Goal: Task Accomplishment & Management: Manage account settings

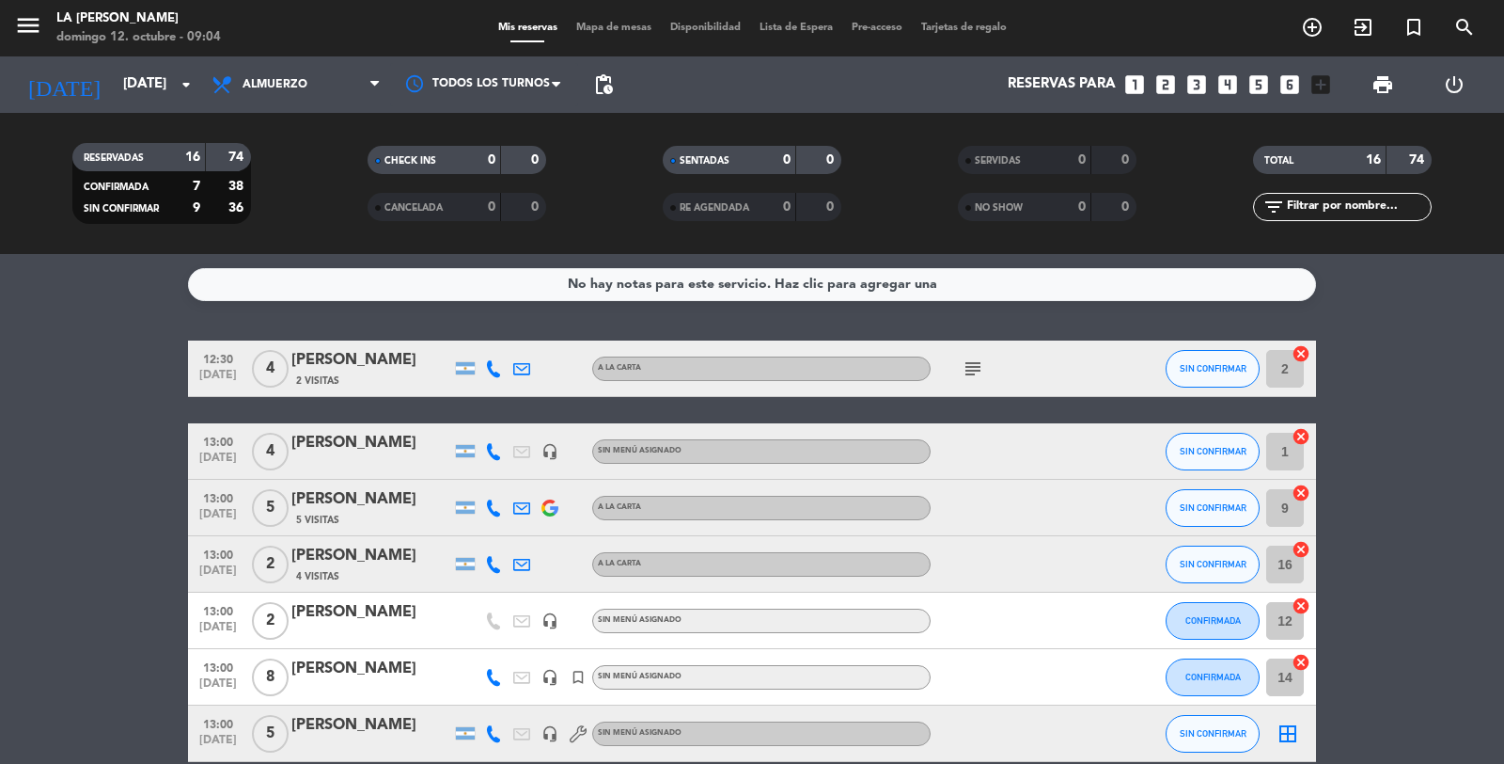
click at [969, 365] on icon "subject" at bounding box center [973, 368] width 23 height 23
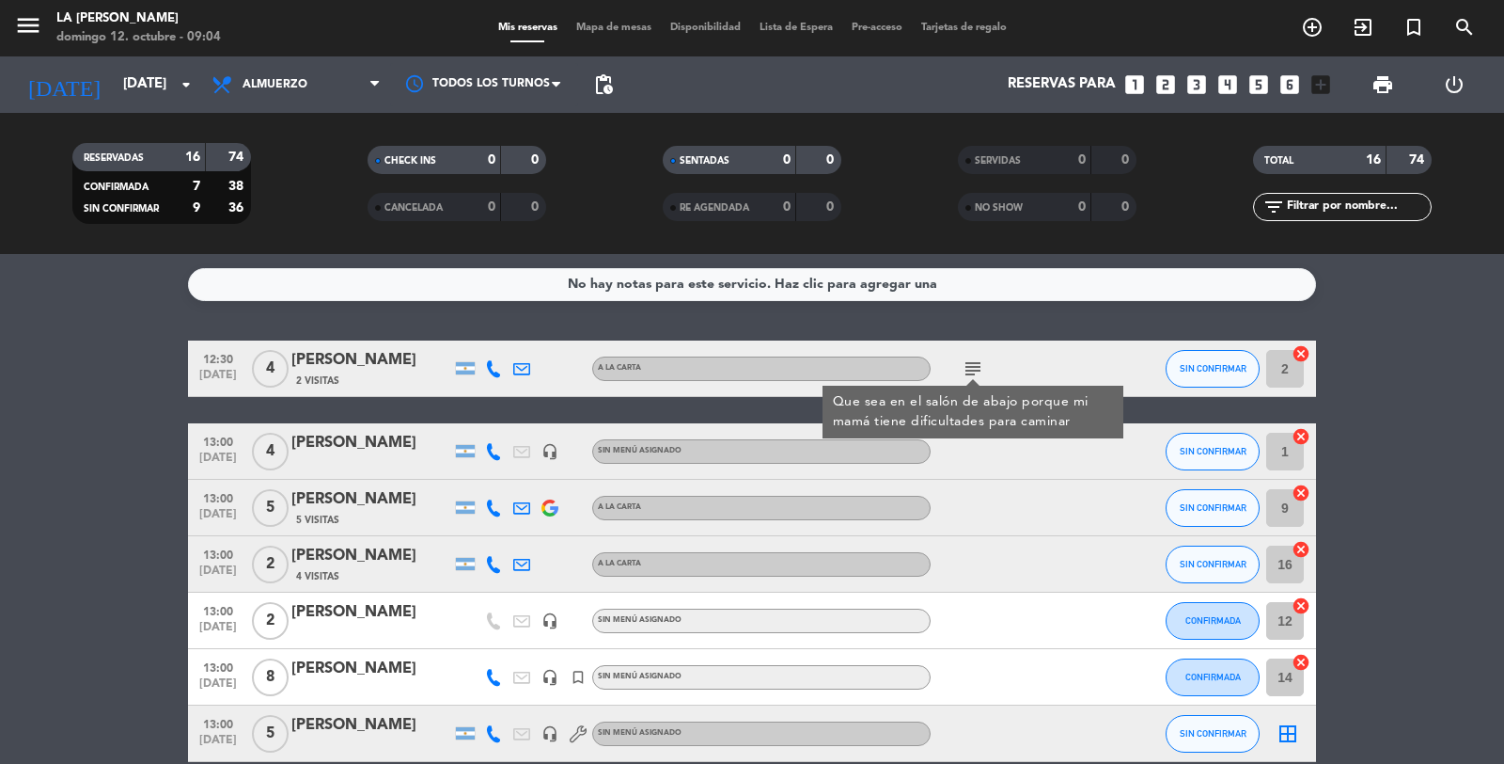
click at [381, 363] on div "[PERSON_NAME]" at bounding box center [371, 360] width 160 height 24
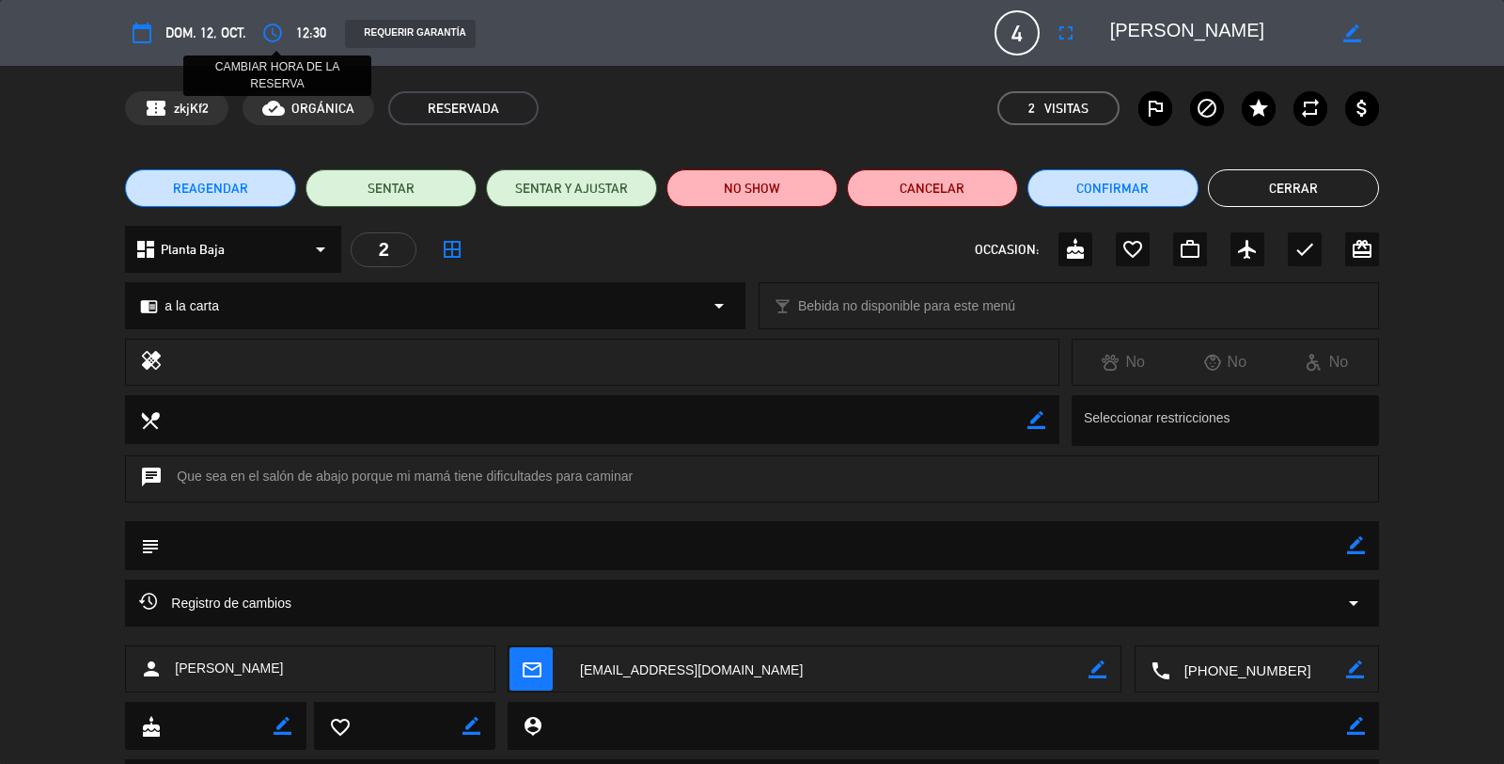
click at [273, 30] on icon "access_time" at bounding box center [272, 33] width 23 height 23
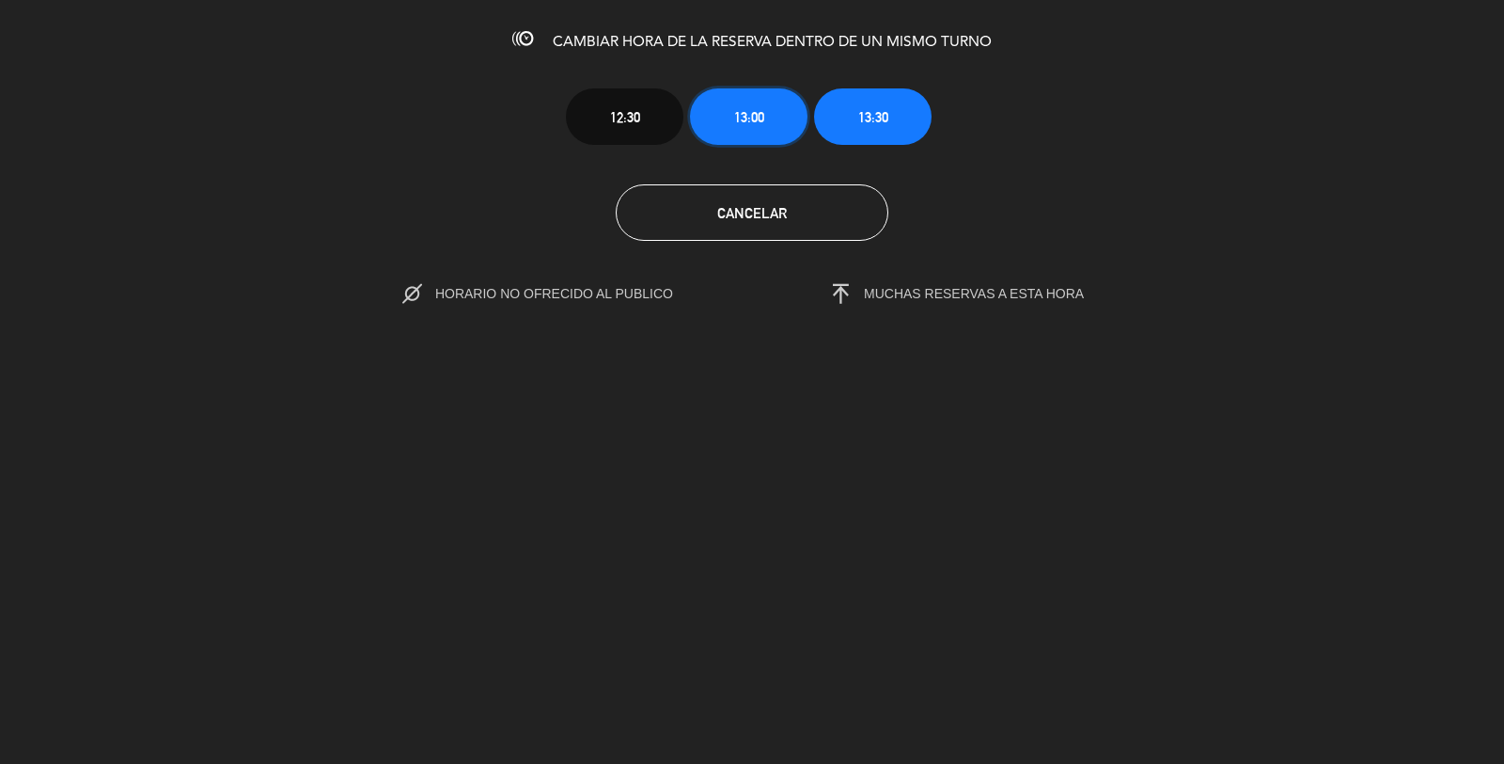
click at [746, 106] on span "13:00" at bounding box center [749, 117] width 30 height 22
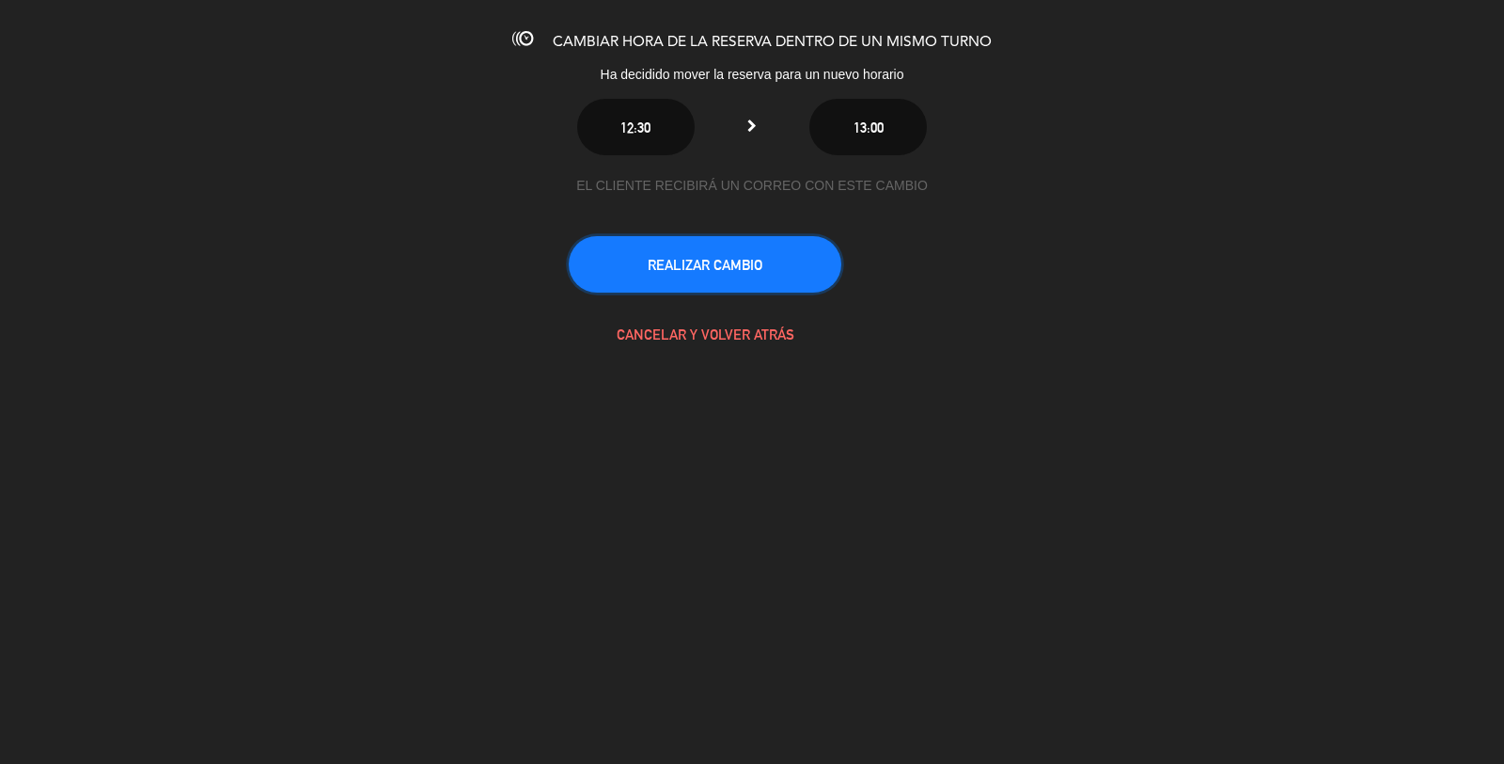
click at [739, 267] on button "REALIZAR CAMBIO" at bounding box center [705, 264] width 273 height 56
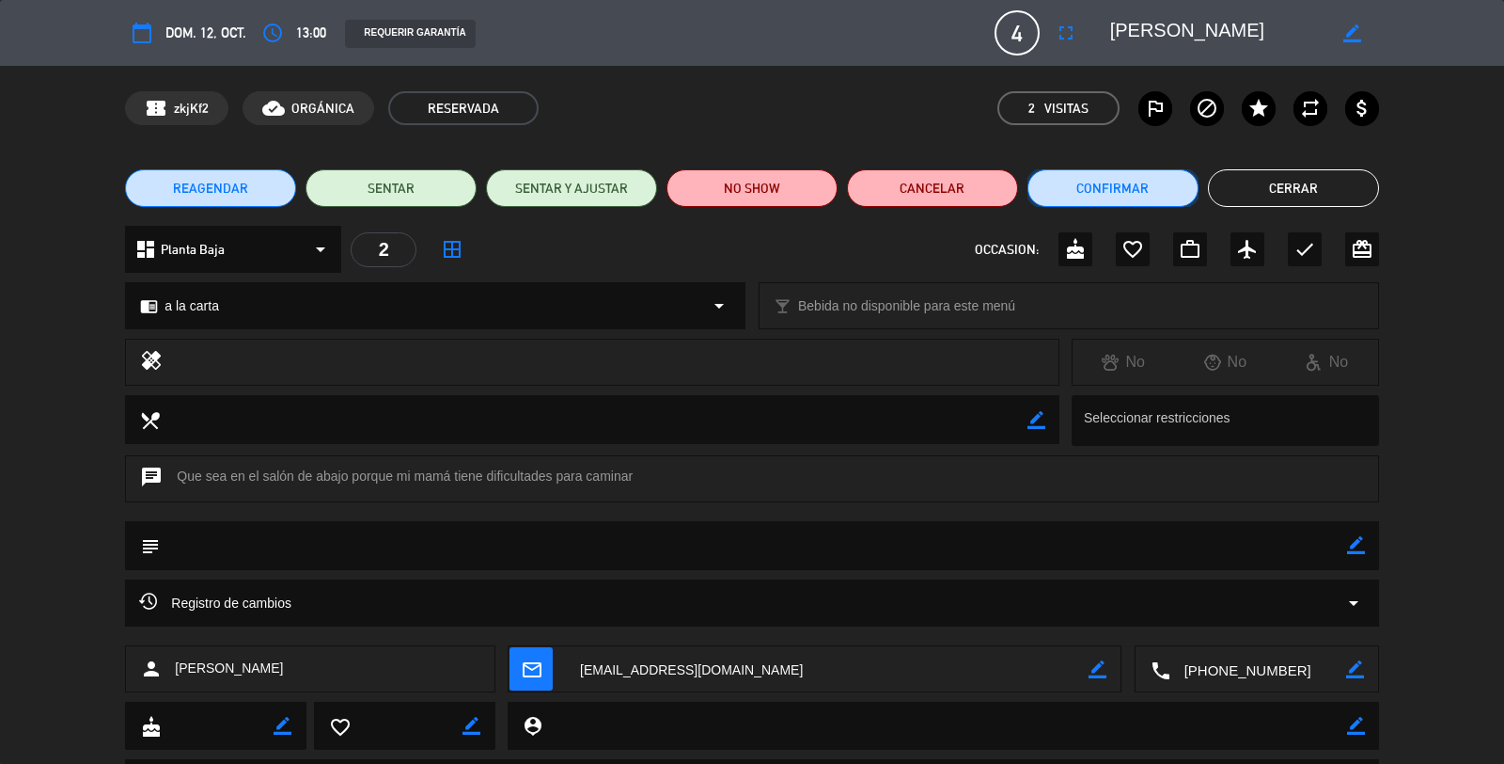
click at [1140, 193] on button "Confirmar" at bounding box center [1113, 188] width 171 height 38
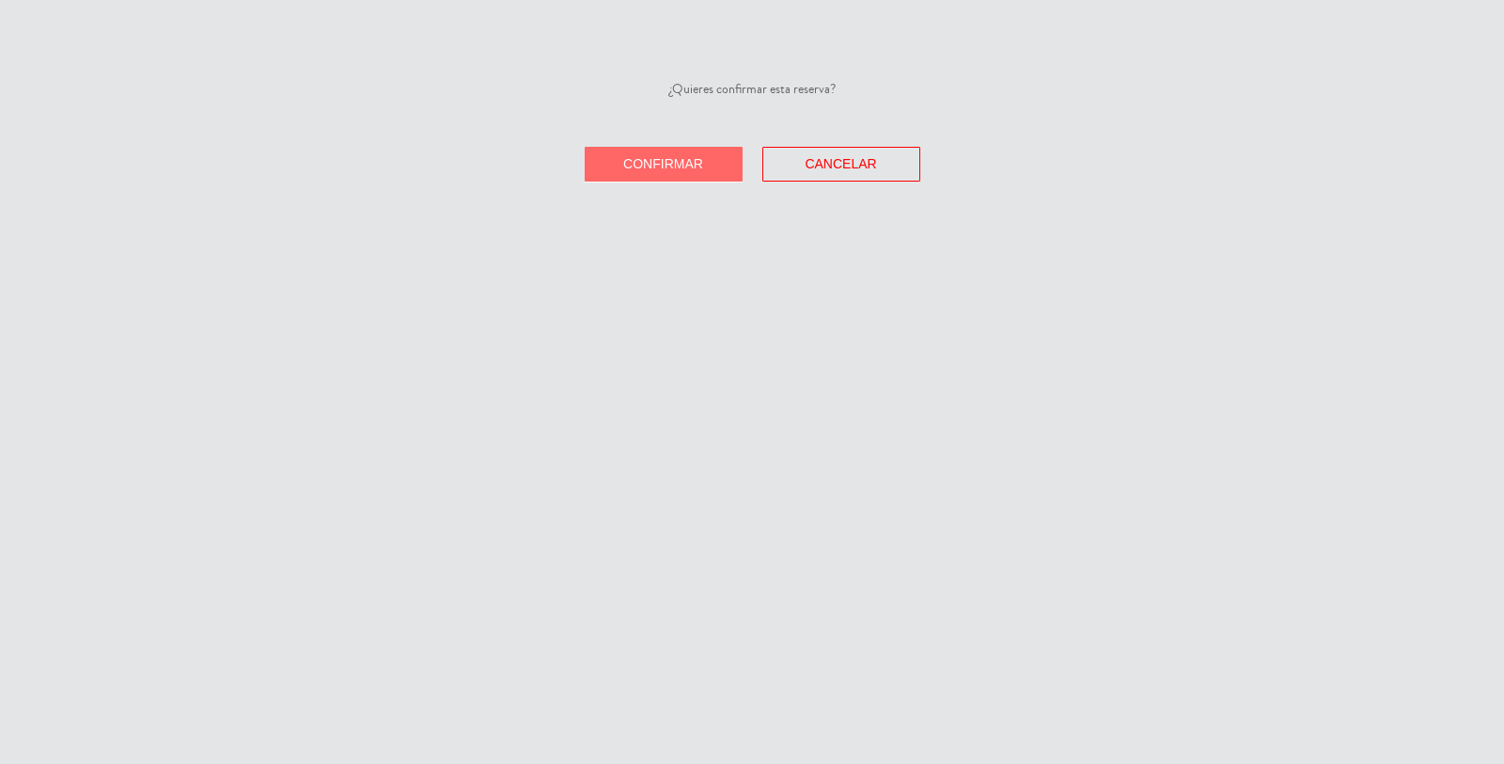
click at [642, 165] on span "Confirmar" at bounding box center [663, 163] width 80 height 15
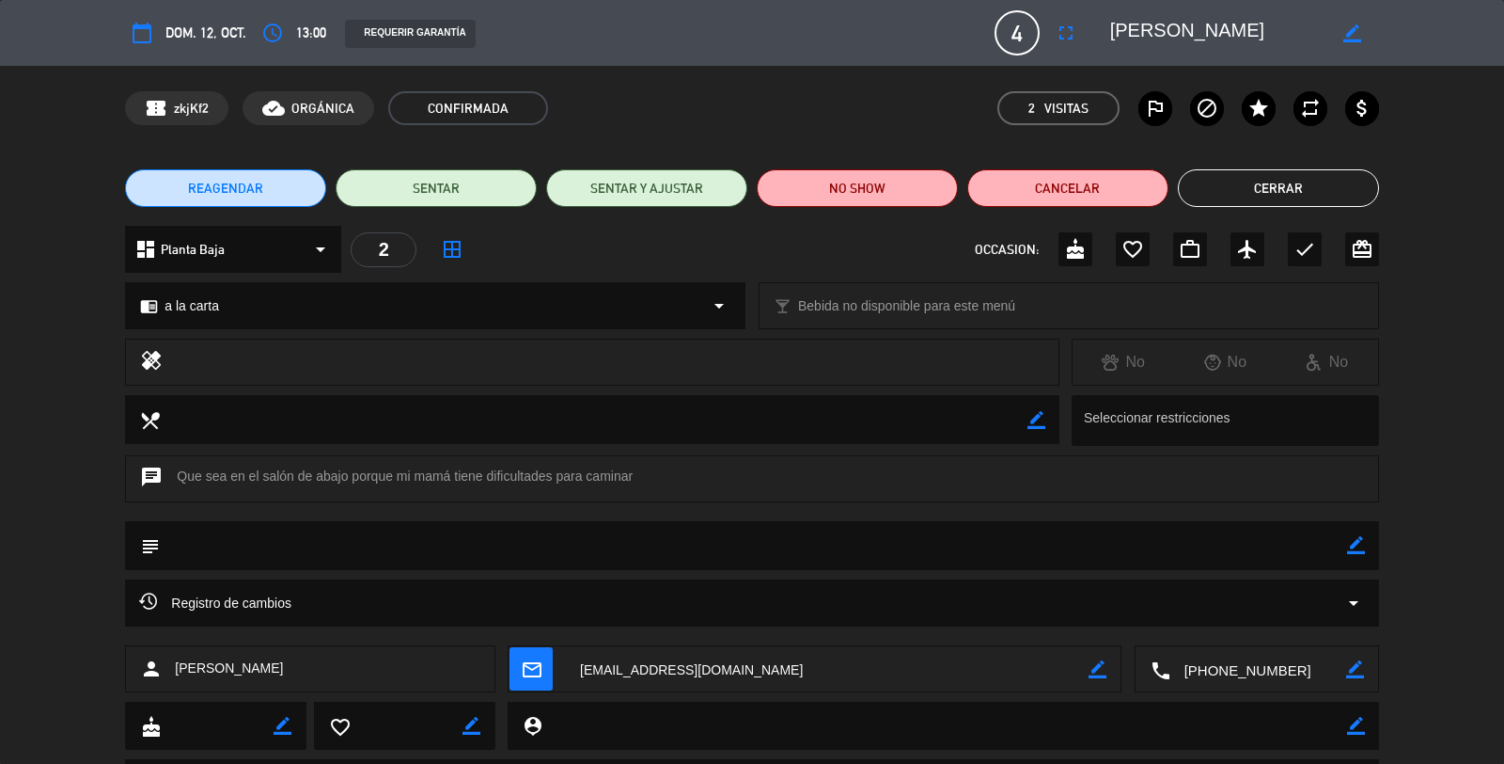
click at [1275, 199] on button "Cerrar" at bounding box center [1278, 188] width 201 height 38
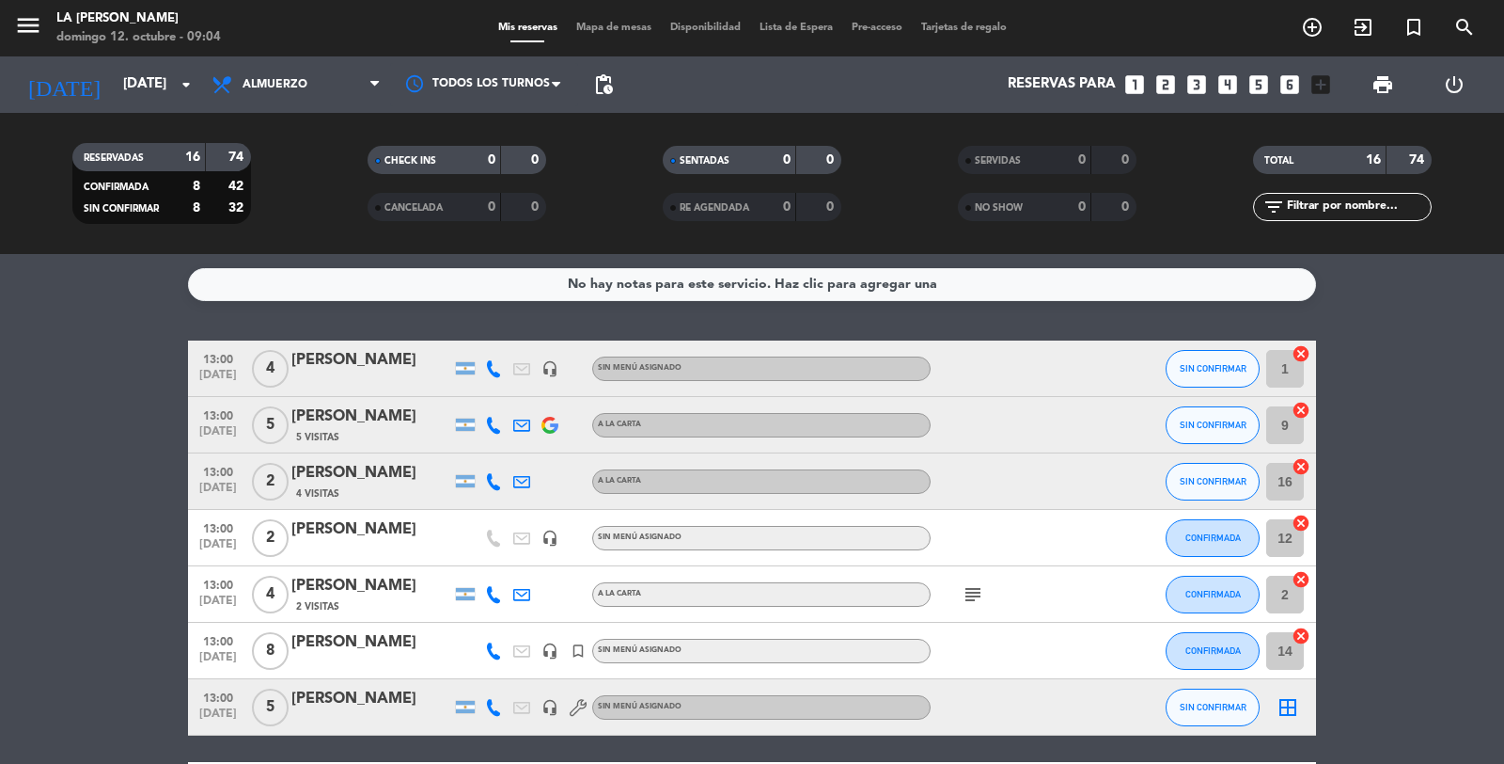
click at [980, 592] on icon "subject" at bounding box center [973, 594] width 23 height 23
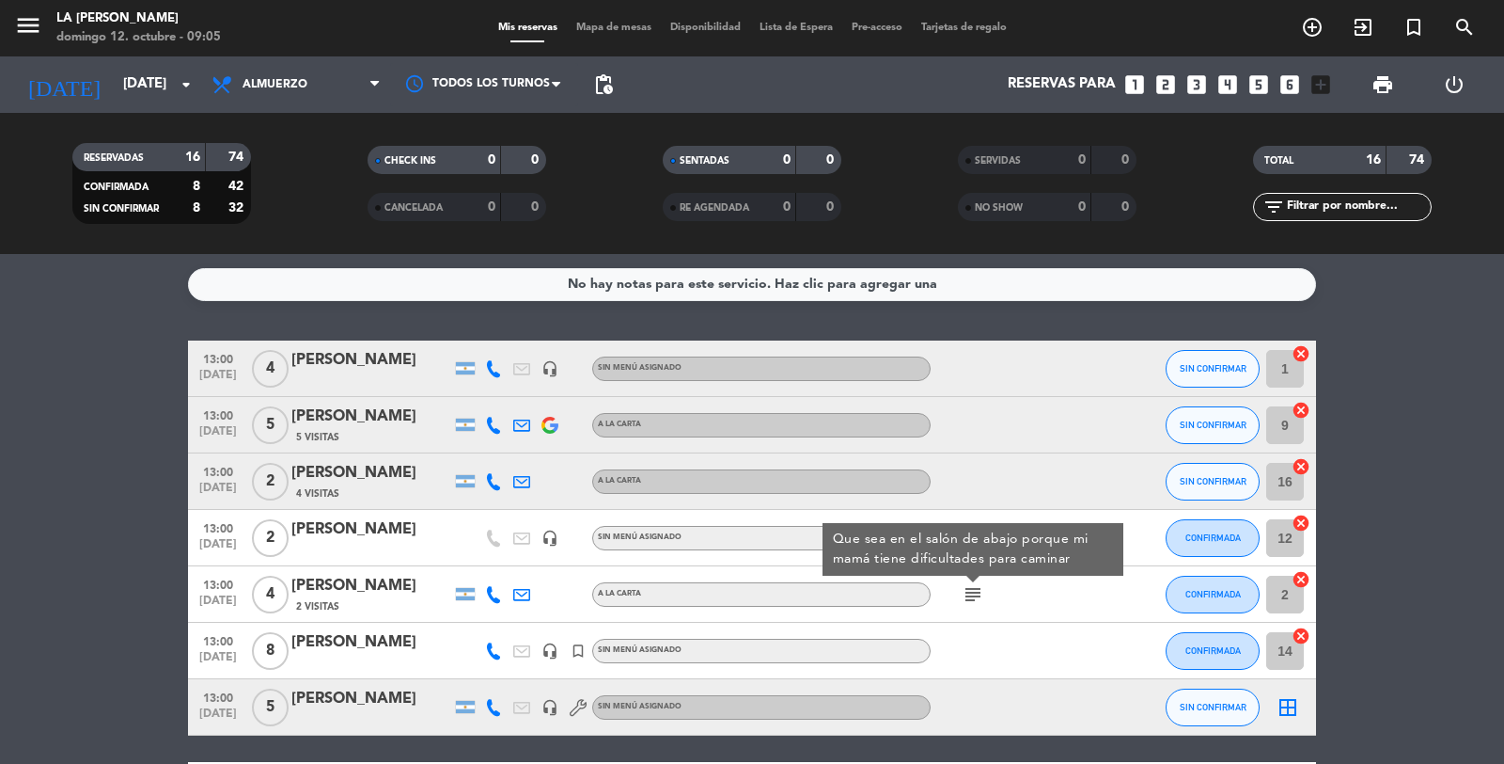
click at [1061, 641] on div at bounding box center [1015, 649] width 169 height 55
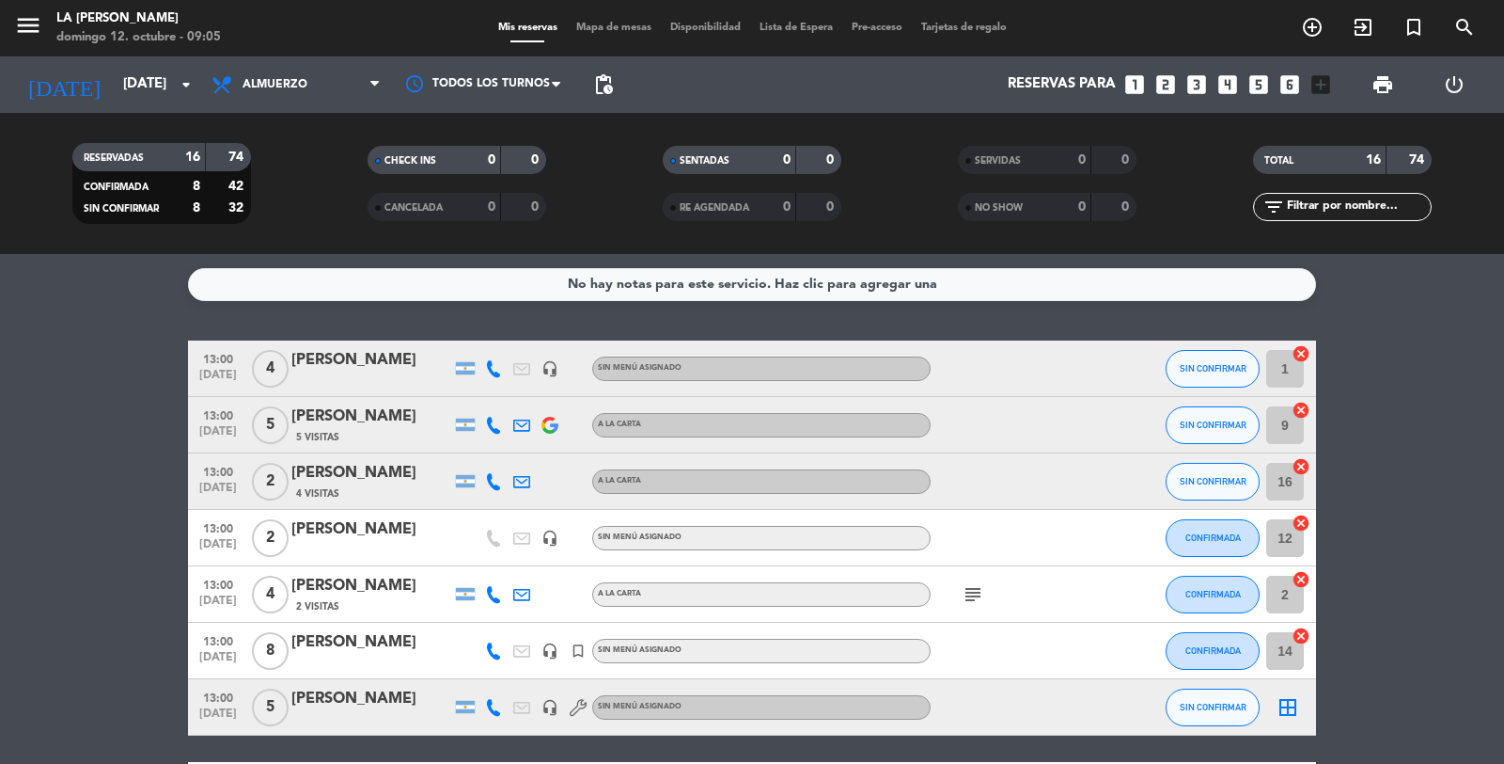
click at [1301, 354] on icon "cancel" at bounding box center [1301, 353] width 19 height 19
click at [1289, 370] on icon "border_all" at bounding box center [1288, 368] width 23 height 23
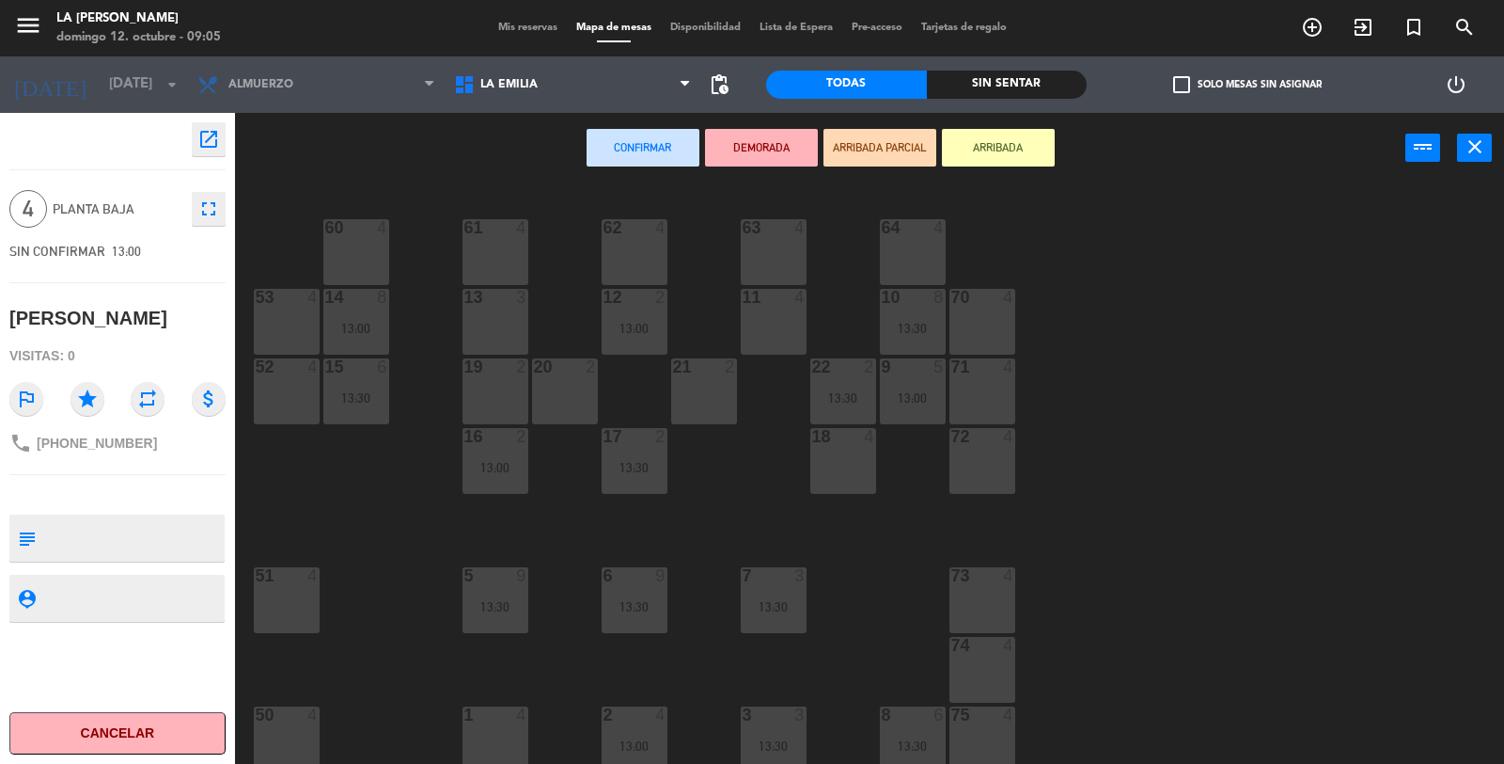
click at [777, 317] on div "11 4" at bounding box center [774, 322] width 66 height 66
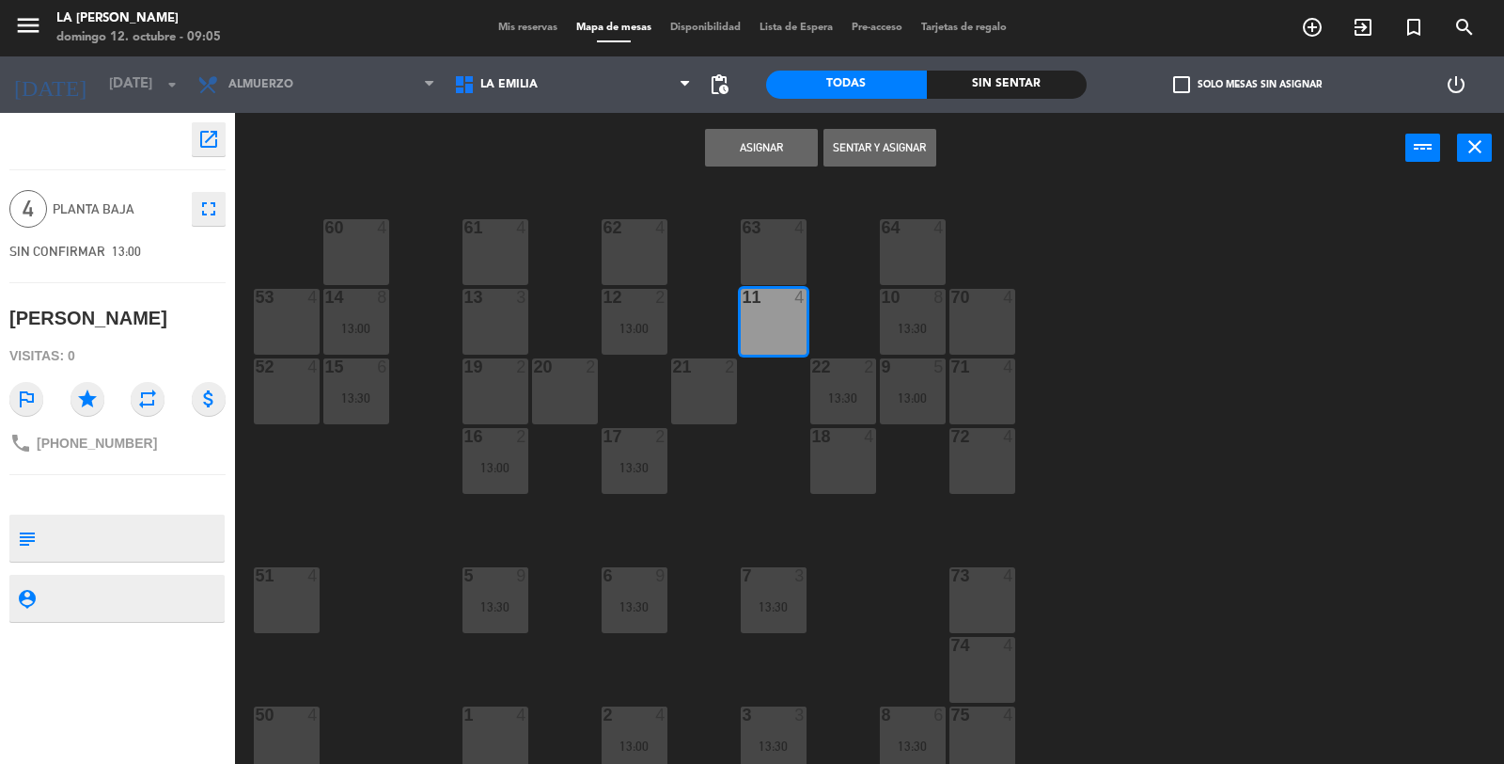
click at [715, 152] on button "Asignar" at bounding box center [761, 148] width 113 height 38
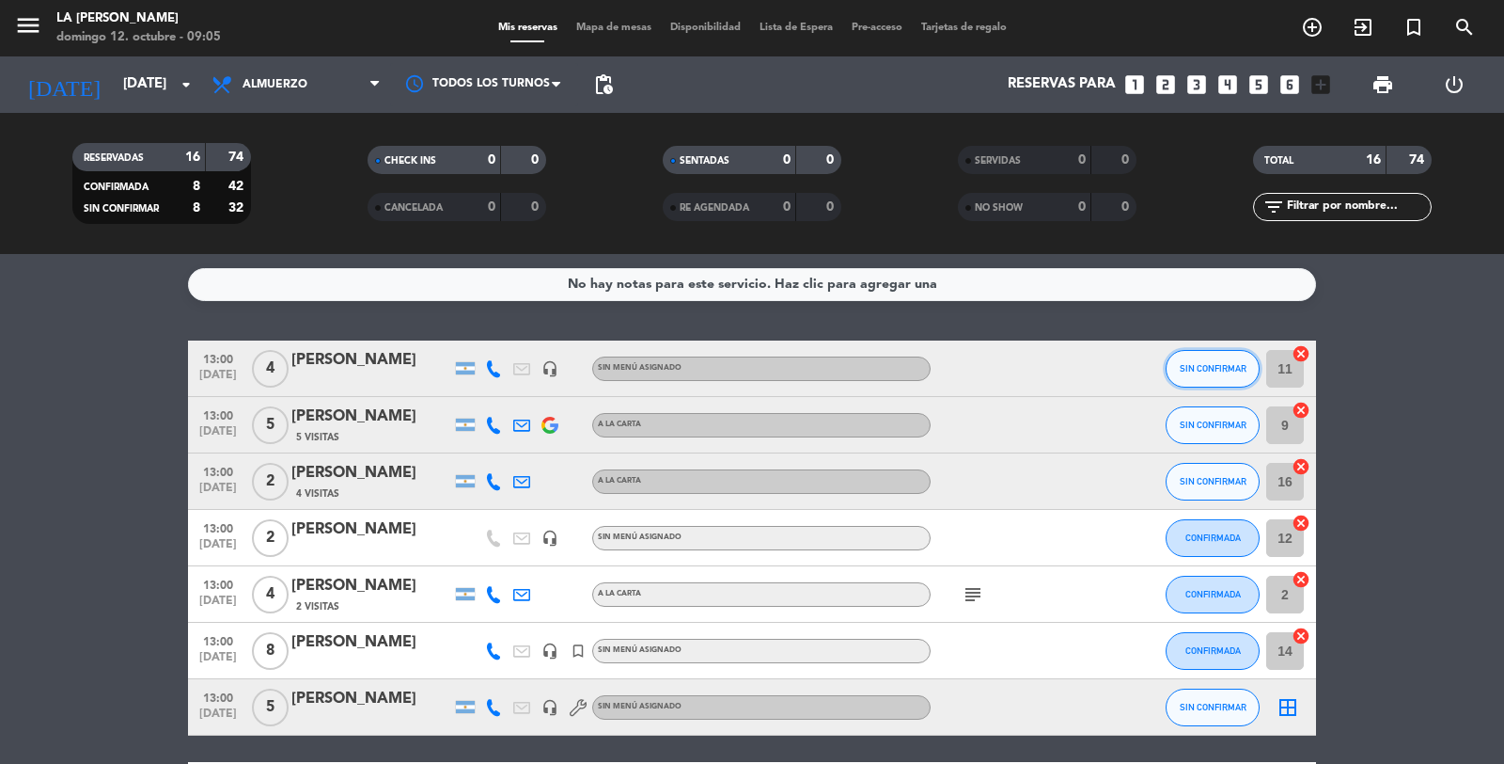
click at [1187, 357] on button "SIN CONFIRMAR" at bounding box center [1213, 369] width 94 height 38
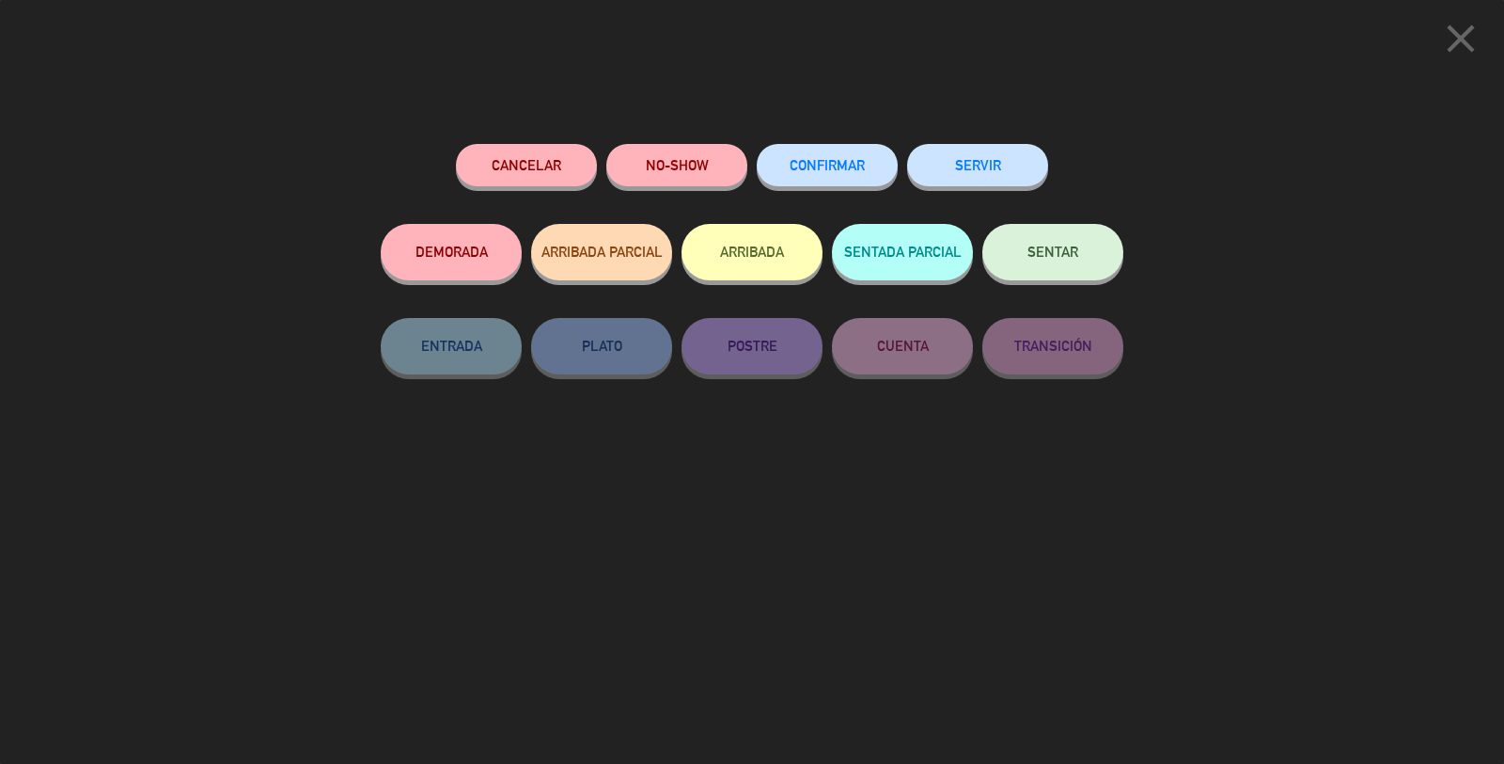
click at [807, 174] on button "CONFIRMAR" at bounding box center [827, 165] width 141 height 42
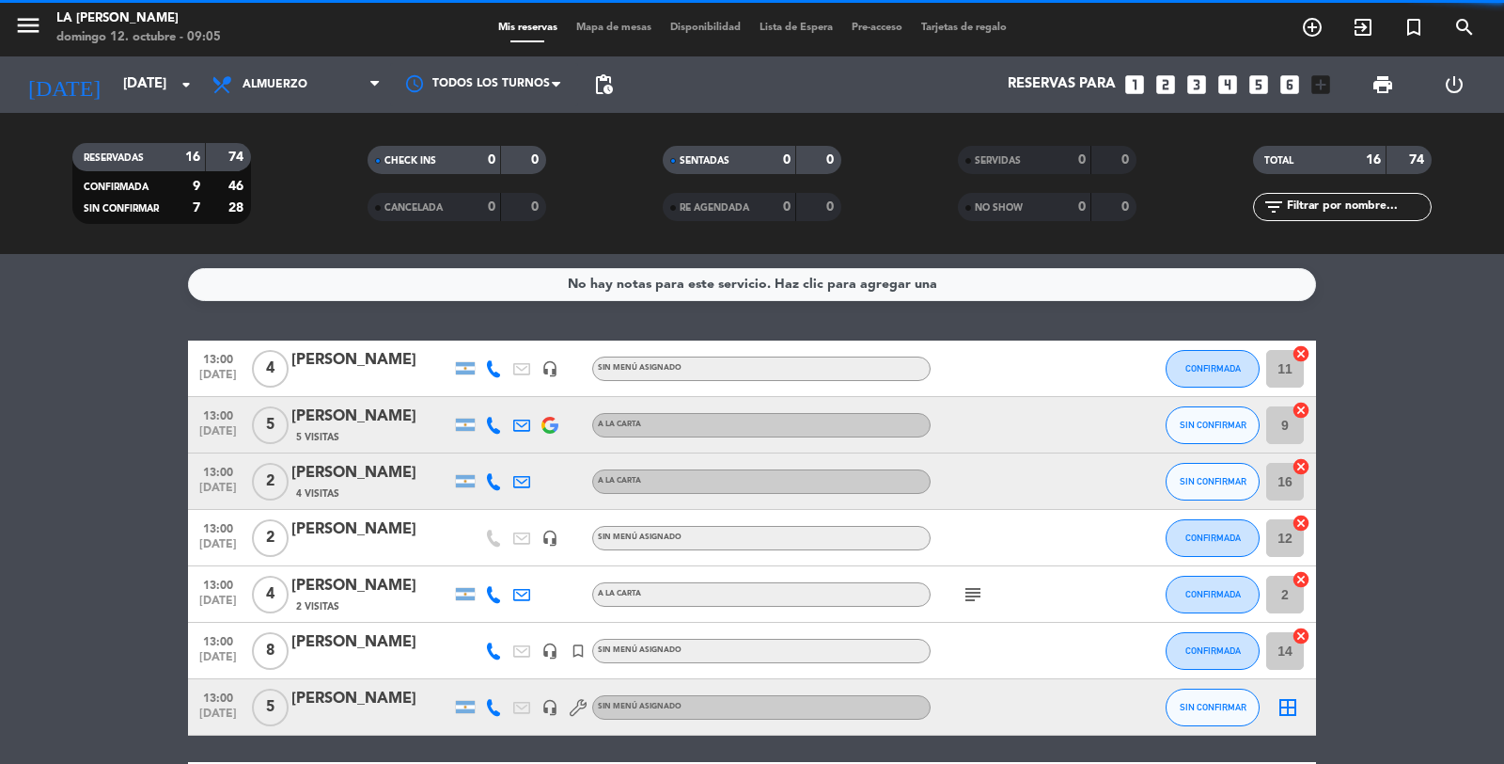
click at [1304, 407] on icon "cancel" at bounding box center [1301, 410] width 19 height 19
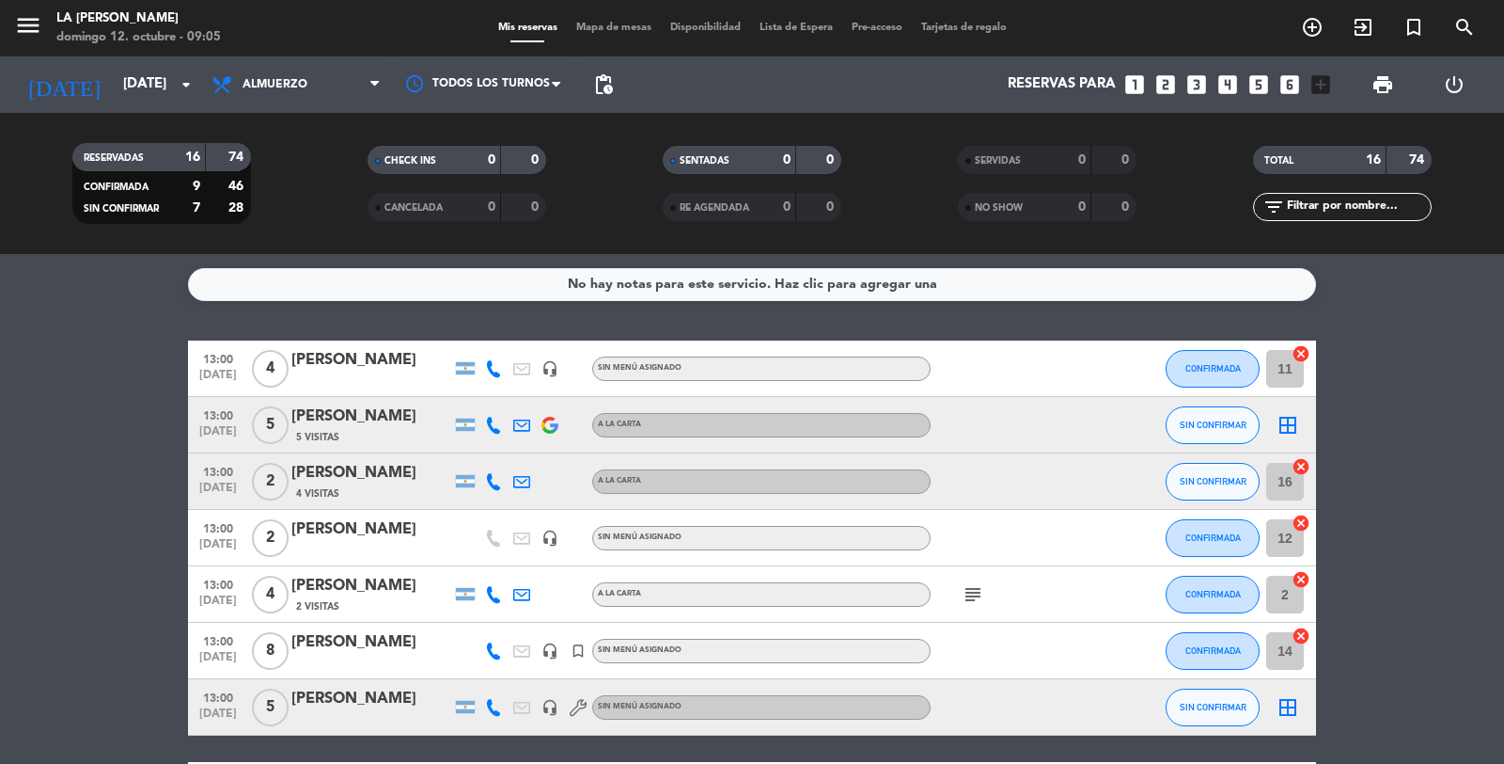
click at [1288, 428] on icon "border_all" at bounding box center [1288, 425] width 23 height 23
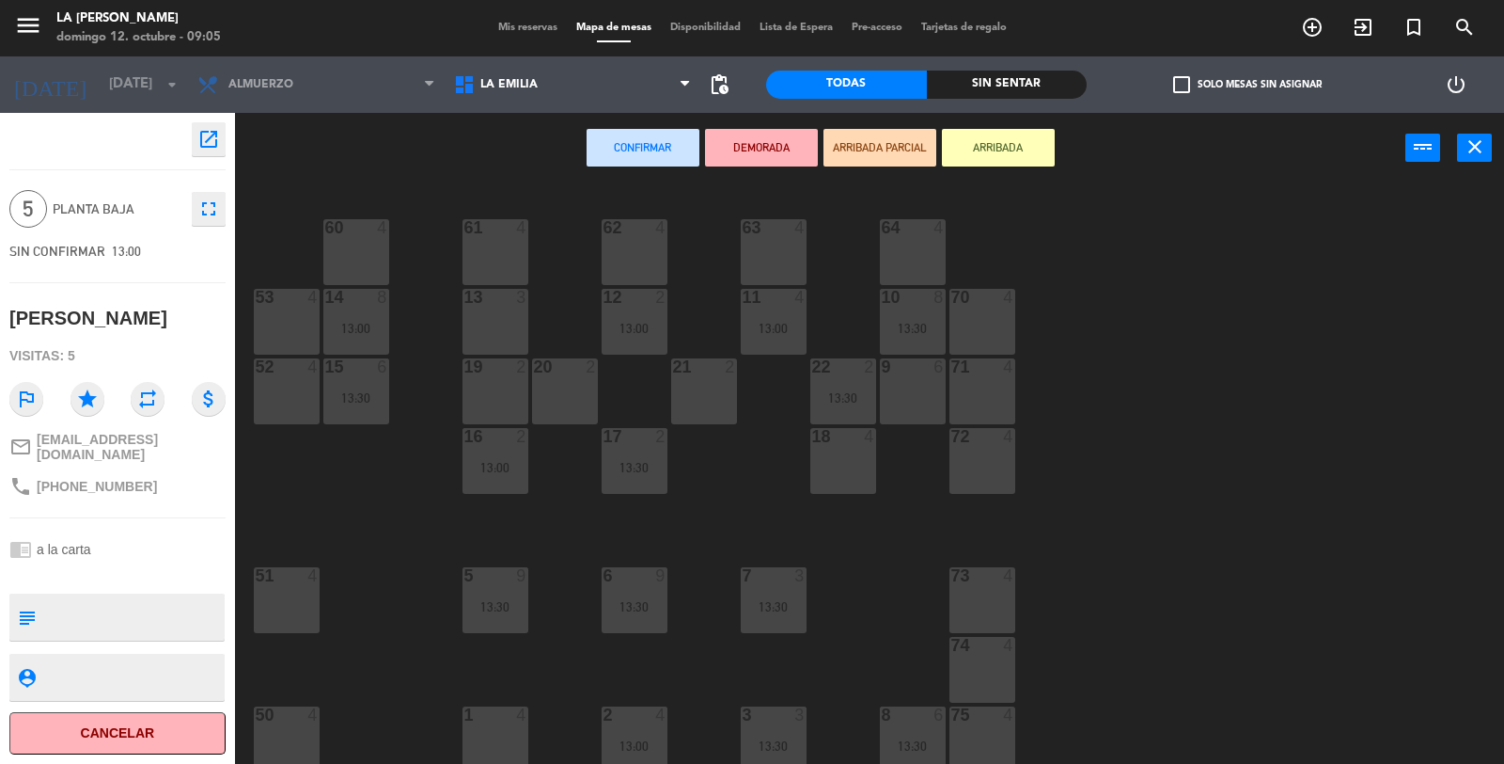
click at [925, 397] on div "9 6" at bounding box center [913, 391] width 66 height 66
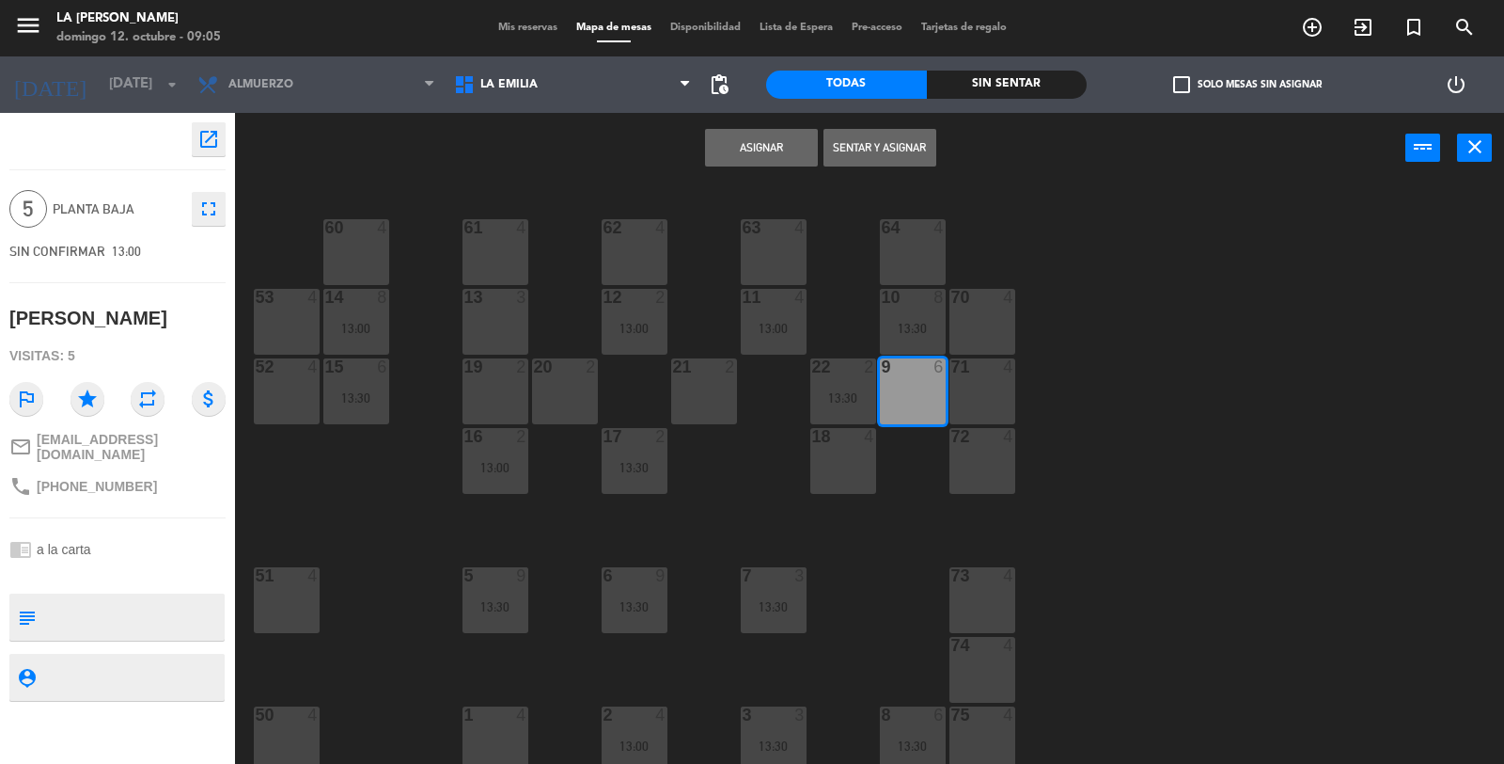
click at [747, 149] on button "Asignar" at bounding box center [761, 148] width 113 height 38
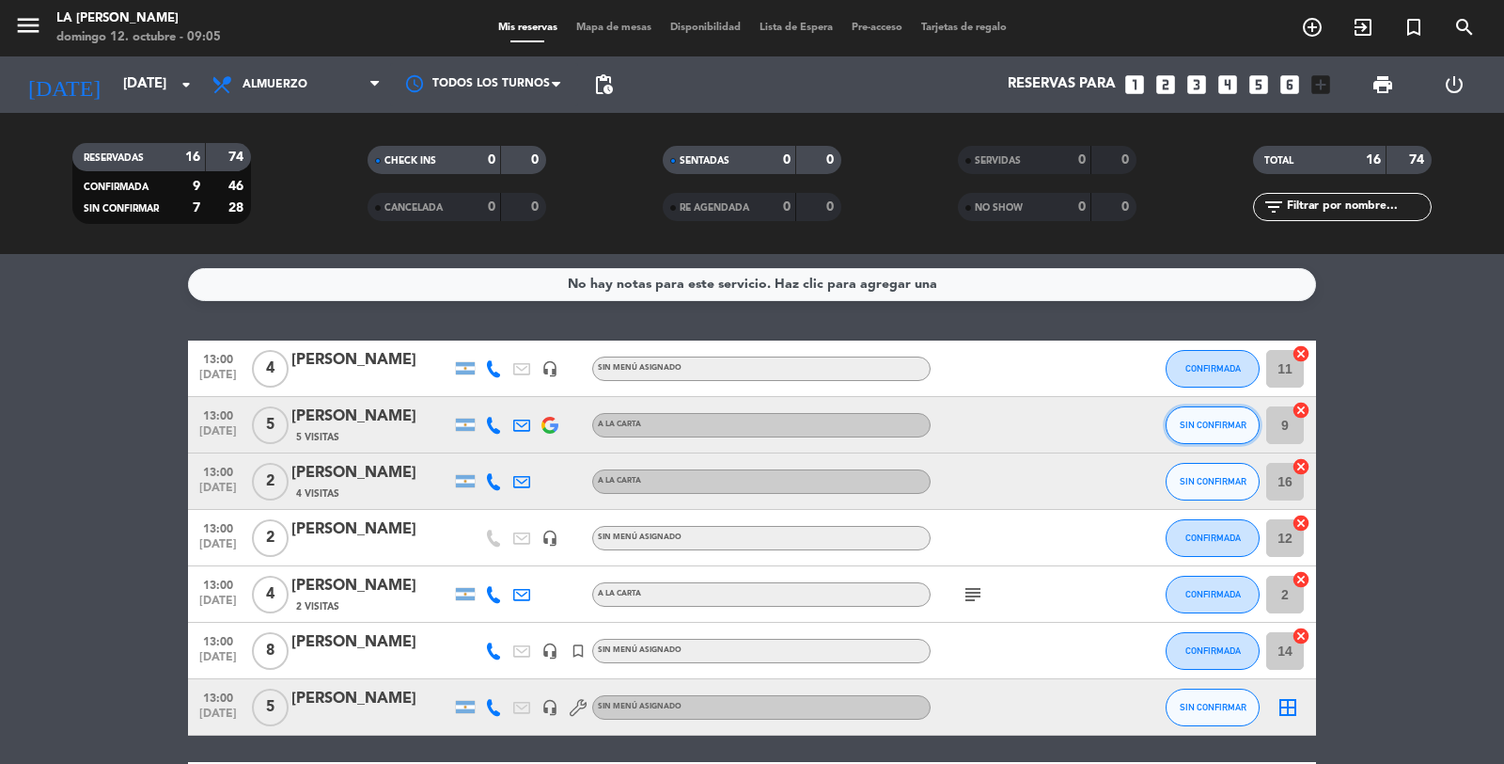
click at [1226, 426] on span "SIN CONFIRMAR" at bounding box center [1213, 424] width 67 height 10
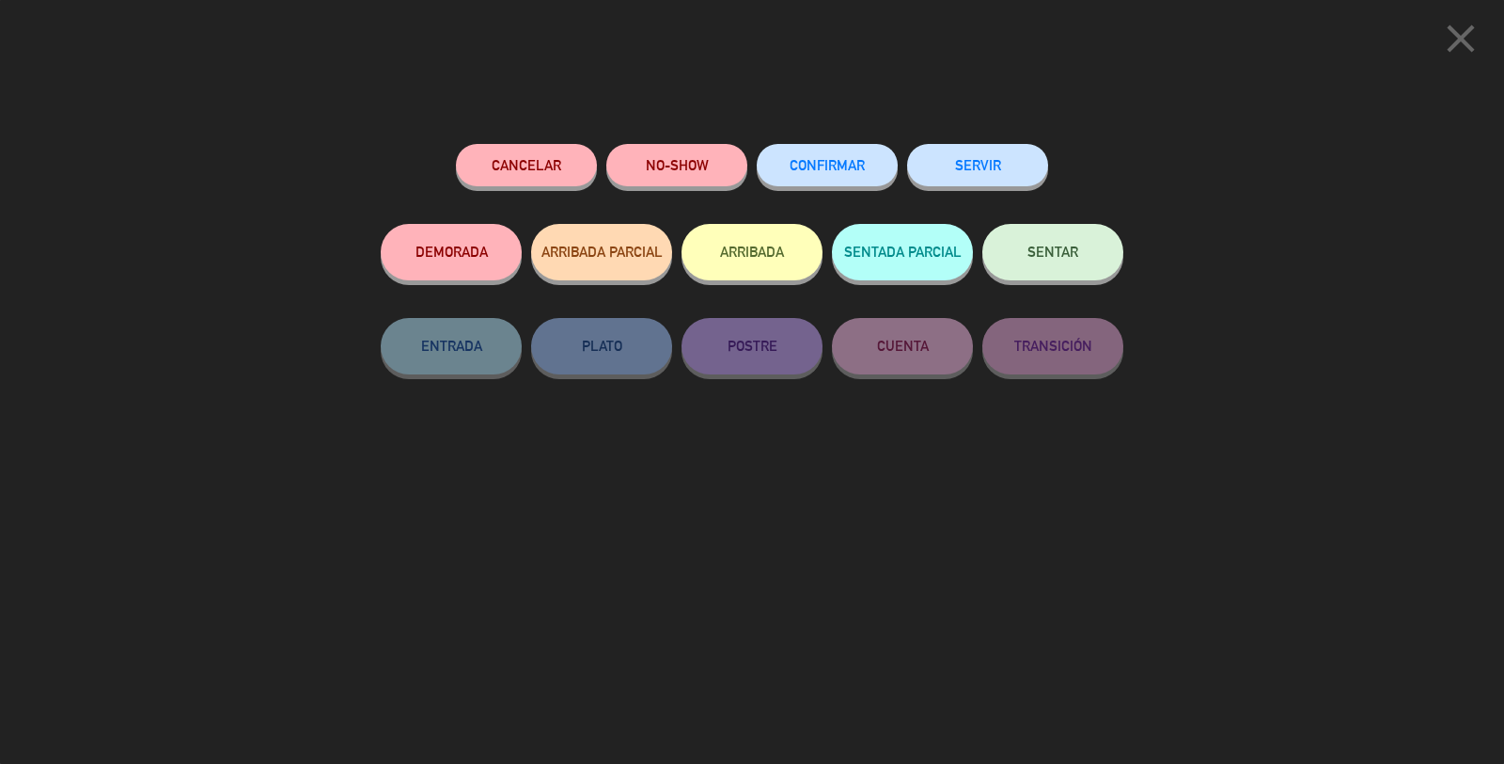
click at [841, 160] on span "CONFIRMAR" at bounding box center [827, 165] width 75 height 16
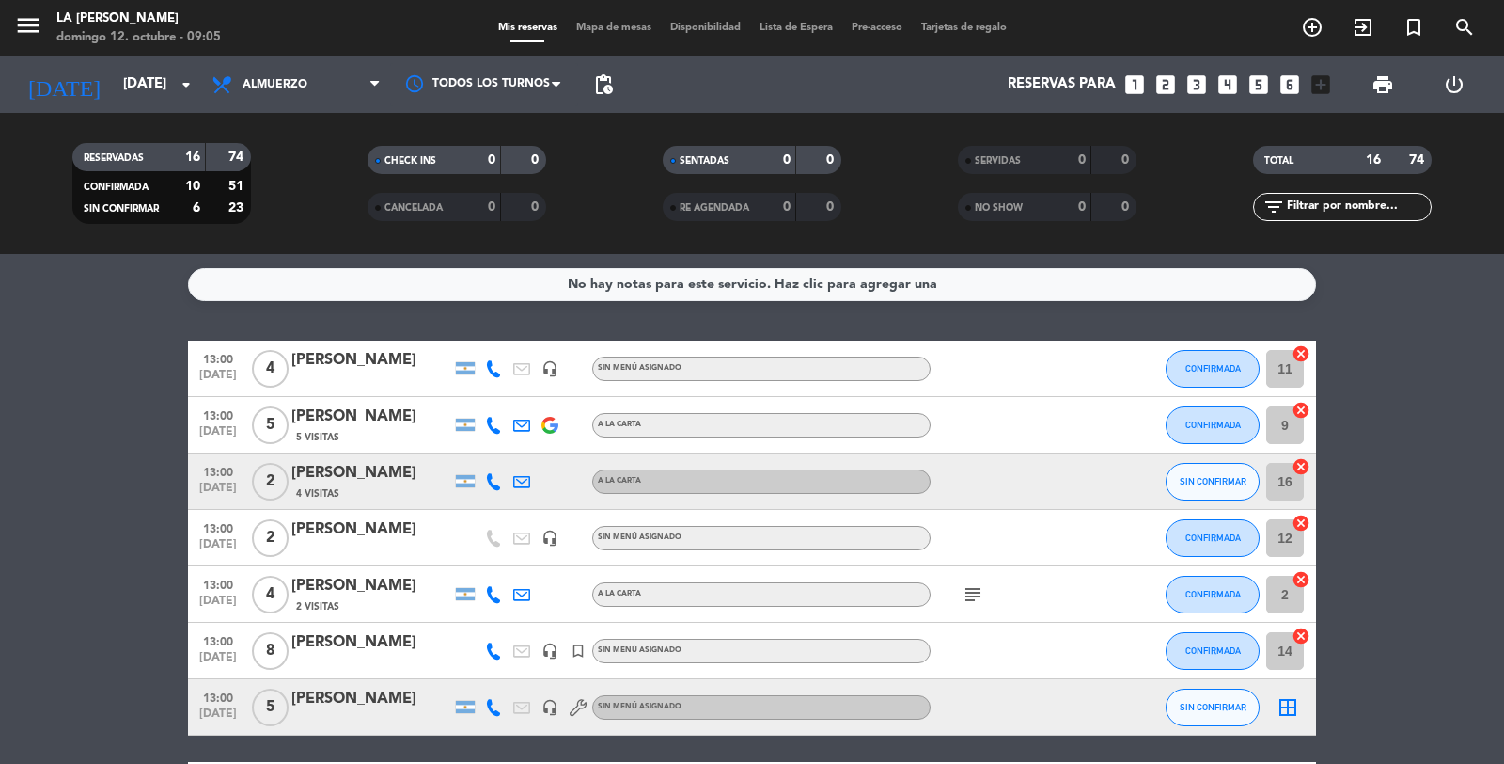
click at [1299, 466] on icon "cancel" at bounding box center [1301, 466] width 19 height 19
click at [1284, 483] on icon "border_all" at bounding box center [1288, 481] width 23 height 23
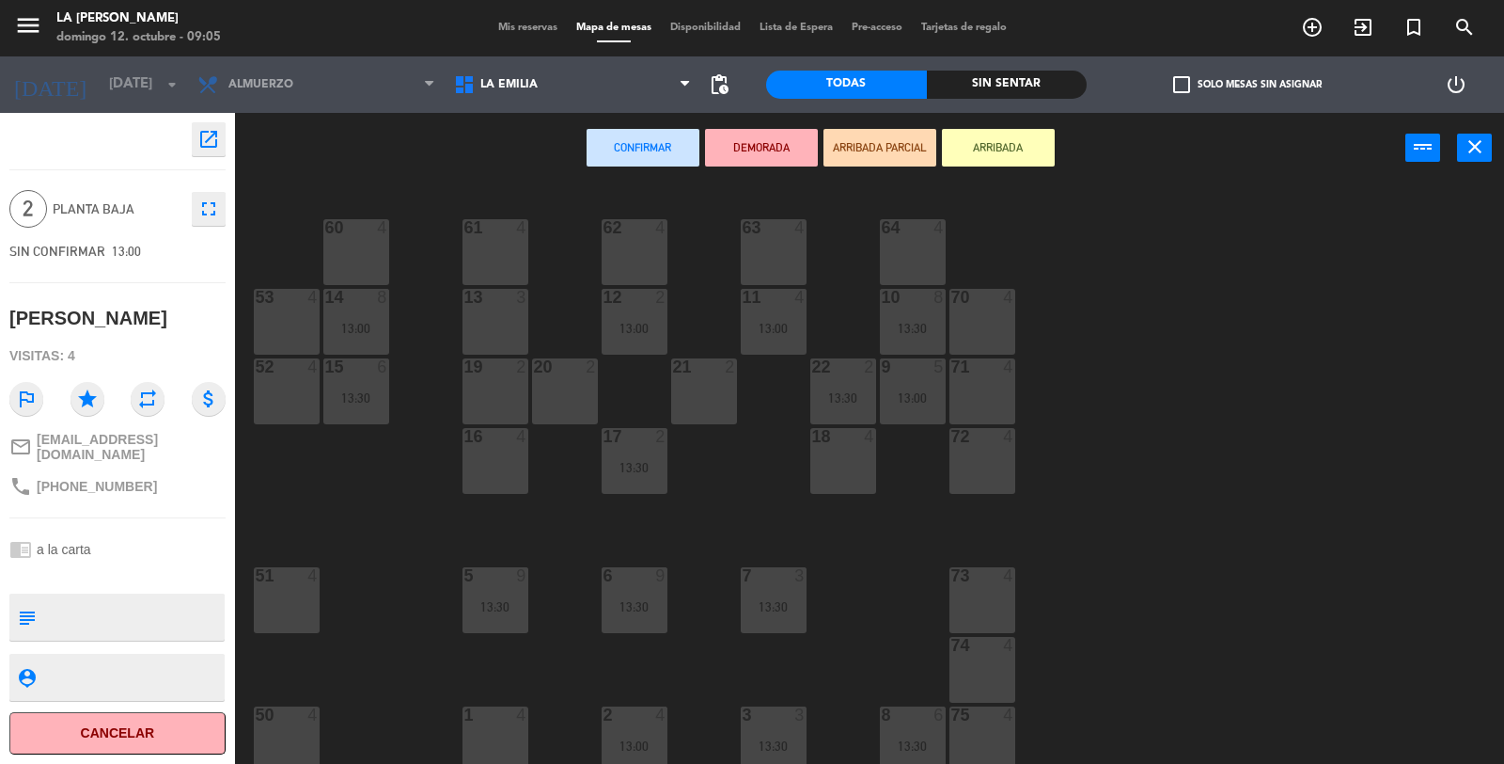
click at [715, 397] on div "21 2" at bounding box center [704, 391] width 66 height 66
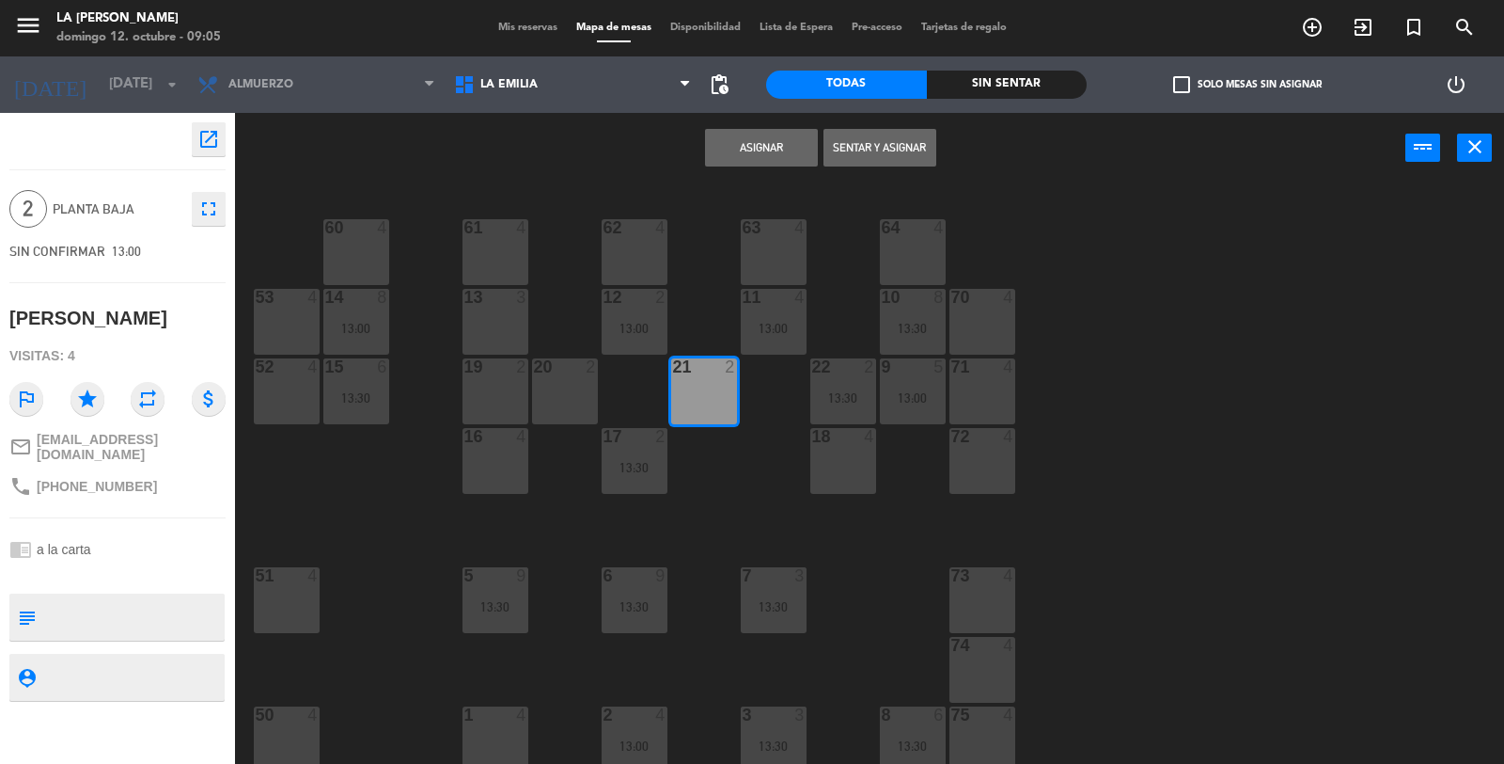
click at [781, 146] on button "Asignar" at bounding box center [761, 148] width 113 height 38
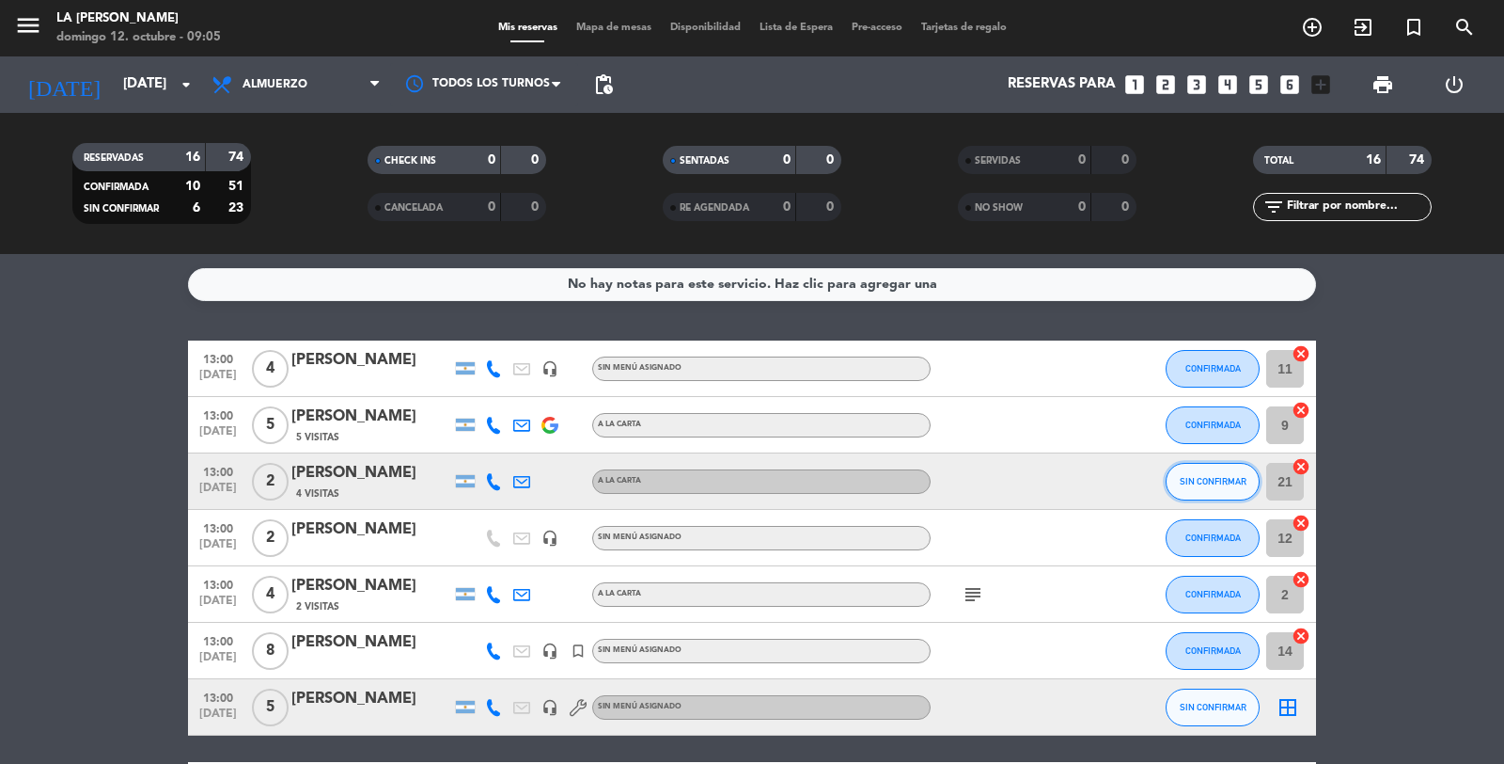
click at [1187, 472] on button "SIN CONFIRMAR" at bounding box center [1213, 482] width 94 height 38
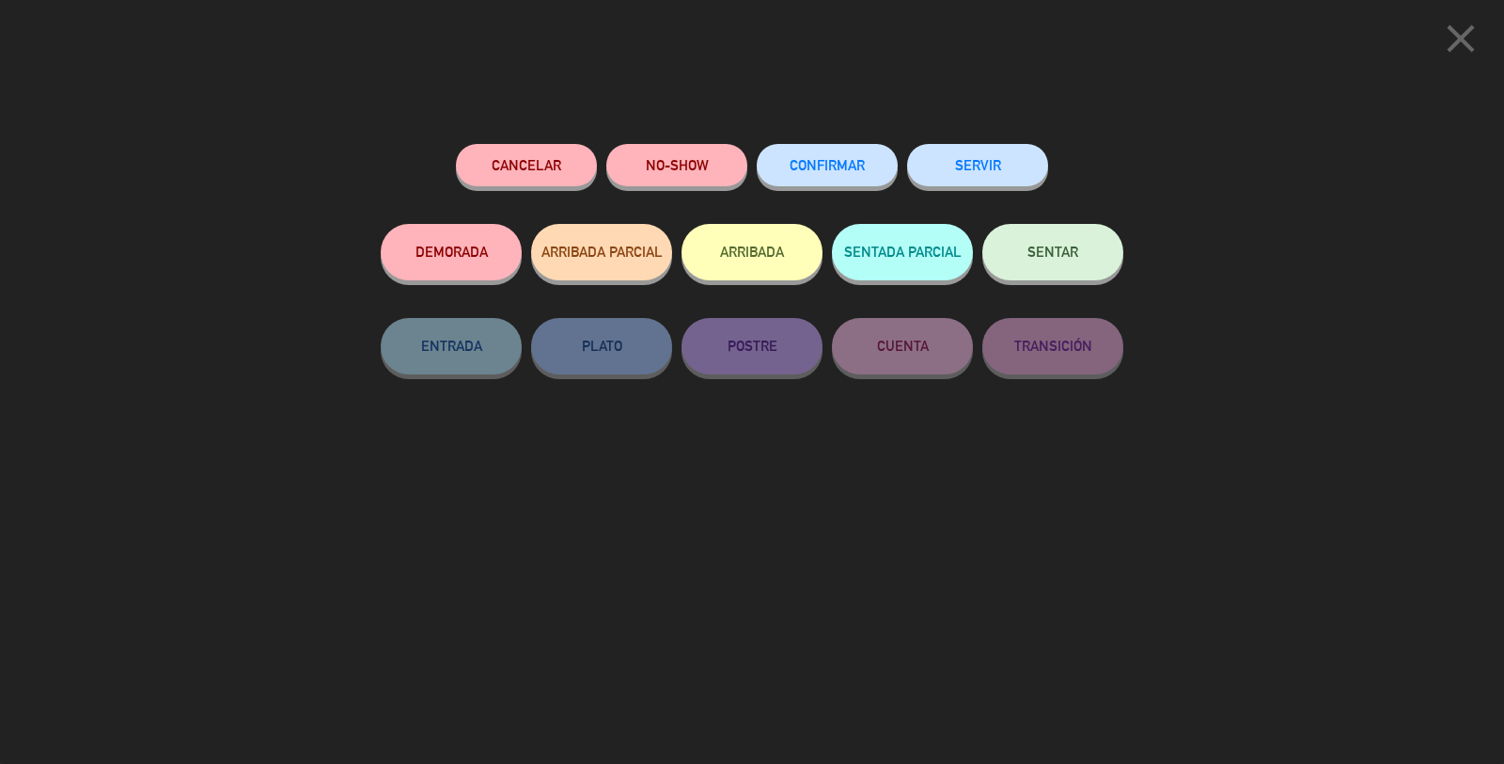
click at [832, 160] on span "CONFIRMAR" at bounding box center [827, 165] width 75 height 16
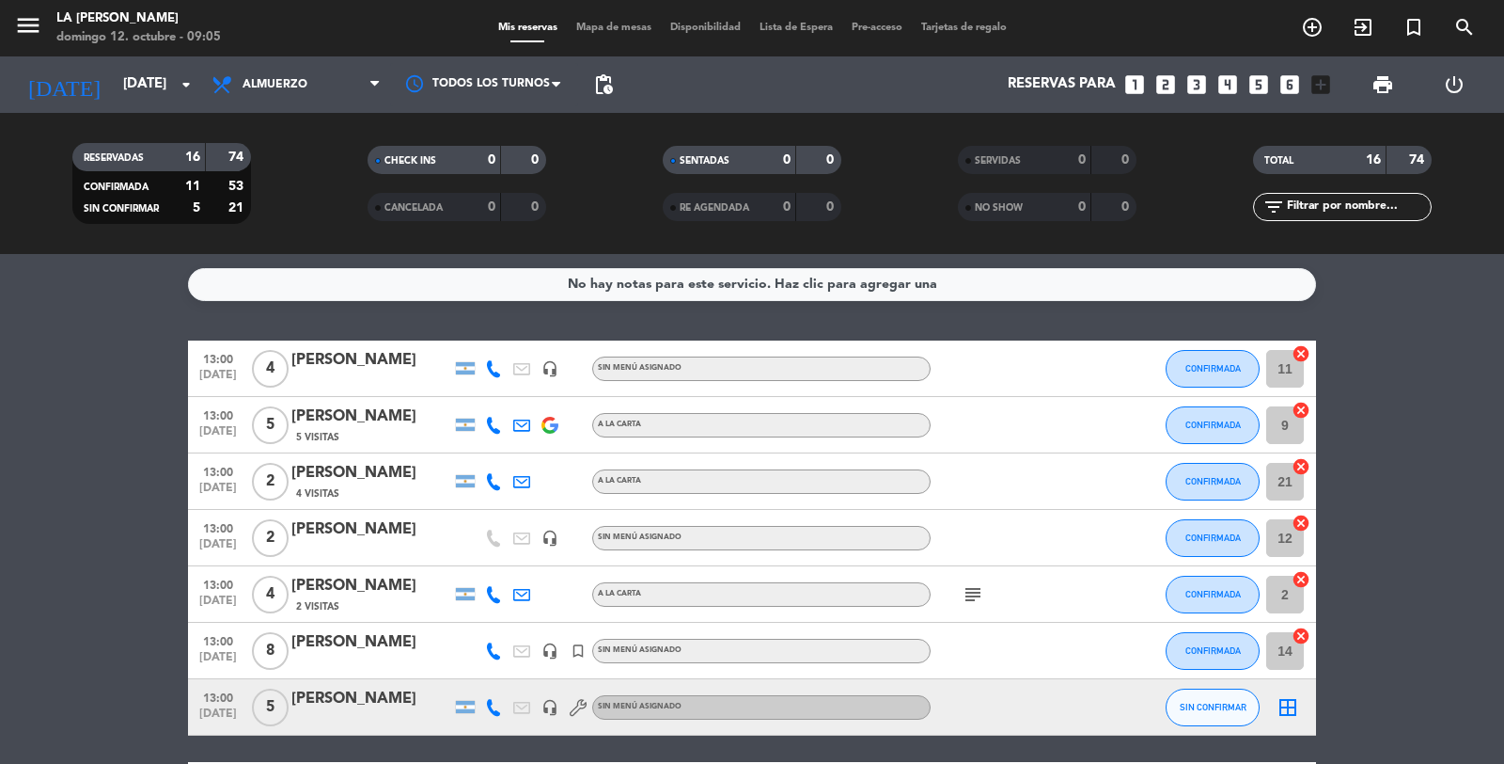
scroll to position [104, 0]
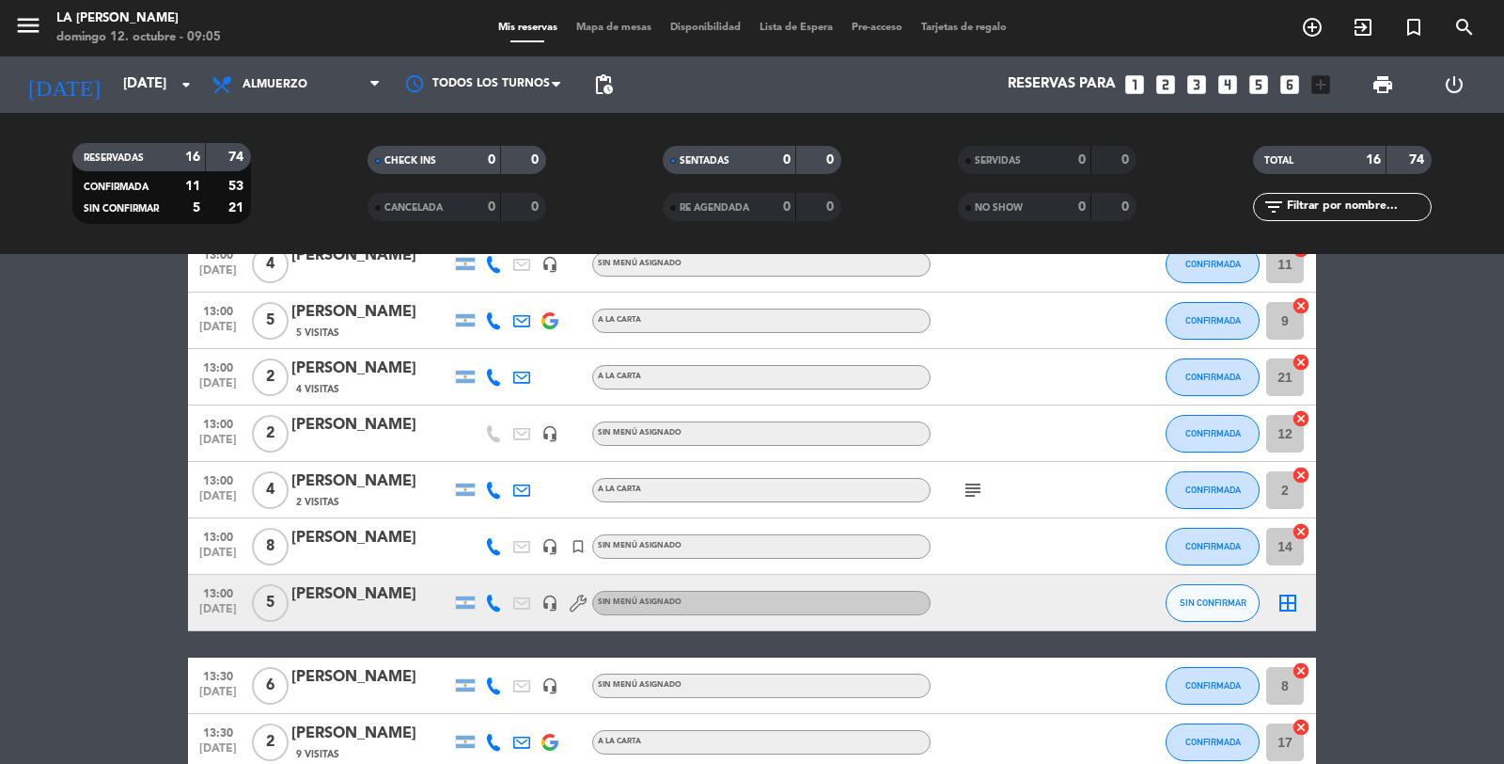
click at [1291, 599] on icon "border_all" at bounding box center [1288, 602] width 23 height 23
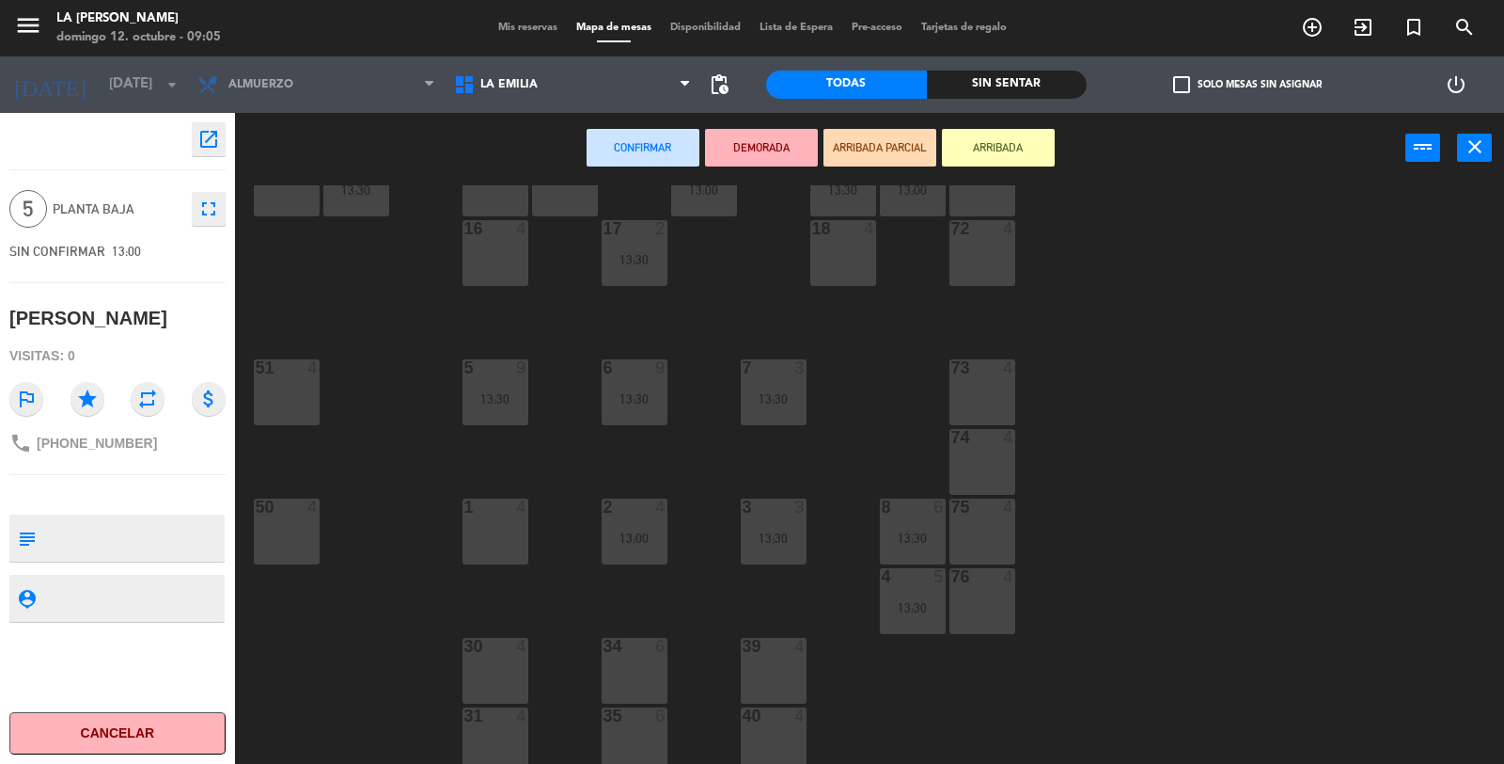
scroll to position [209, 0]
click at [494, 35] on div "Mis reservas Mapa de mesas Disponibilidad Lista de Espera Pre-acceso Tarjetas d…" at bounding box center [753, 28] width 528 height 17
click at [495, 26] on span "Mis reservas" at bounding box center [528, 28] width 78 height 10
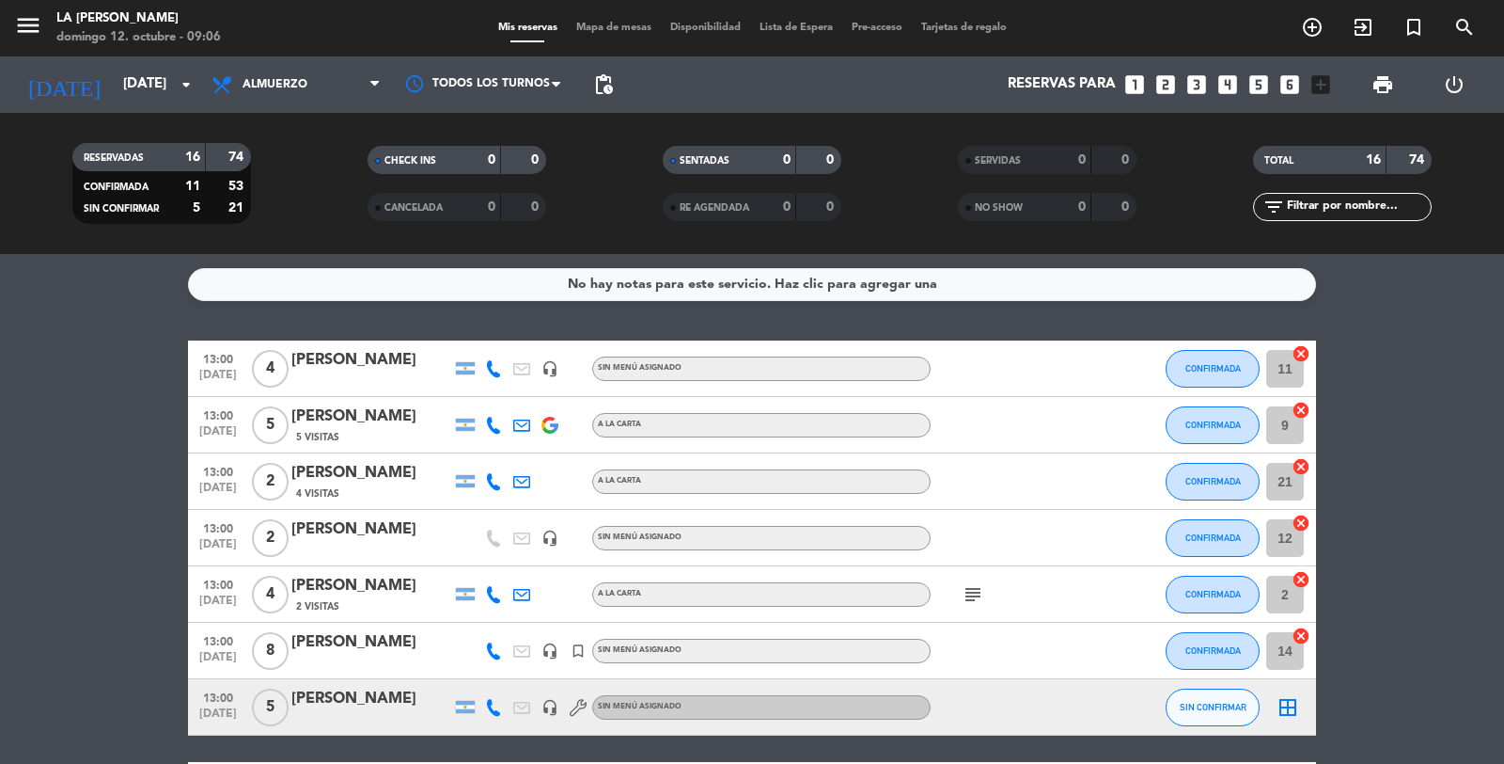
click at [1302, 408] on icon "cancel" at bounding box center [1301, 410] width 19 height 19
click at [1284, 421] on icon "border_all" at bounding box center [1288, 425] width 23 height 23
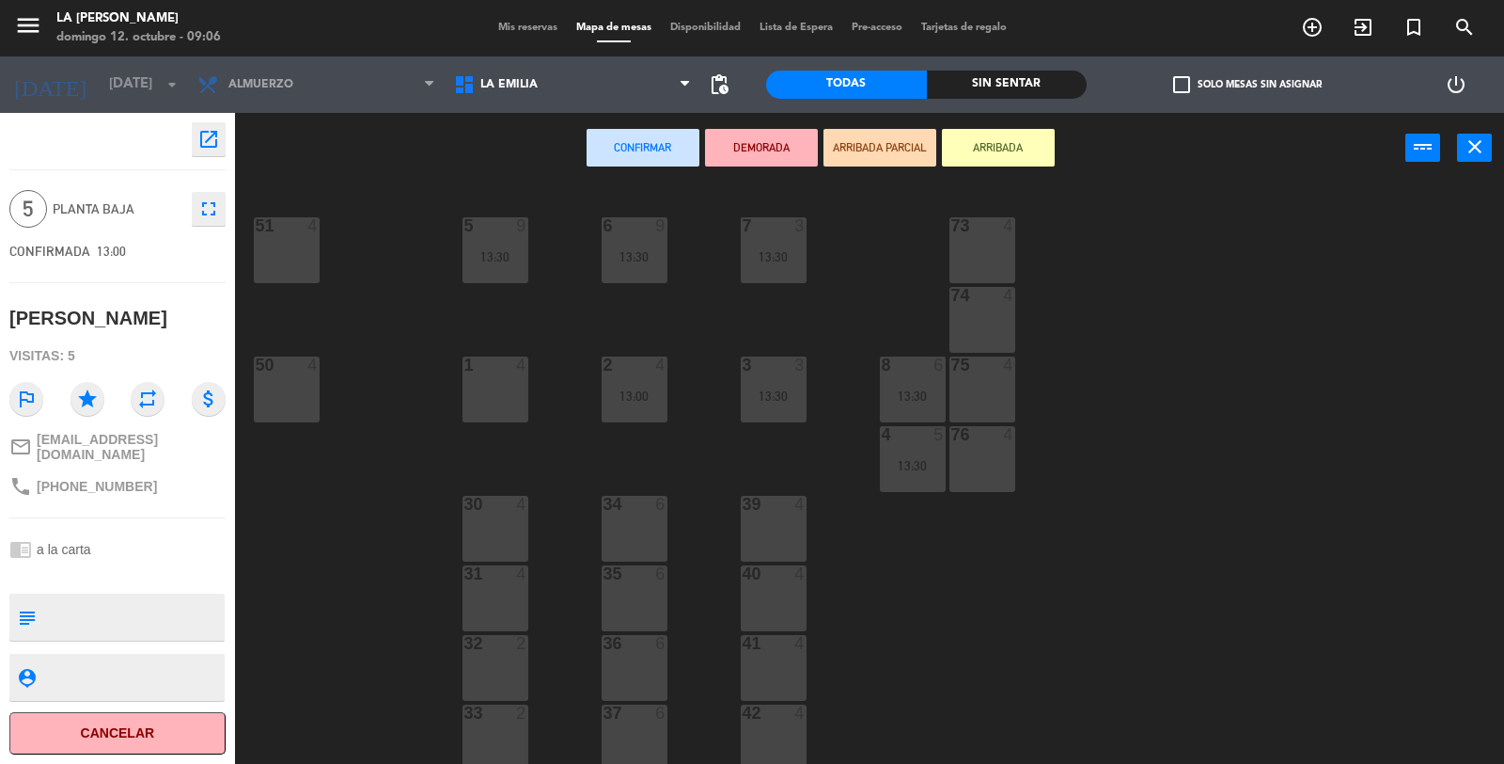
scroll to position [423, 0]
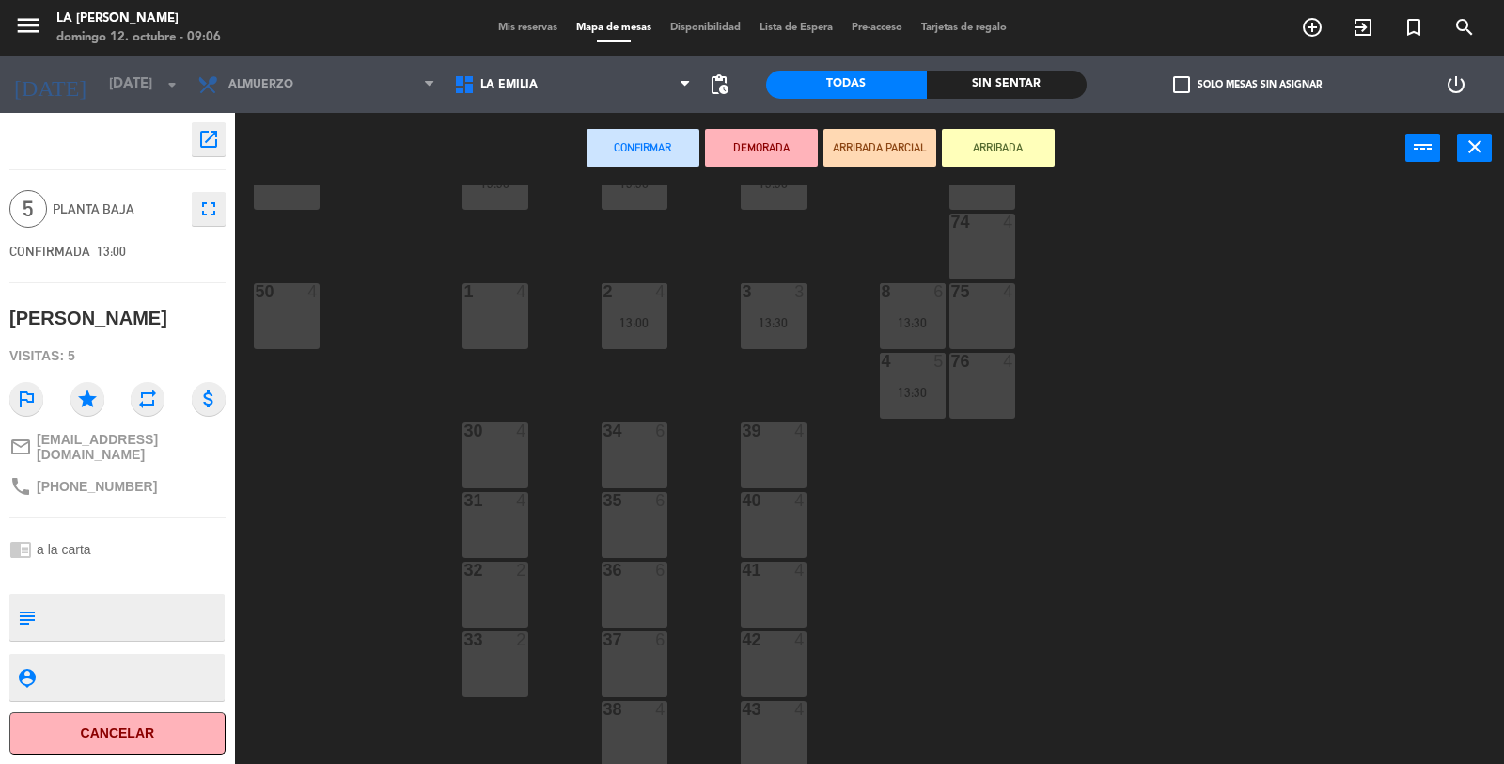
click at [642, 470] on div "34 6" at bounding box center [635, 455] width 66 height 66
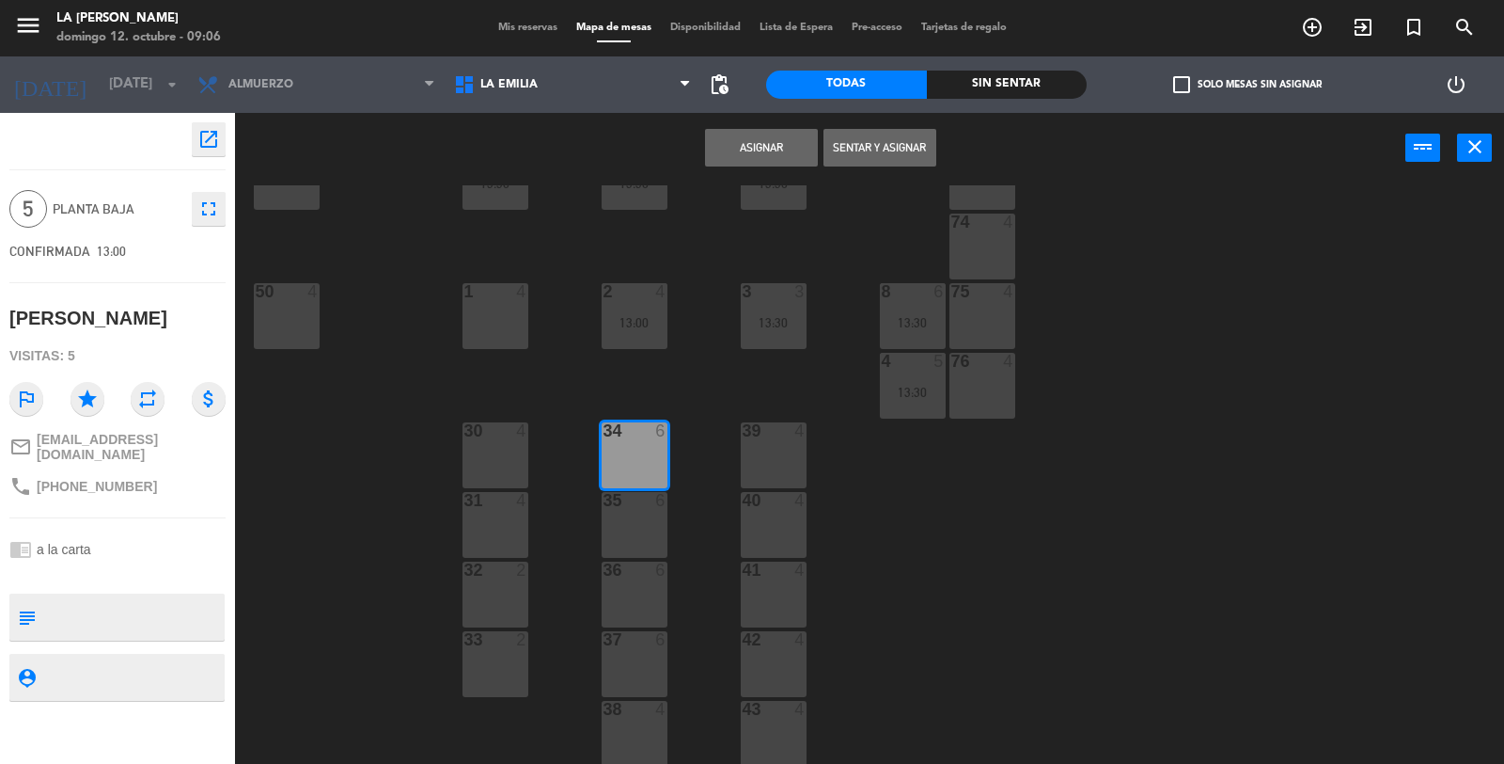
click at [759, 142] on button "Asignar" at bounding box center [761, 148] width 113 height 38
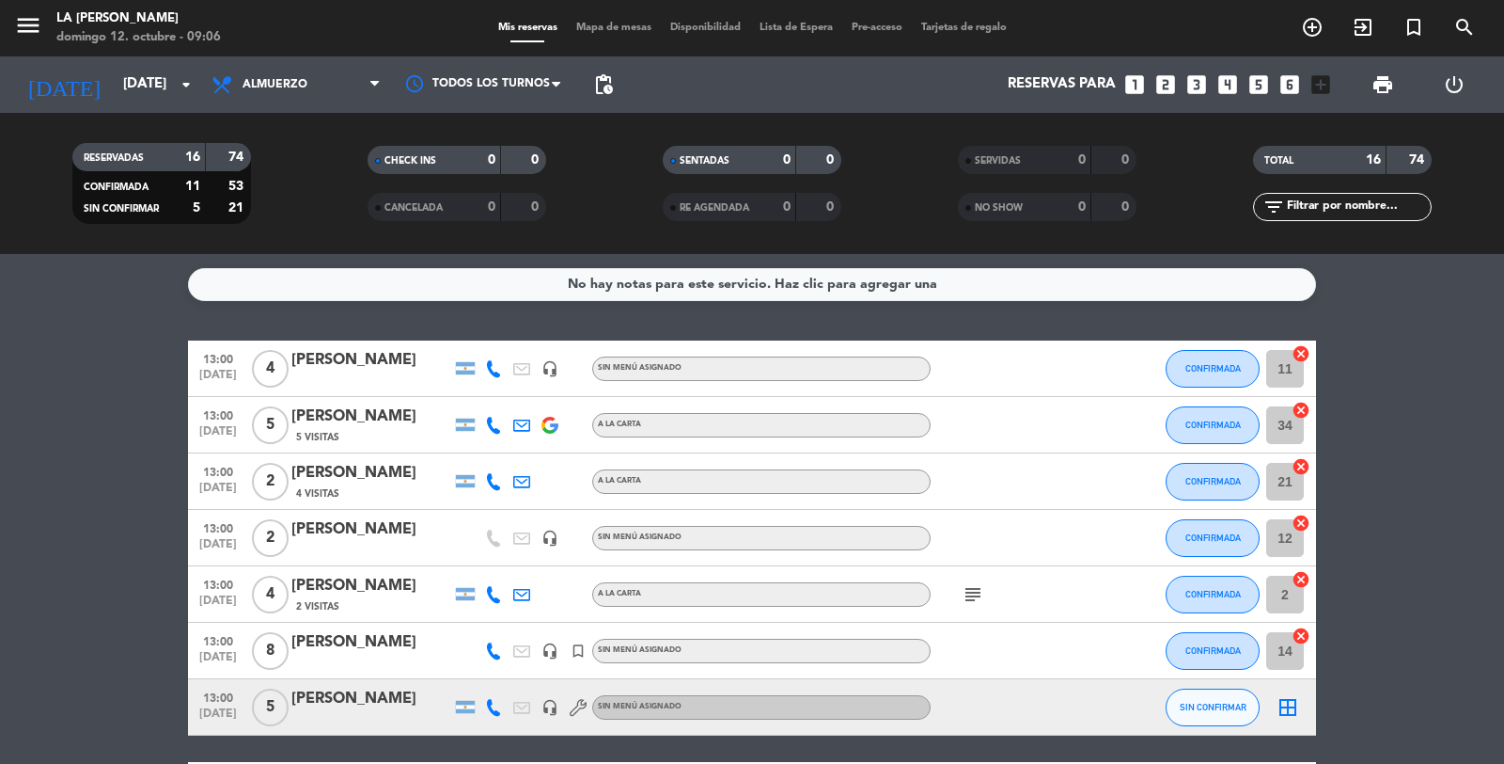
scroll to position [104, 0]
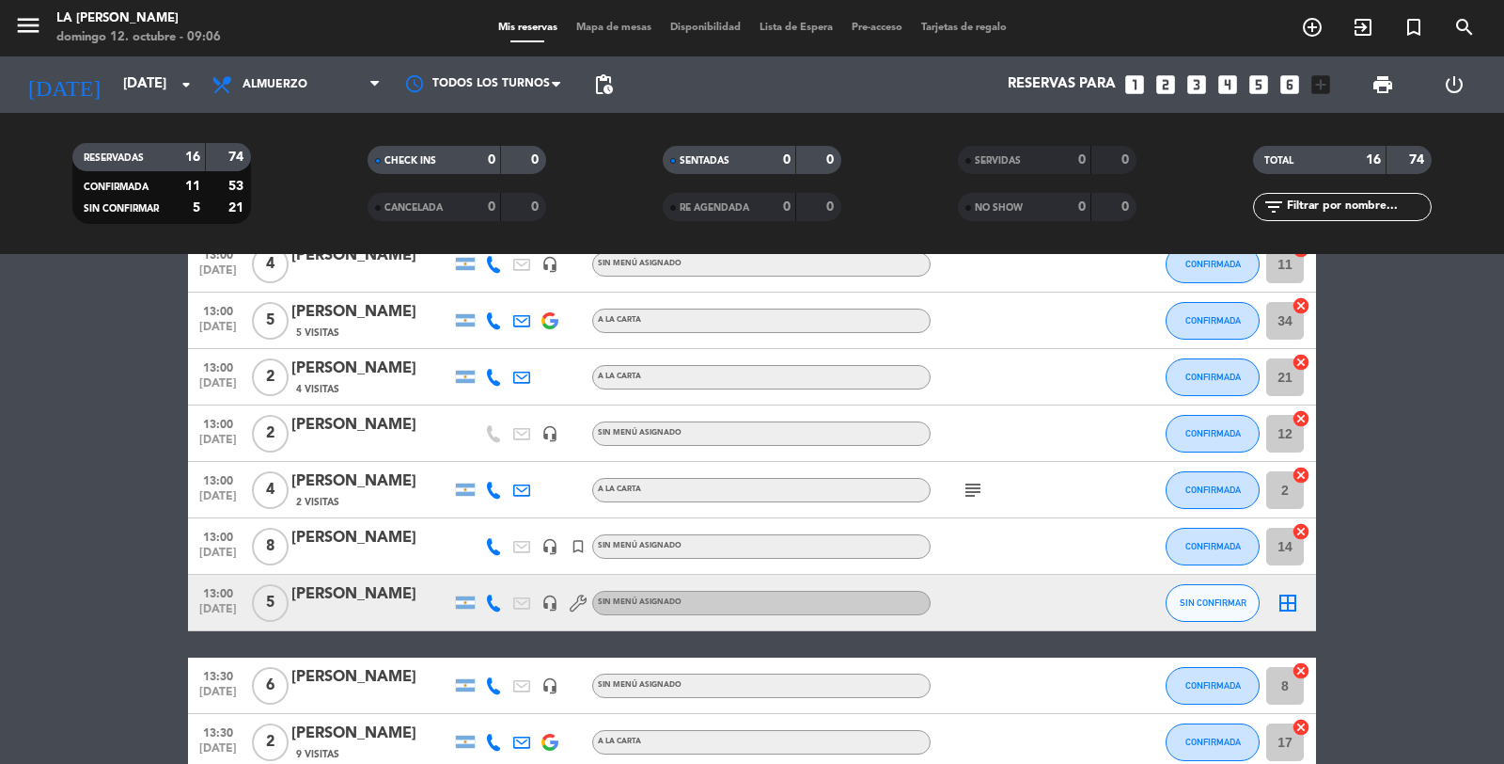
click at [1291, 605] on icon "border_all" at bounding box center [1288, 602] width 23 height 23
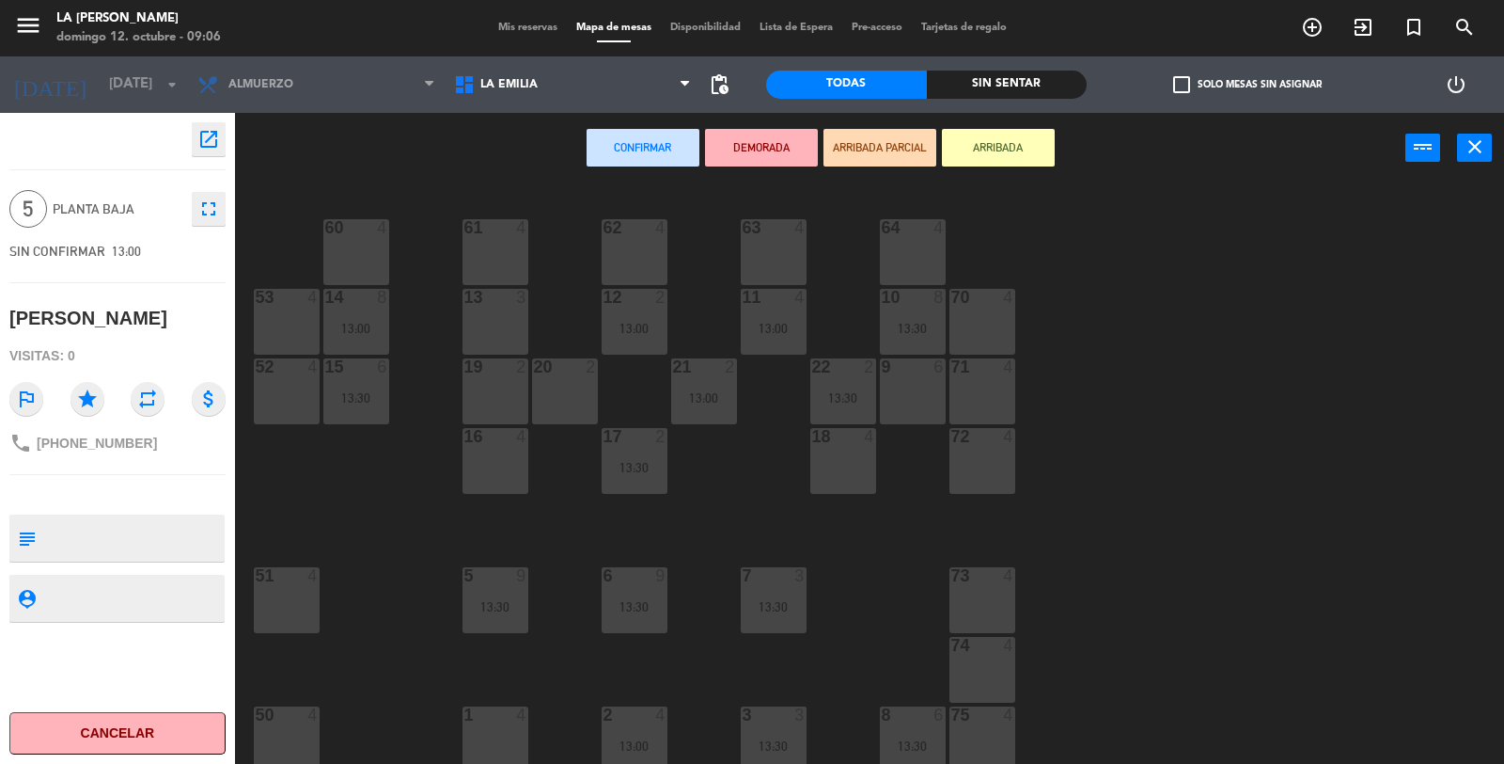
click at [906, 386] on div "9 6" at bounding box center [913, 391] width 66 height 66
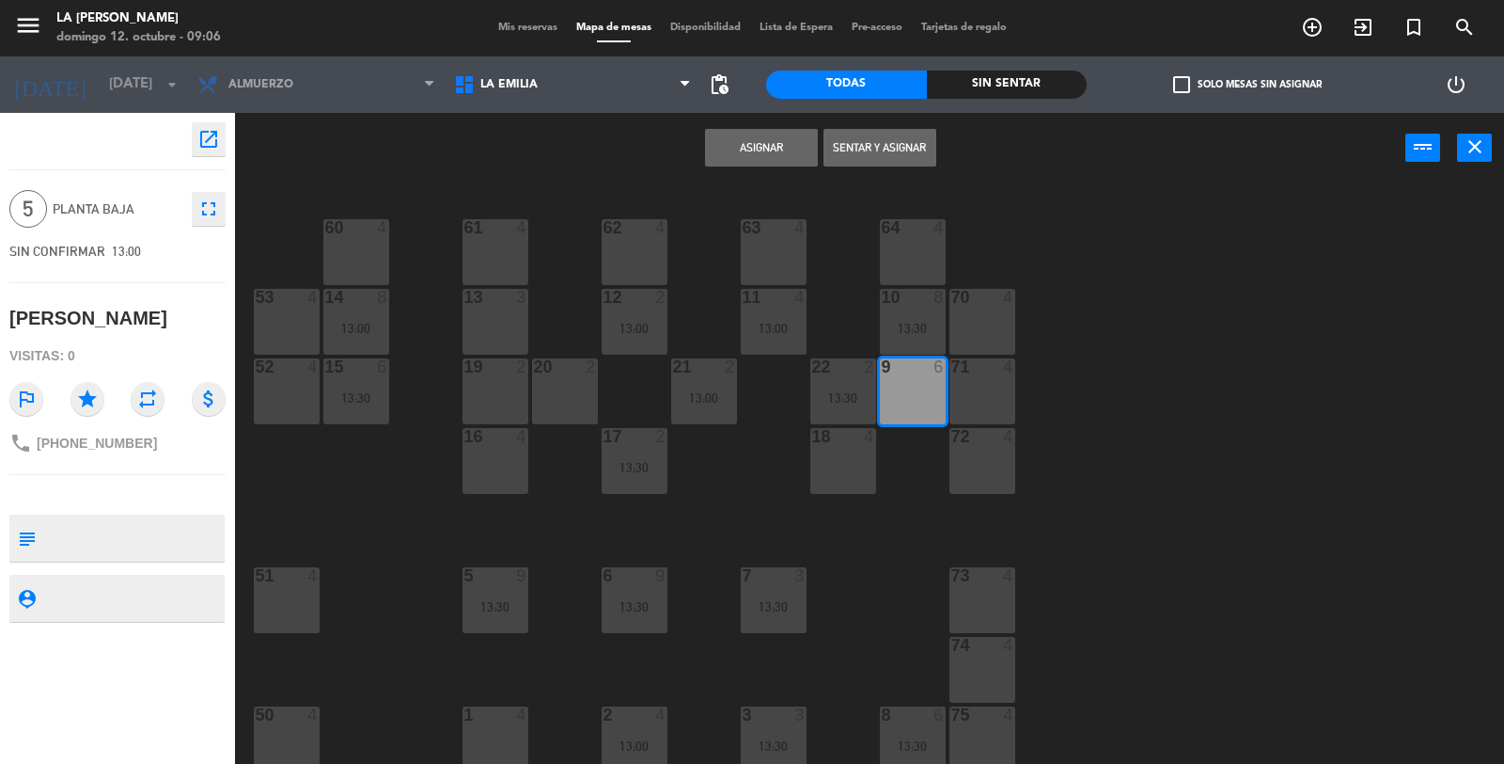
click at [752, 146] on button "Asignar" at bounding box center [761, 148] width 113 height 38
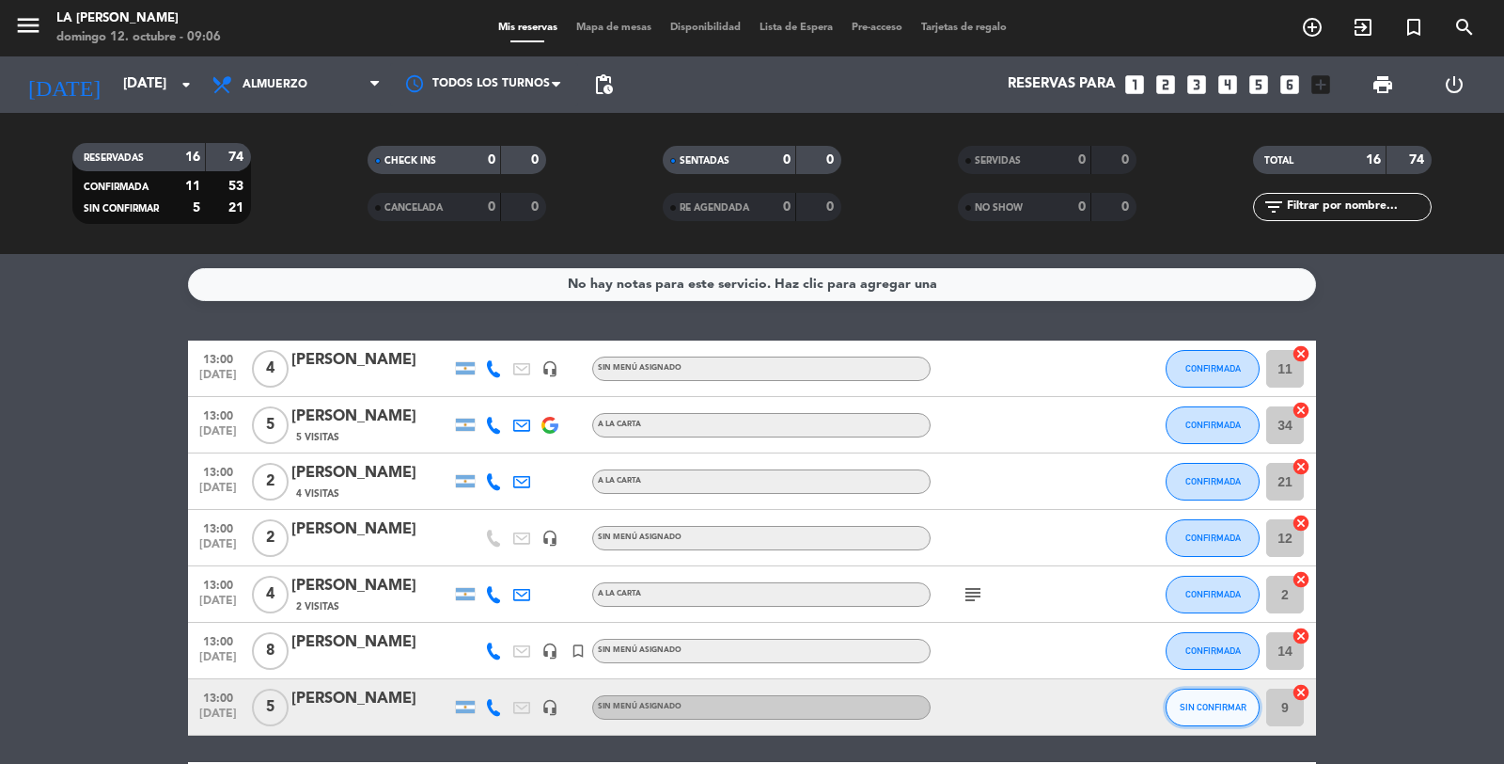
click at [1189, 716] on button "SIN CONFIRMAR" at bounding box center [1213, 707] width 94 height 38
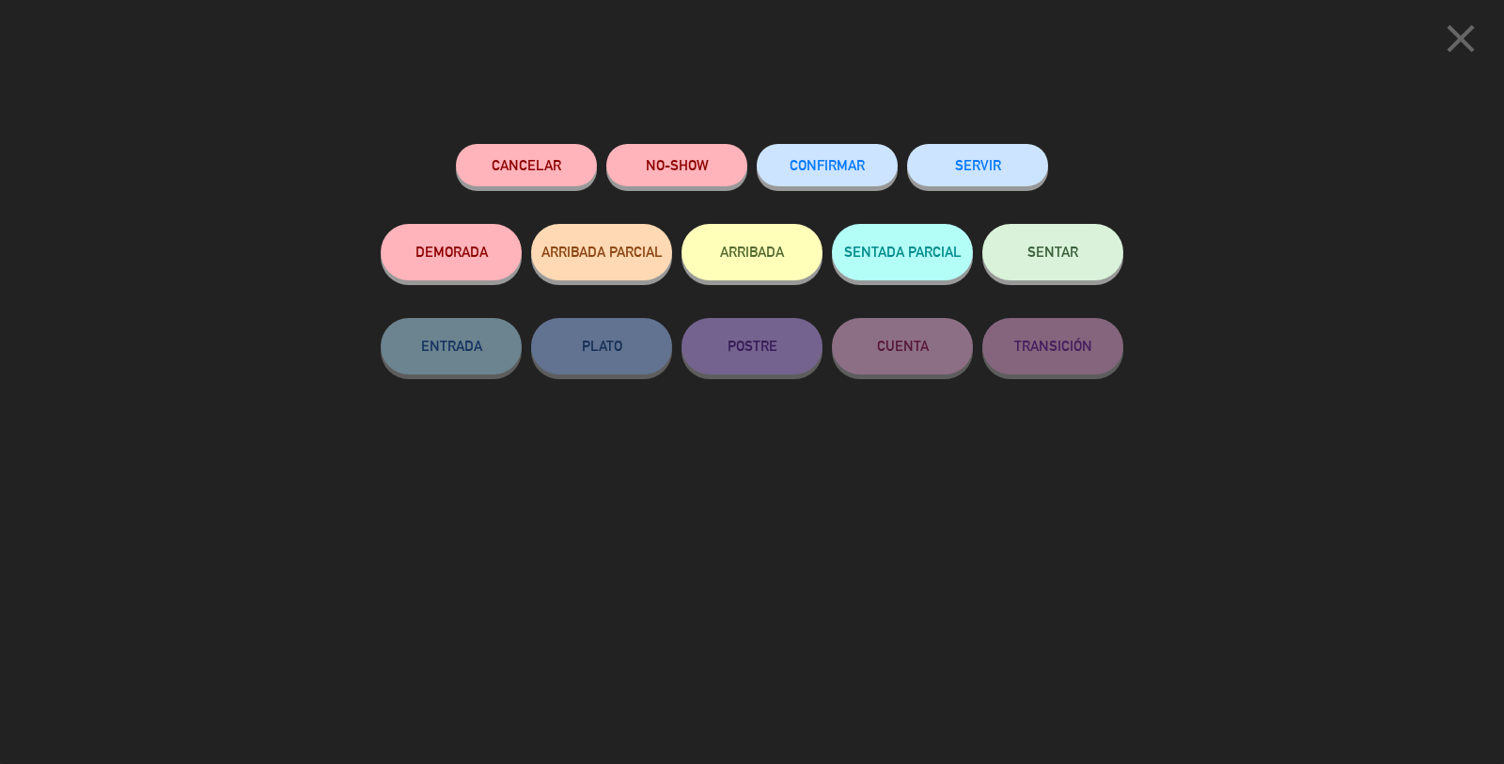
click at [835, 163] on span "CONFIRMAR" at bounding box center [827, 165] width 75 height 16
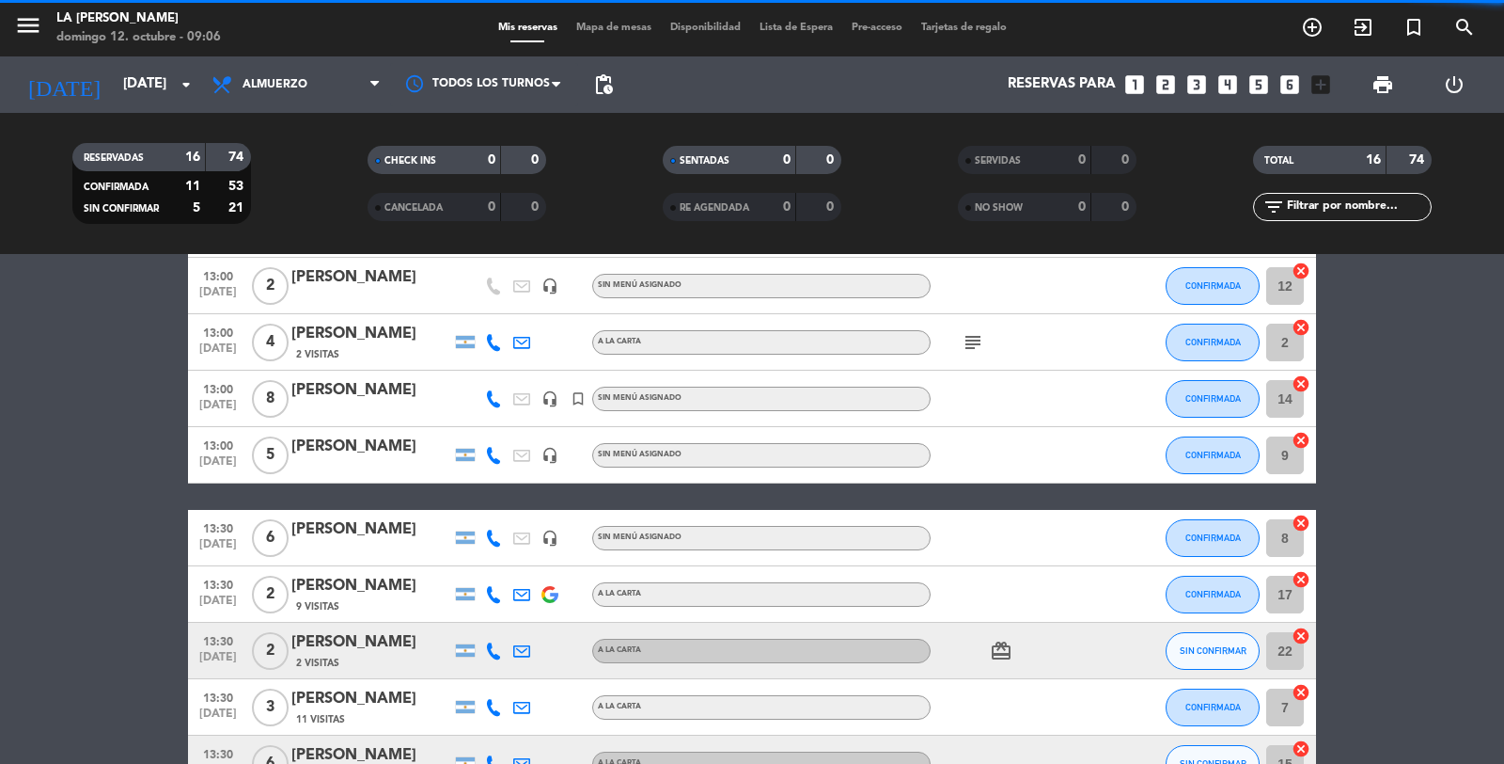
scroll to position [313, 0]
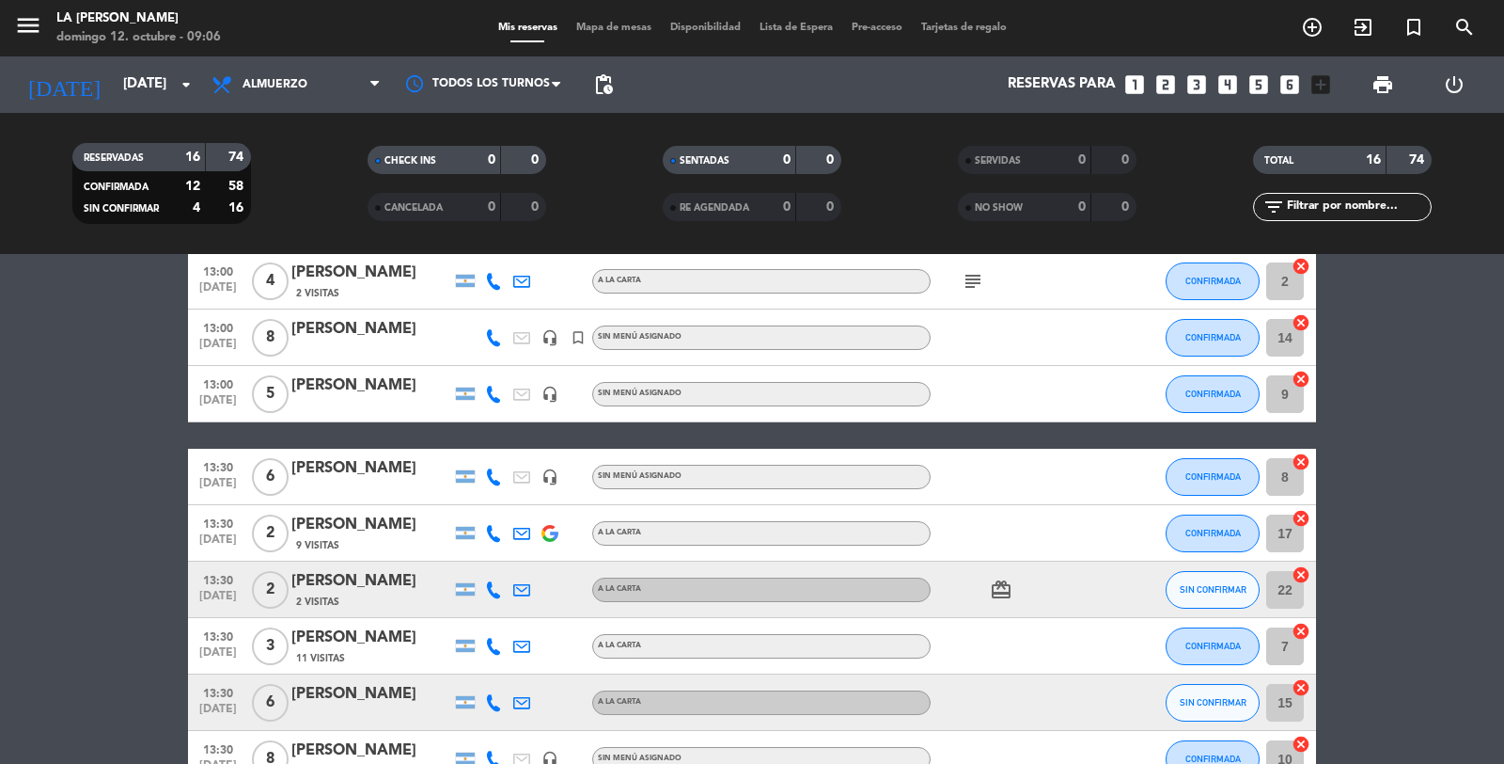
click at [1301, 571] on icon "cancel" at bounding box center [1301, 574] width 19 height 19
click at [1289, 589] on icon "border_all" at bounding box center [1288, 589] width 23 height 23
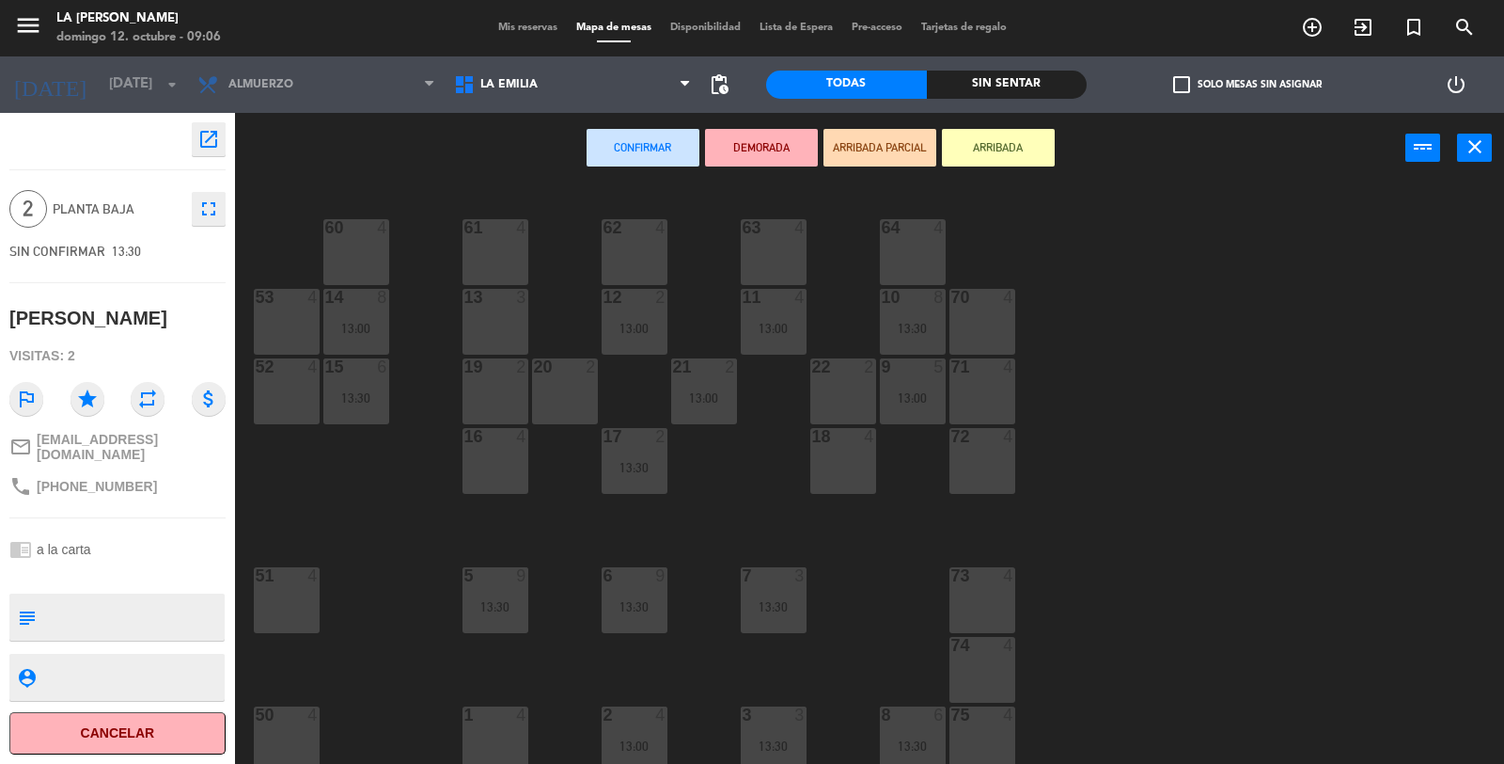
click at [826, 386] on div "22 2" at bounding box center [844, 391] width 66 height 66
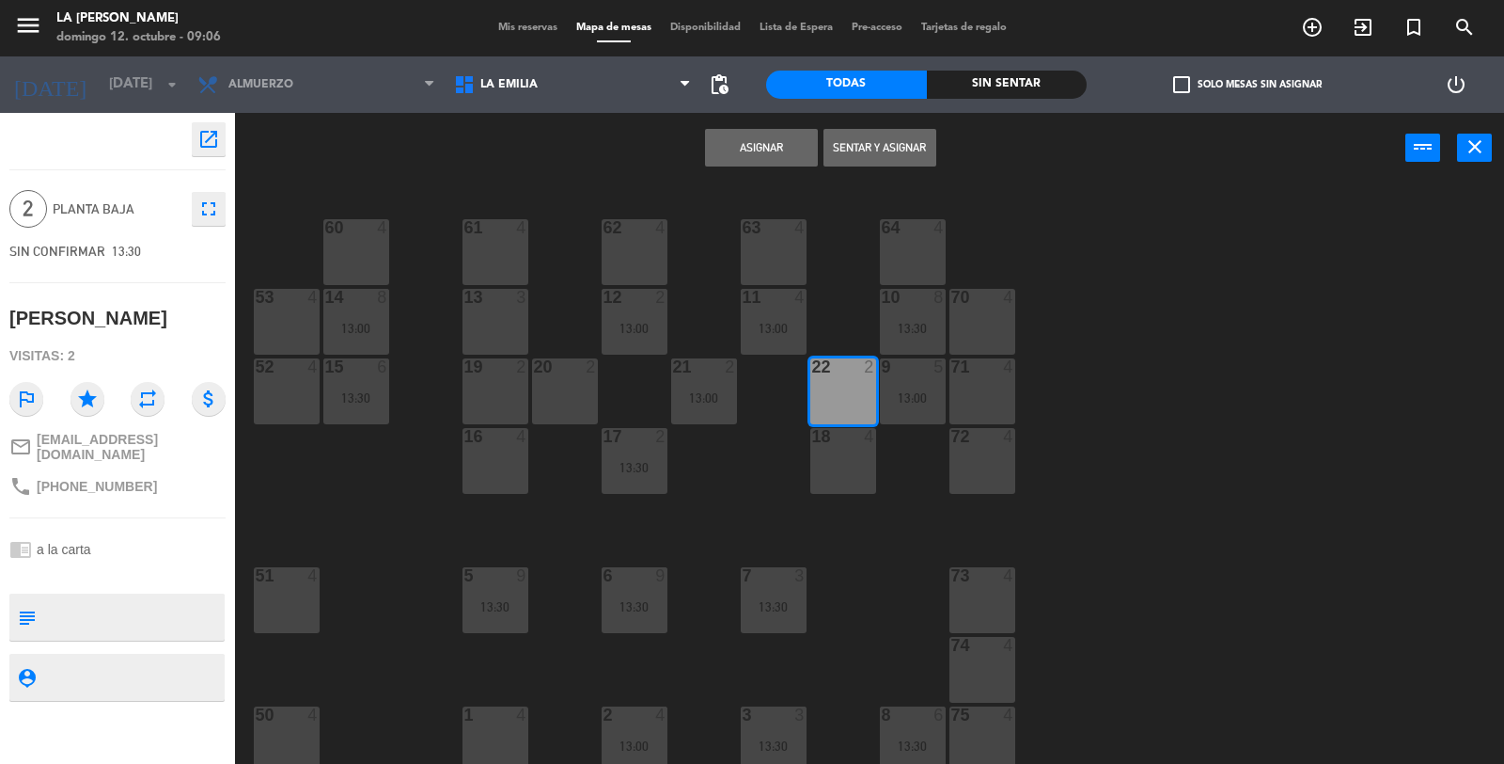
click at [775, 135] on button "Asignar" at bounding box center [761, 148] width 113 height 38
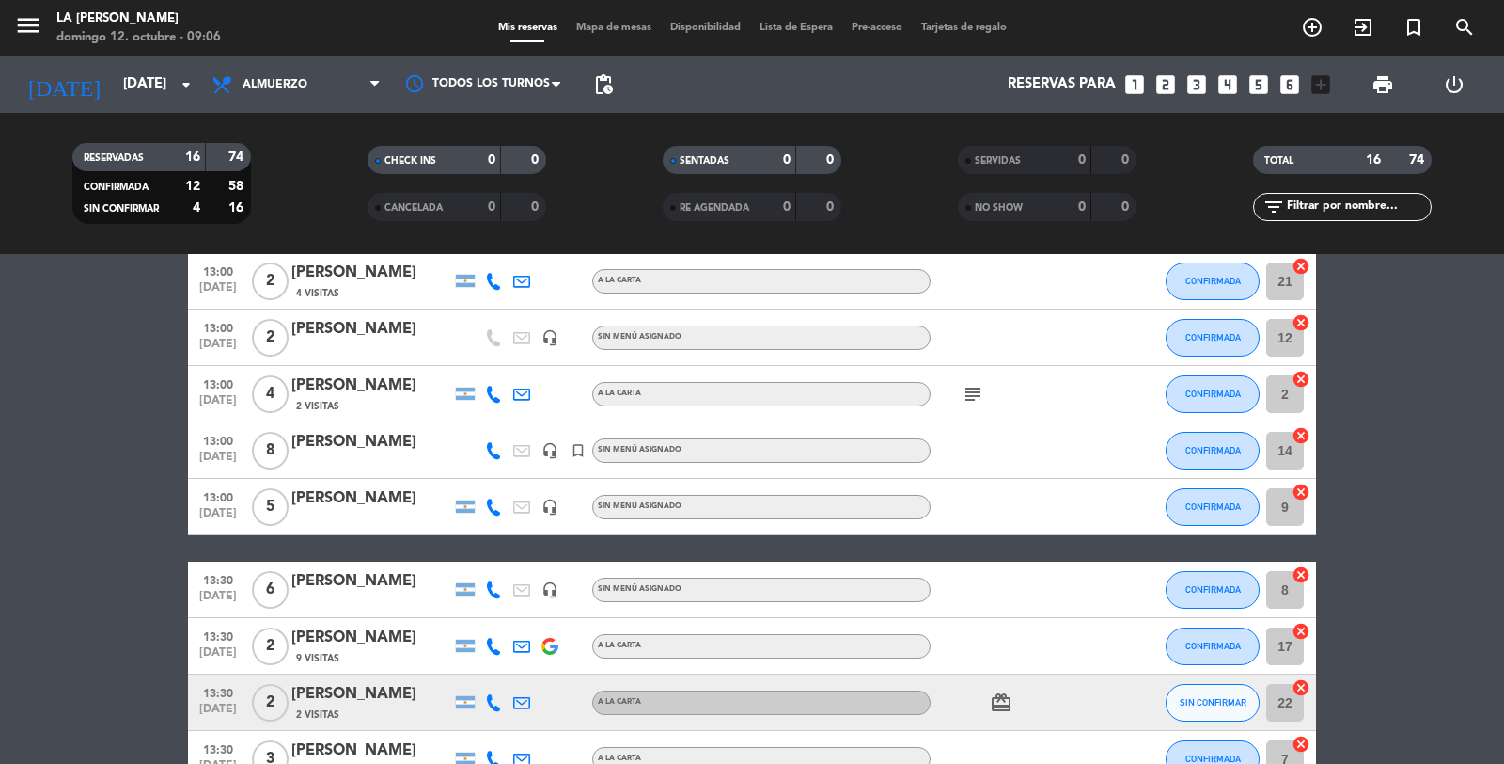
scroll to position [209, 0]
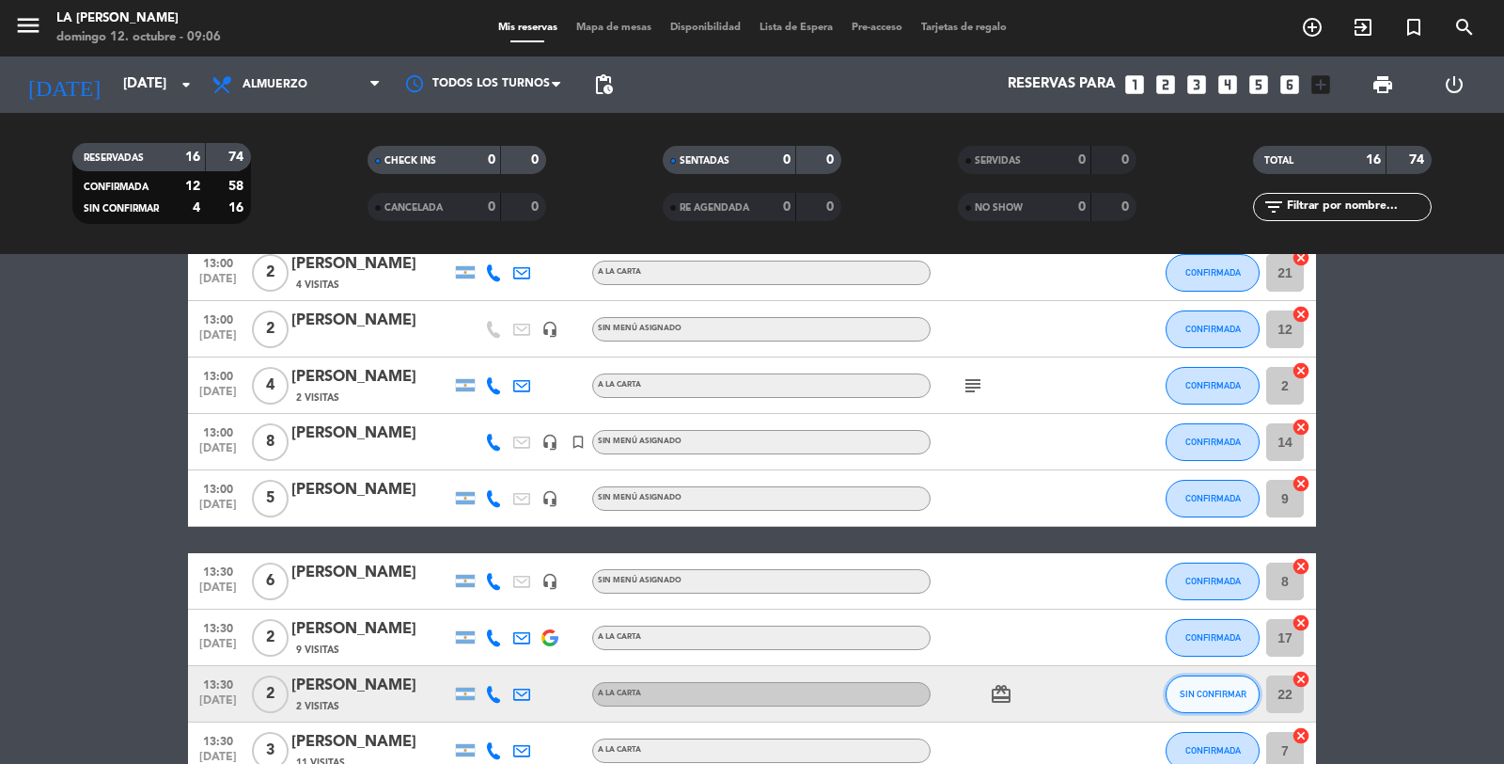
click at [1202, 690] on span "SIN CONFIRMAR" at bounding box center [1213, 693] width 67 height 10
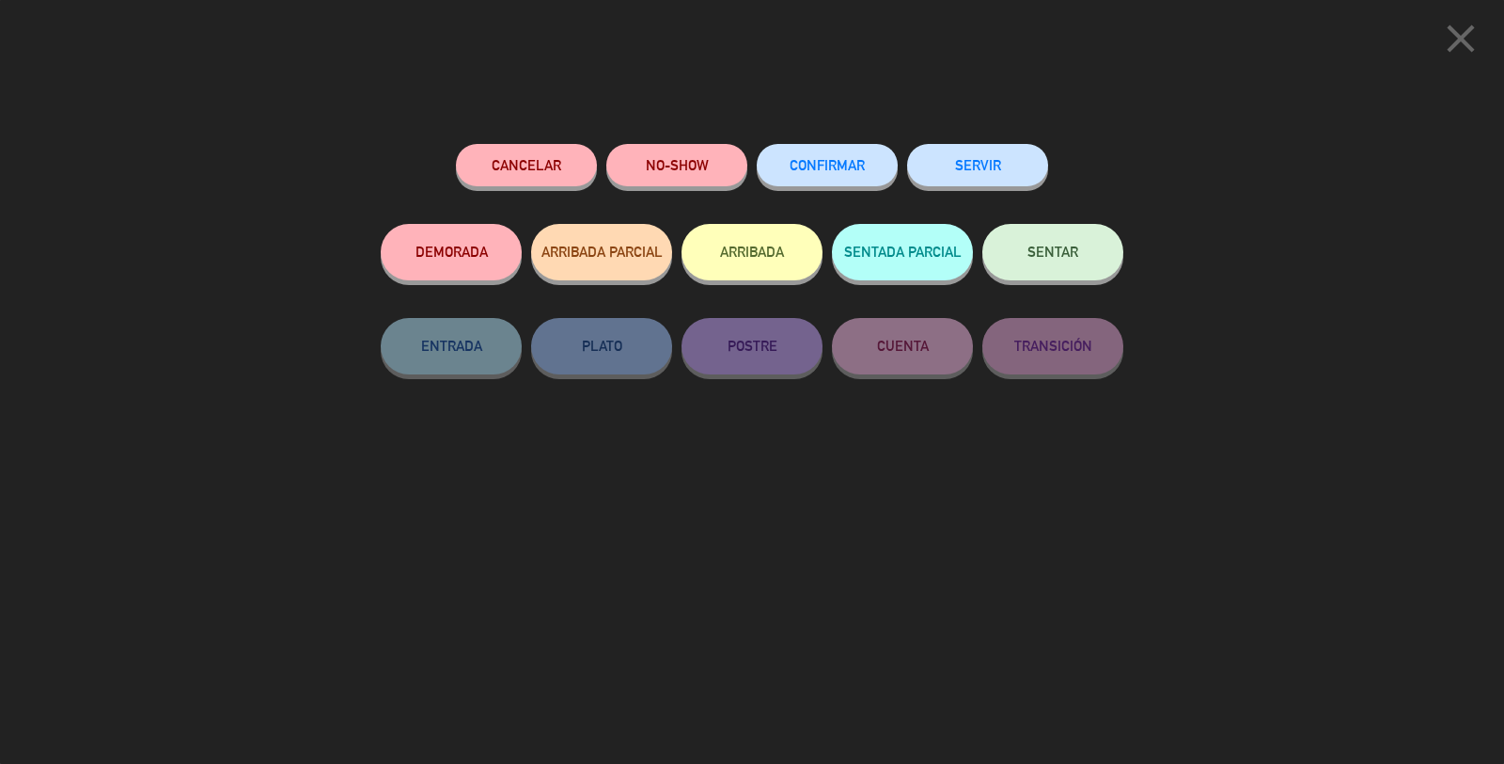
click at [813, 165] on span "CONFIRMAR" at bounding box center [827, 165] width 75 height 16
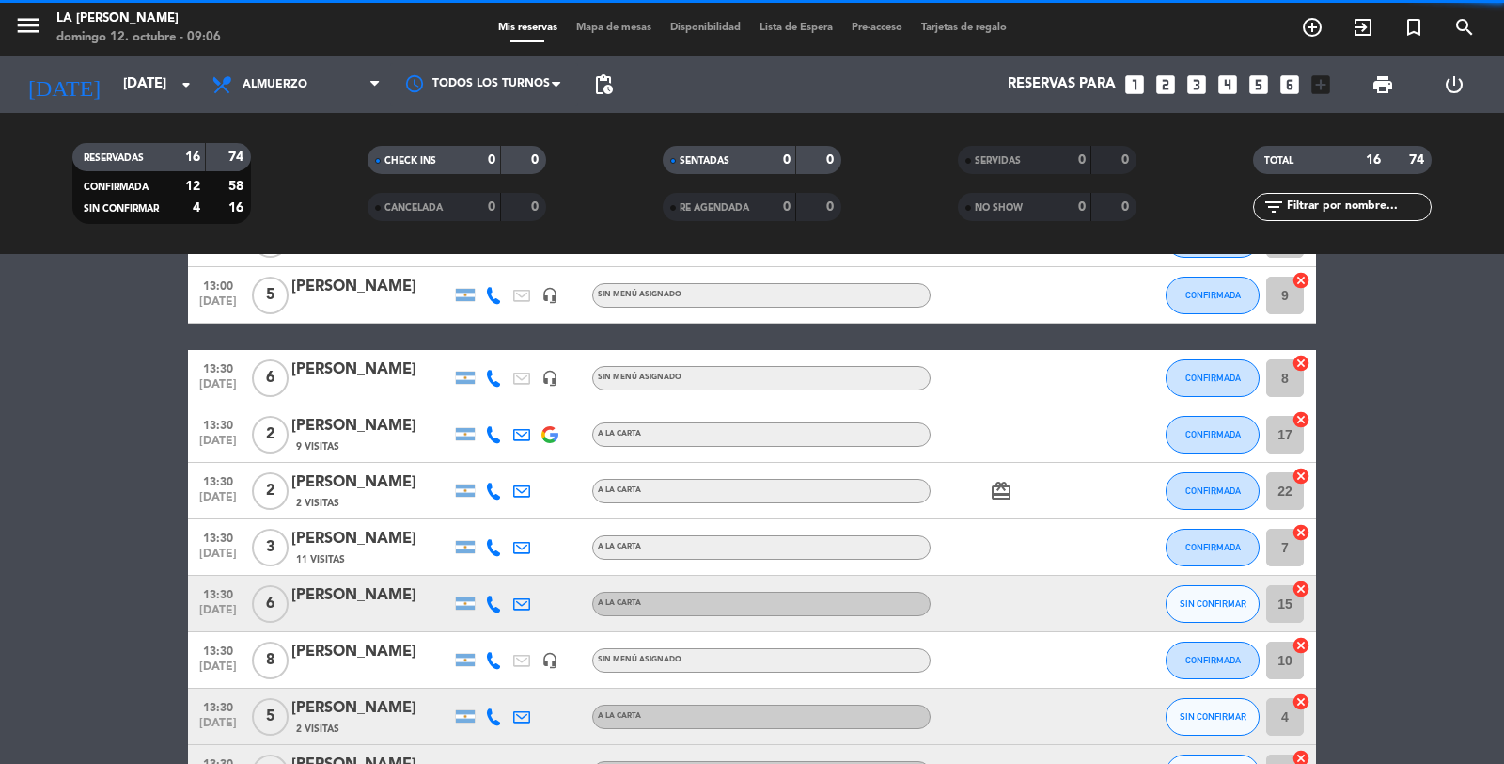
scroll to position [522, 0]
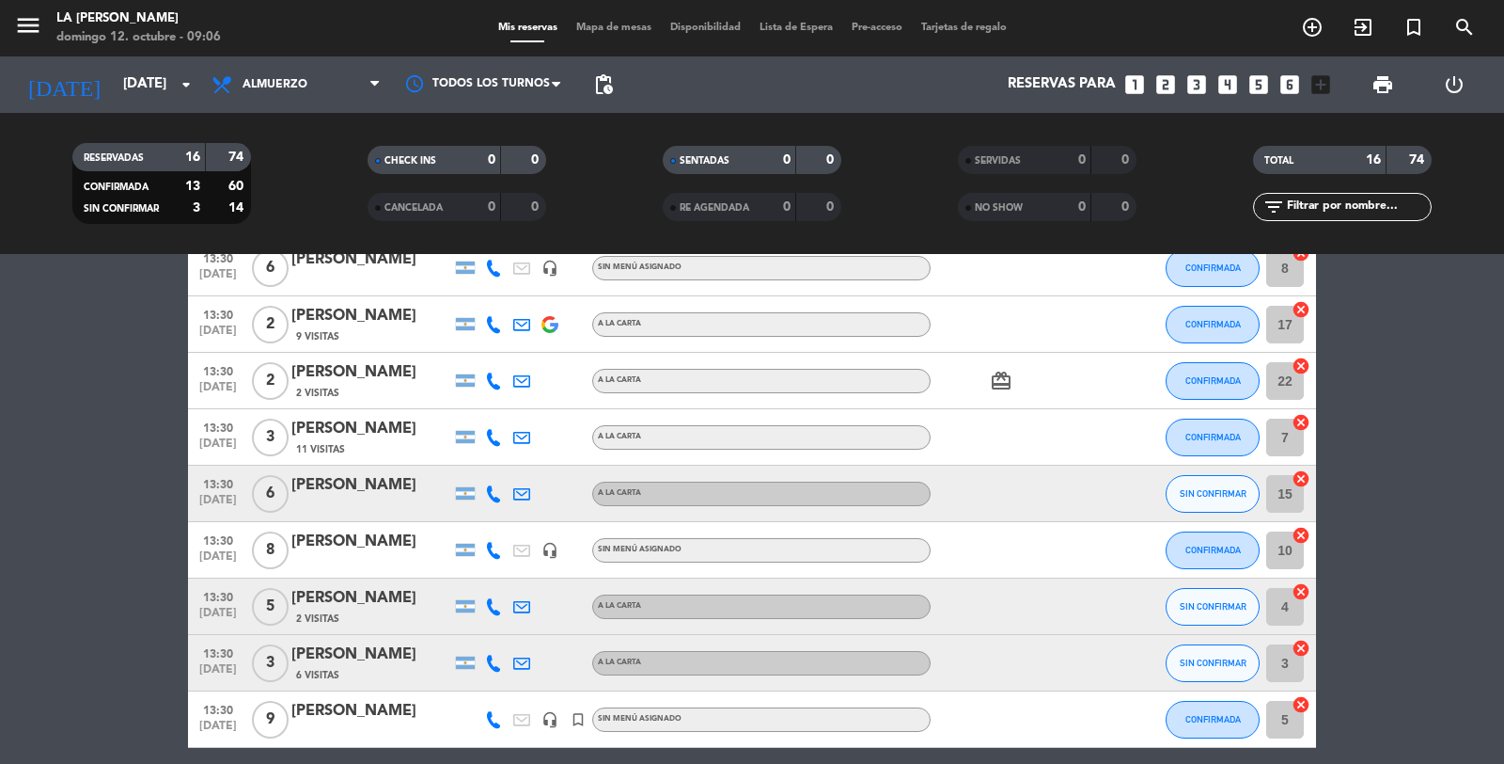
click at [1299, 482] on icon "cancel" at bounding box center [1301, 478] width 19 height 19
click at [1286, 487] on icon "border_all" at bounding box center [1288, 493] width 23 height 23
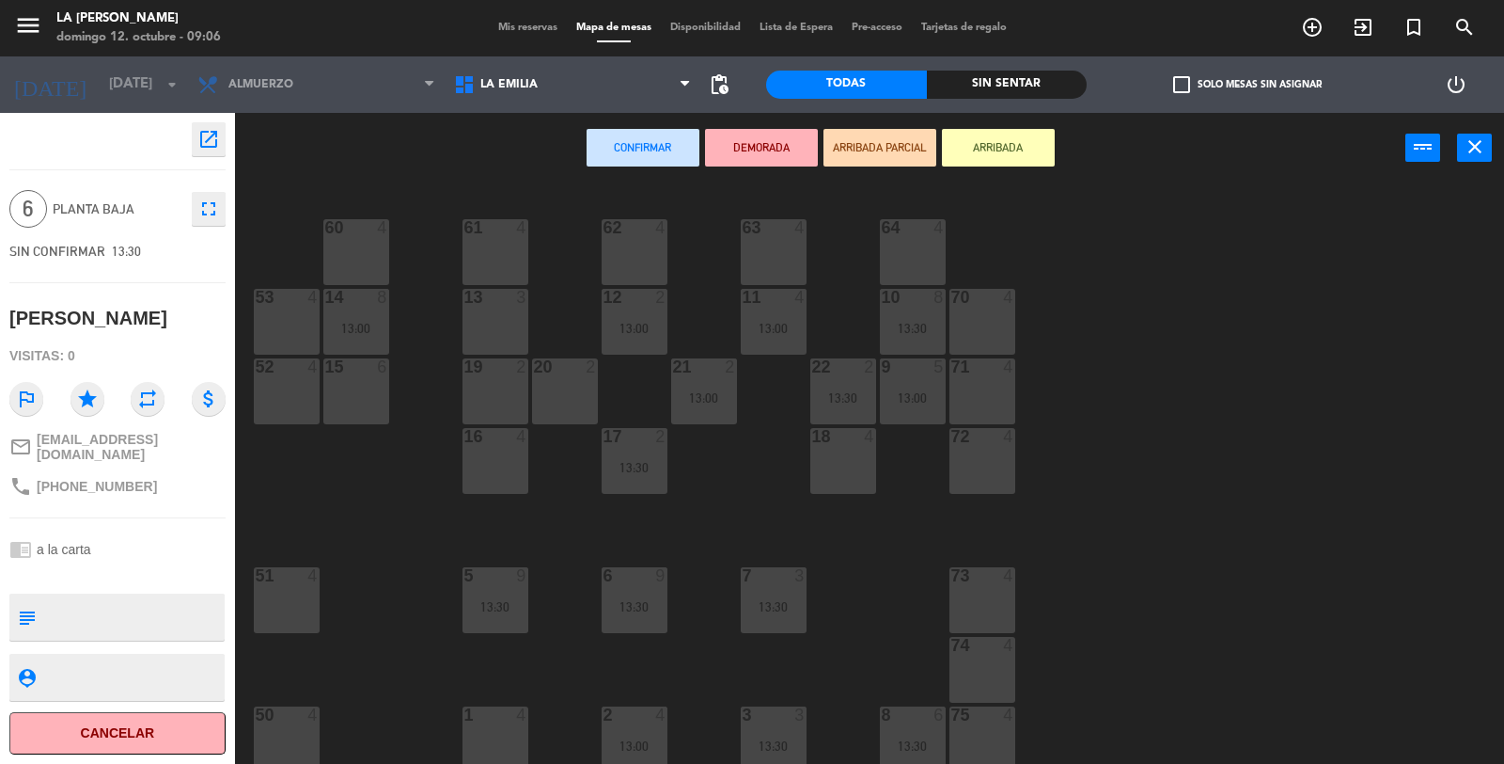
click at [342, 391] on div "15 6" at bounding box center [356, 391] width 66 height 66
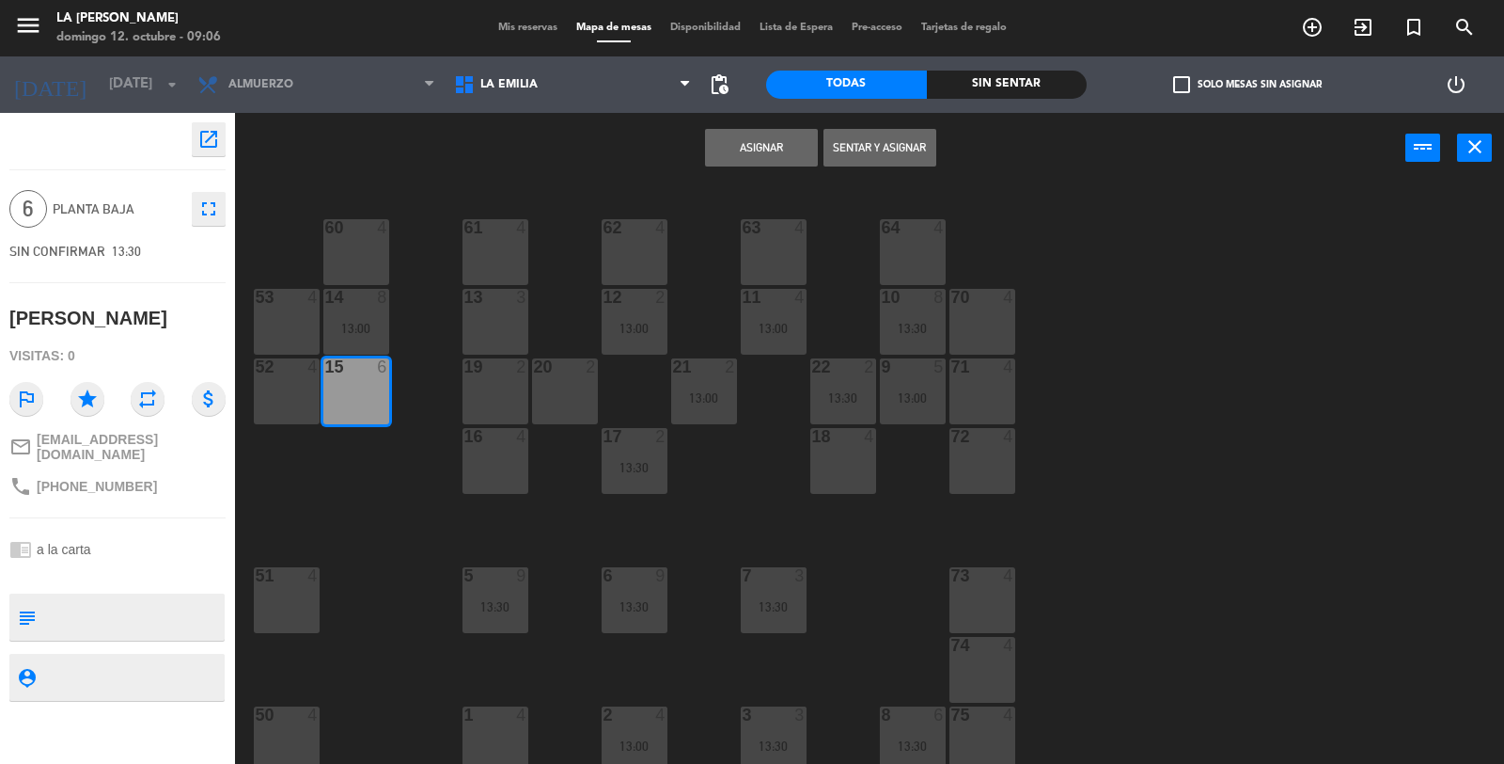
click at [778, 144] on button "Asignar" at bounding box center [761, 148] width 113 height 38
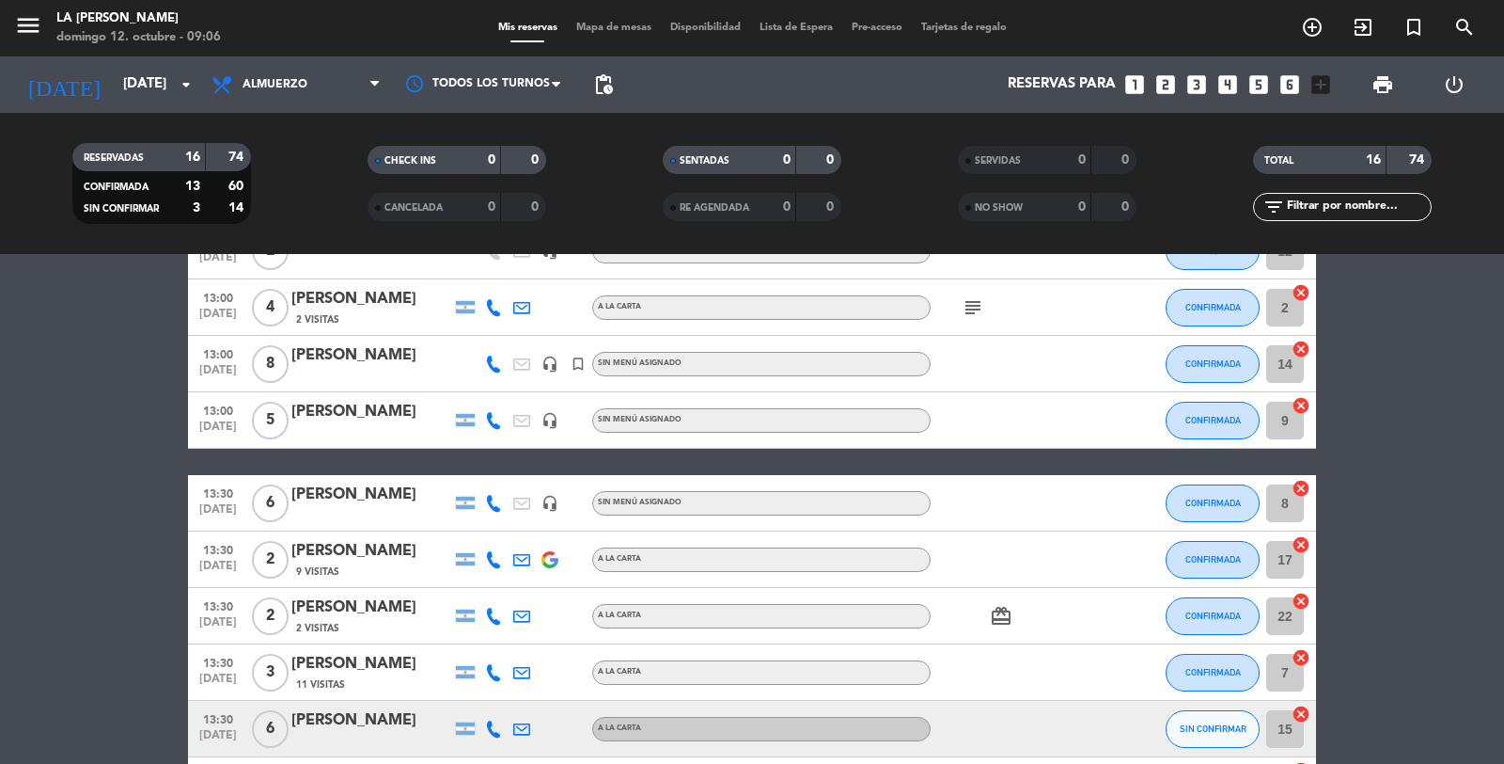
scroll to position [313, 0]
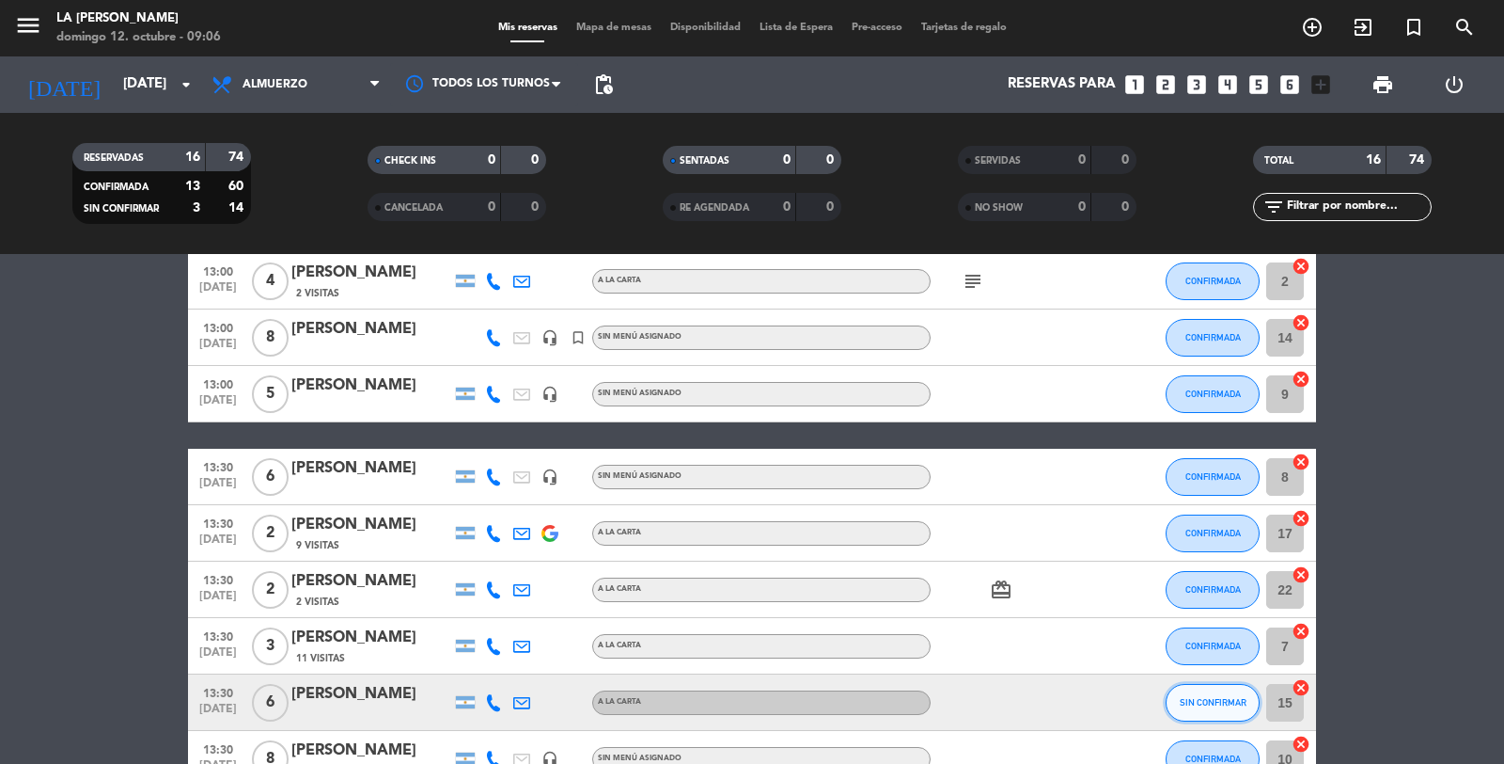
click at [1218, 707] on button "SIN CONFIRMAR" at bounding box center [1213, 703] width 94 height 38
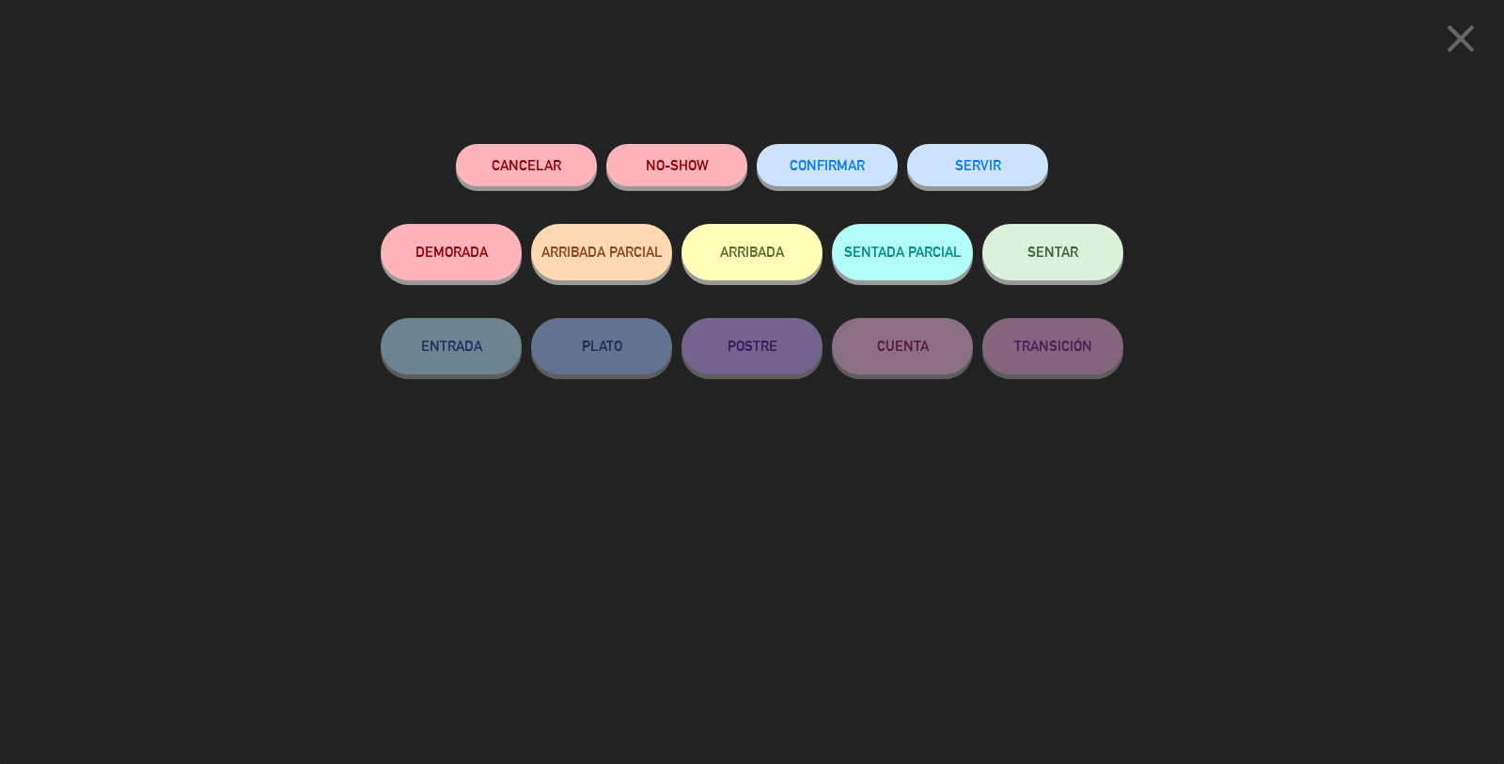
click at [833, 163] on span "CONFIRMAR" at bounding box center [827, 165] width 75 height 16
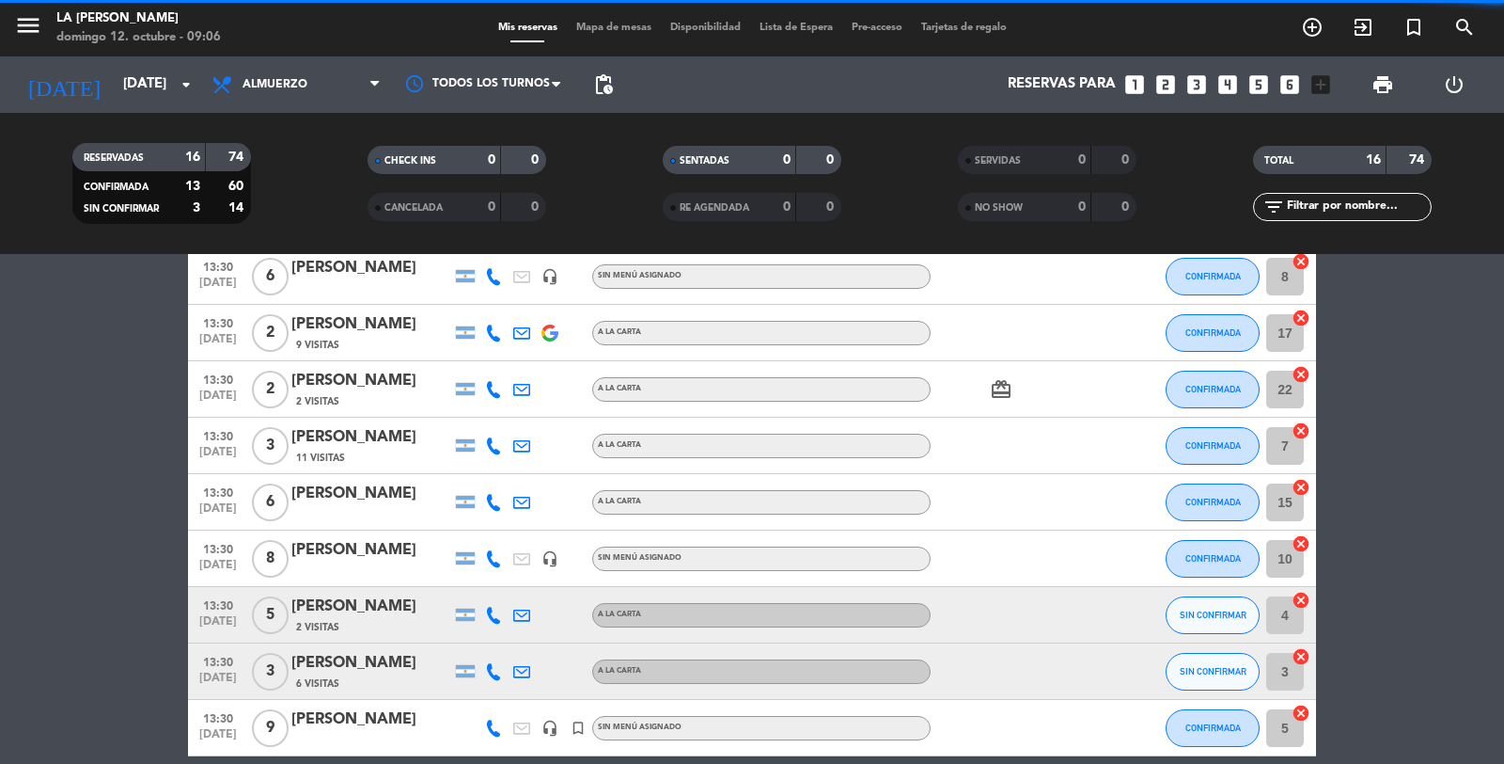
scroll to position [522, 0]
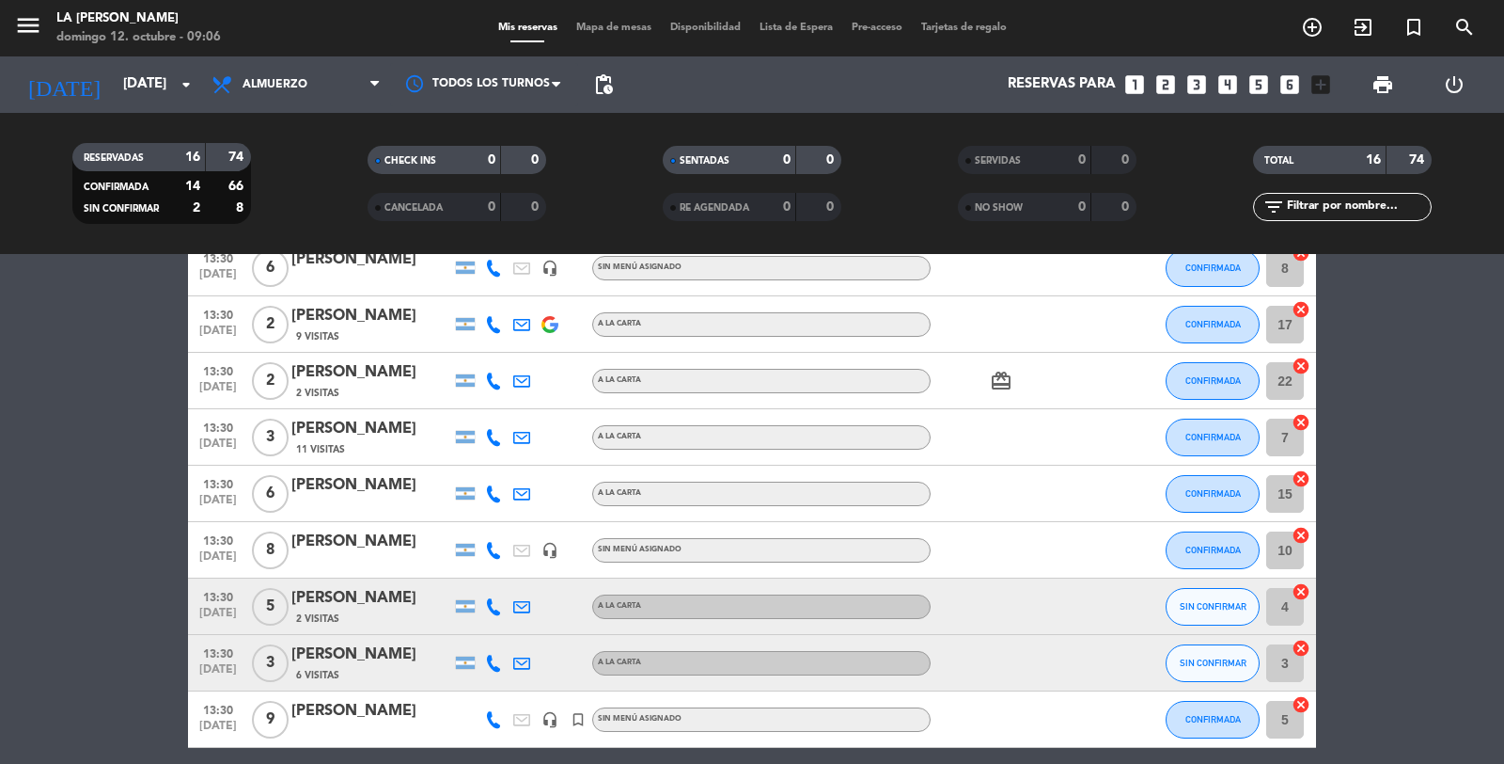
click at [1300, 592] on icon "cancel" at bounding box center [1301, 591] width 19 height 19
click at [1290, 605] on icon "border_all" at bounding box center [1288, 606] width 23 height 23
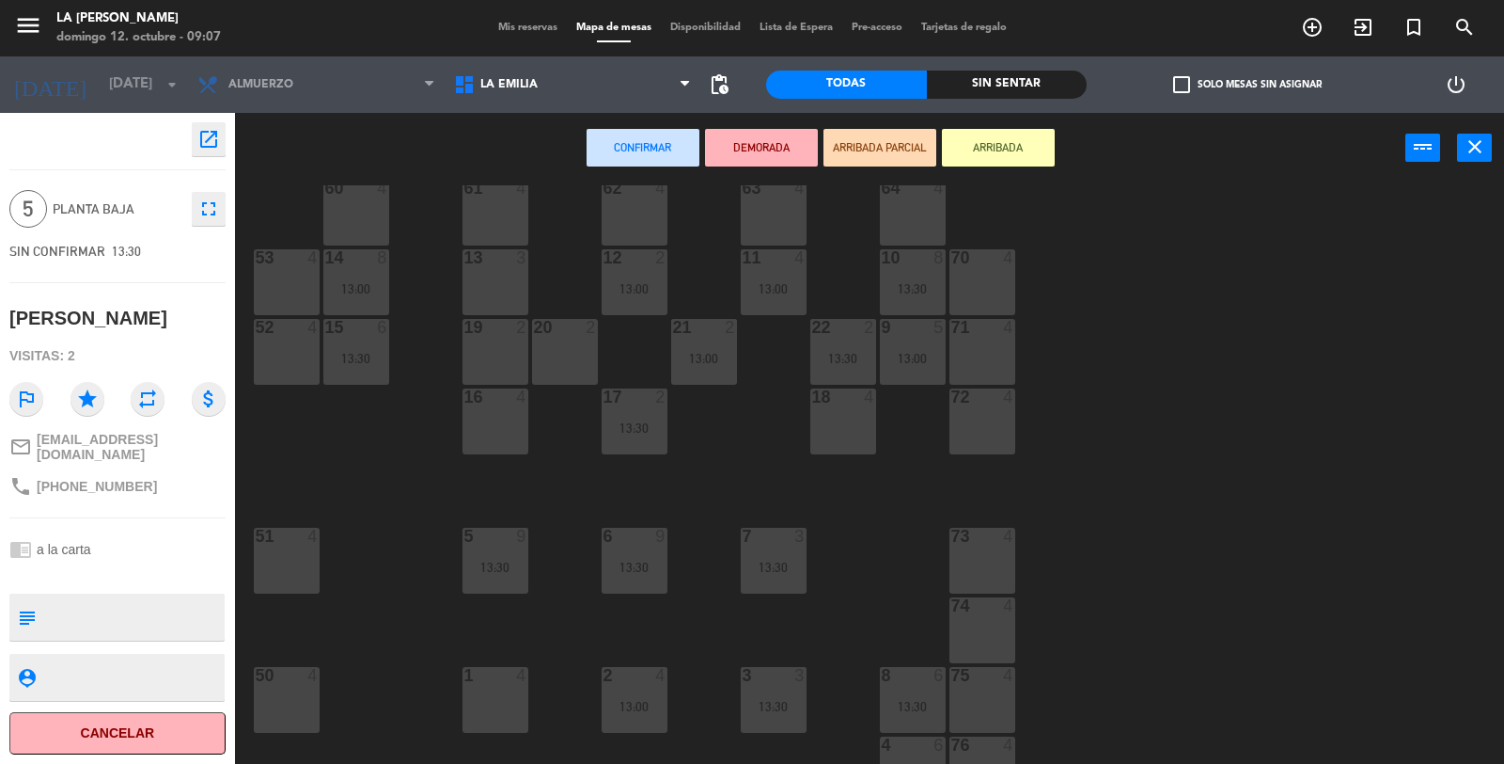
scroll to position [104, 0]
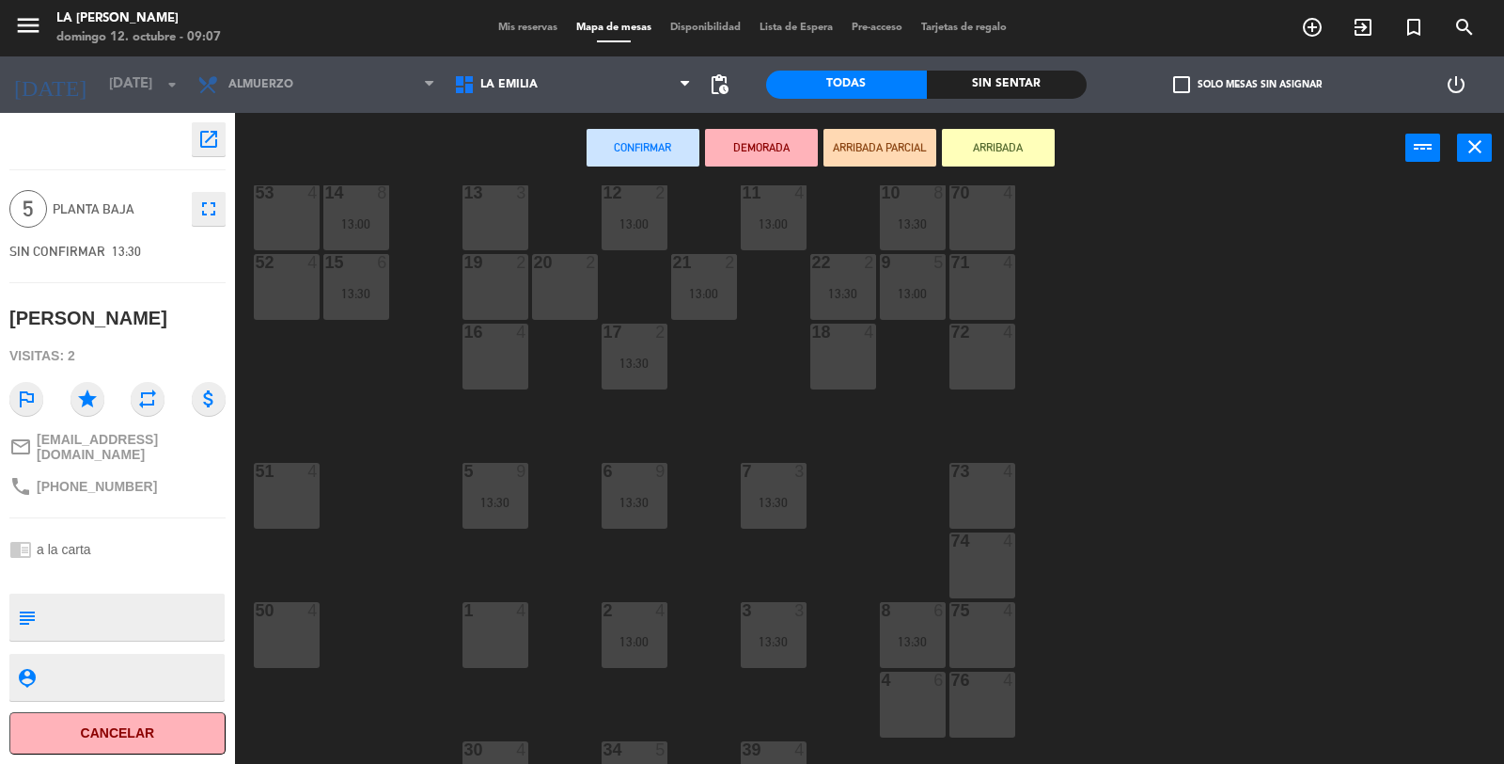
click at [920, 688] on div "4 6" at bounding box center [913, 680] width 66 height 19
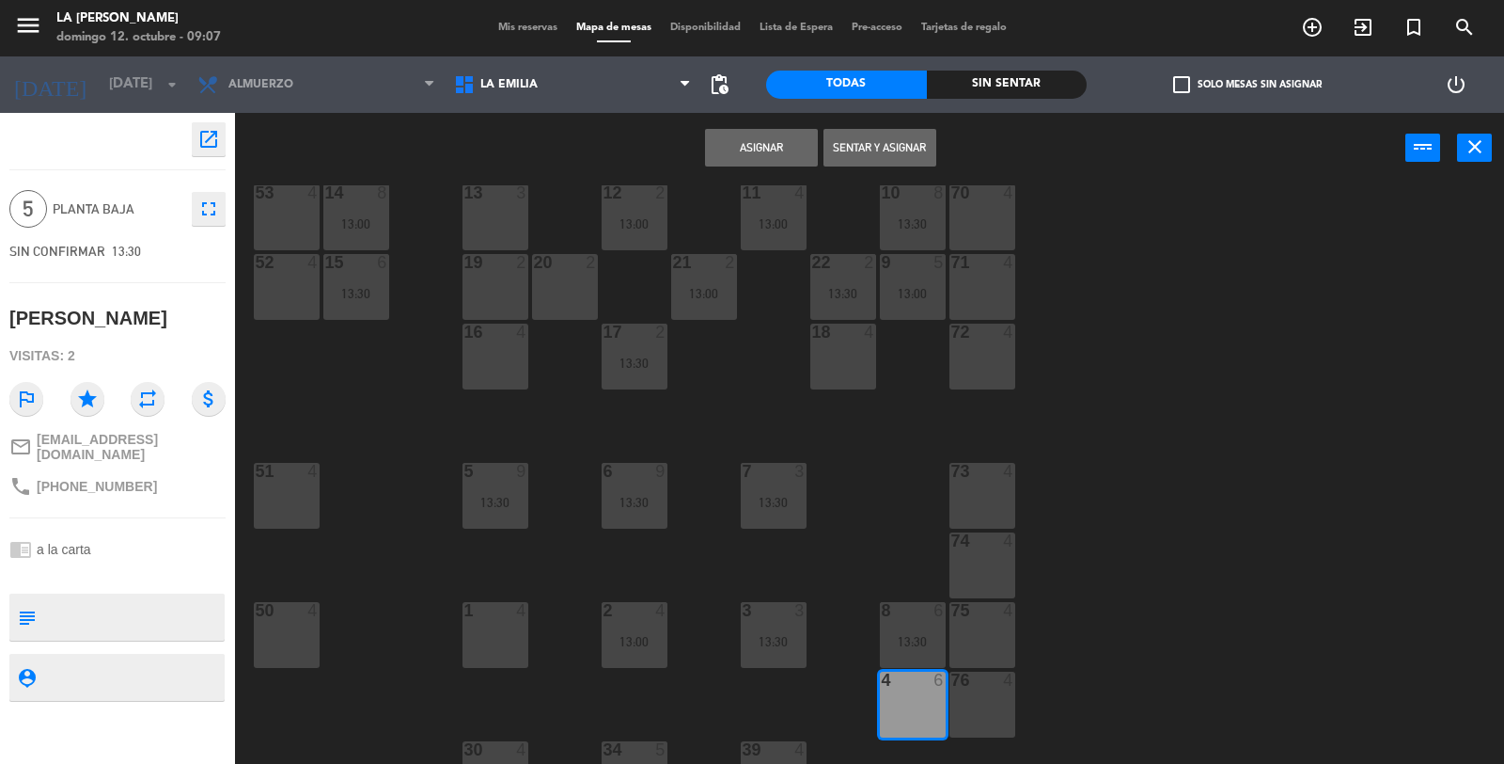
click at [731, 149] on button "Asignar" at bounding box center [761, 148] width 113 height 38
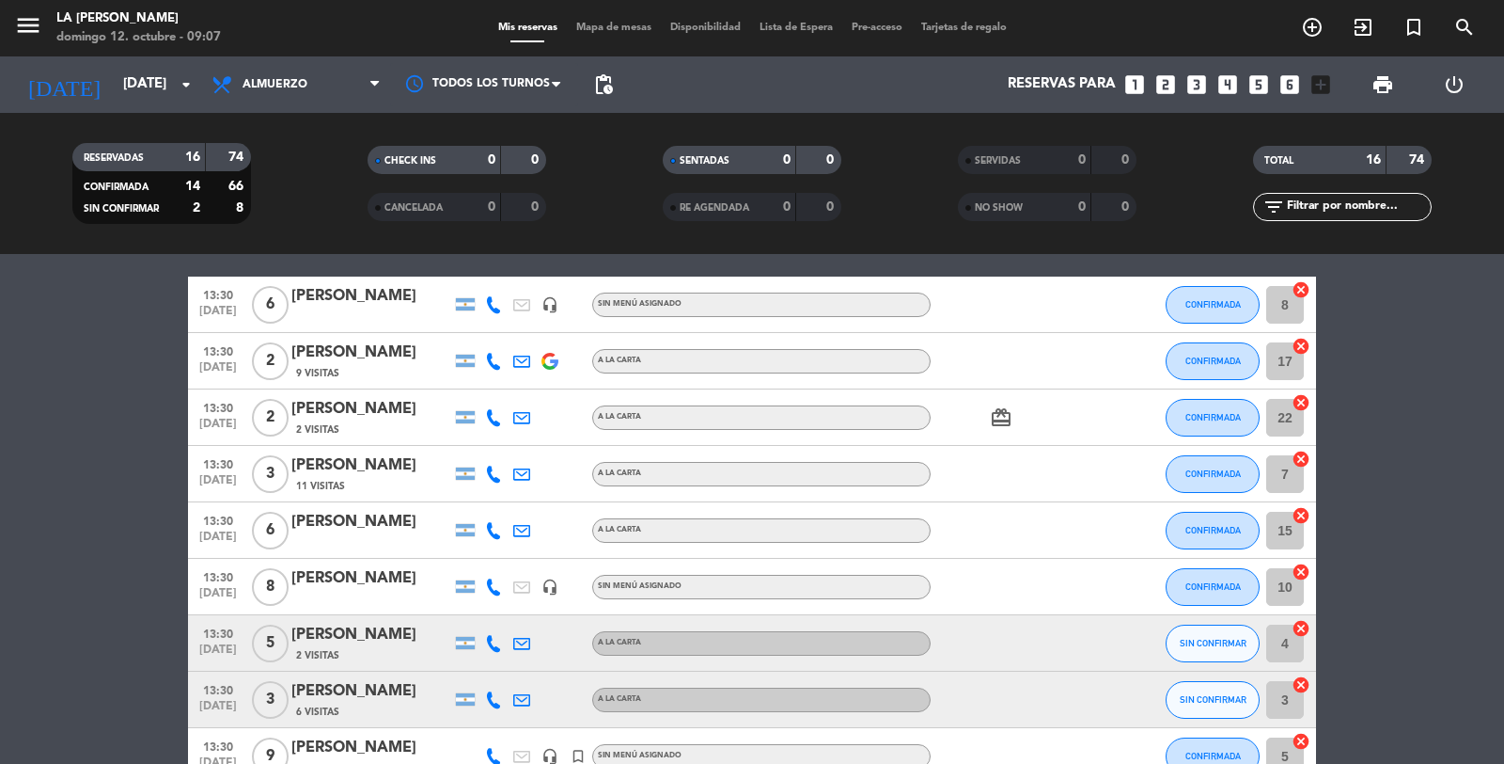
scroll to position [522, 0]
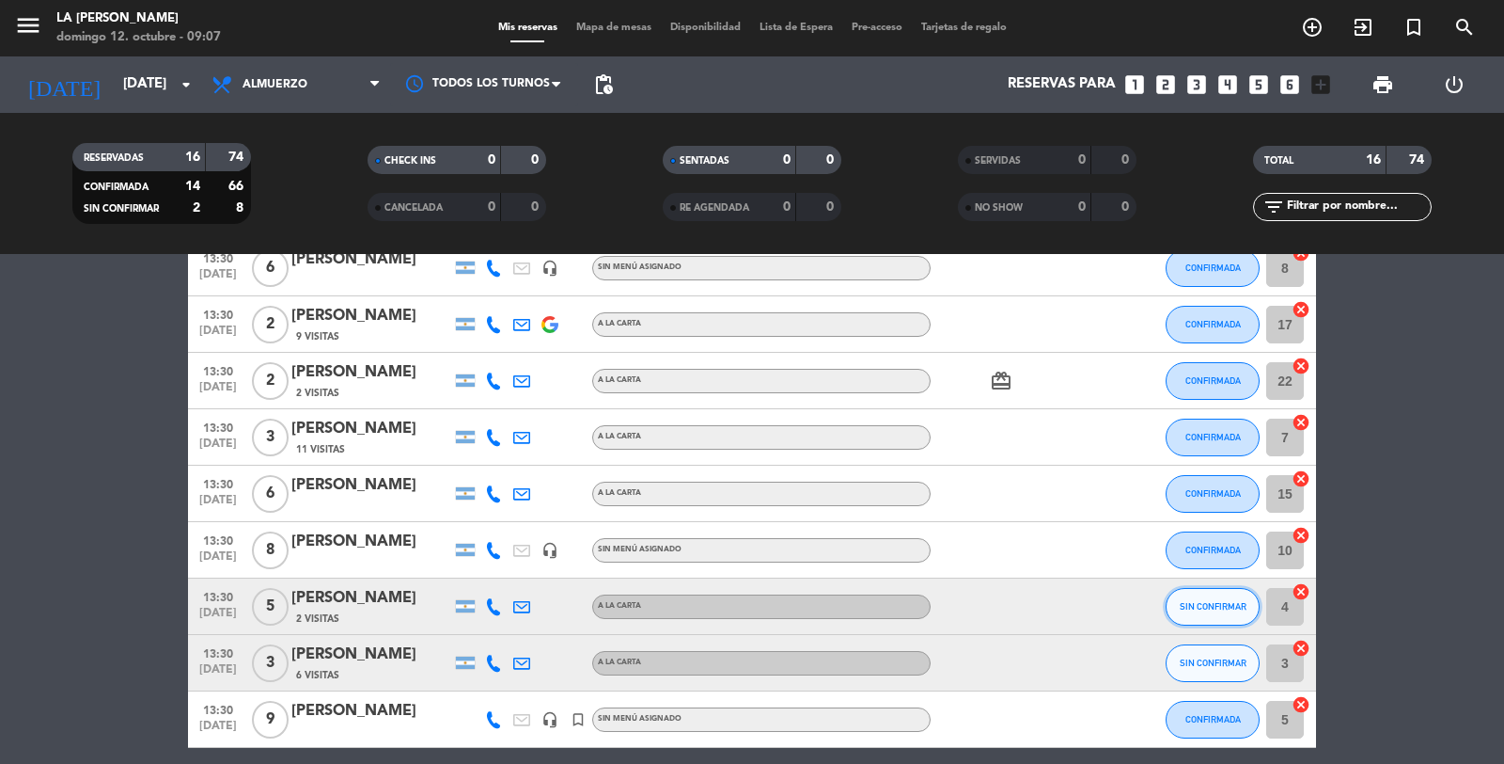
click at [1197, 601] on span "SIN CONFIRMAR" at bounding box center [1213, 606] width 67 height 10
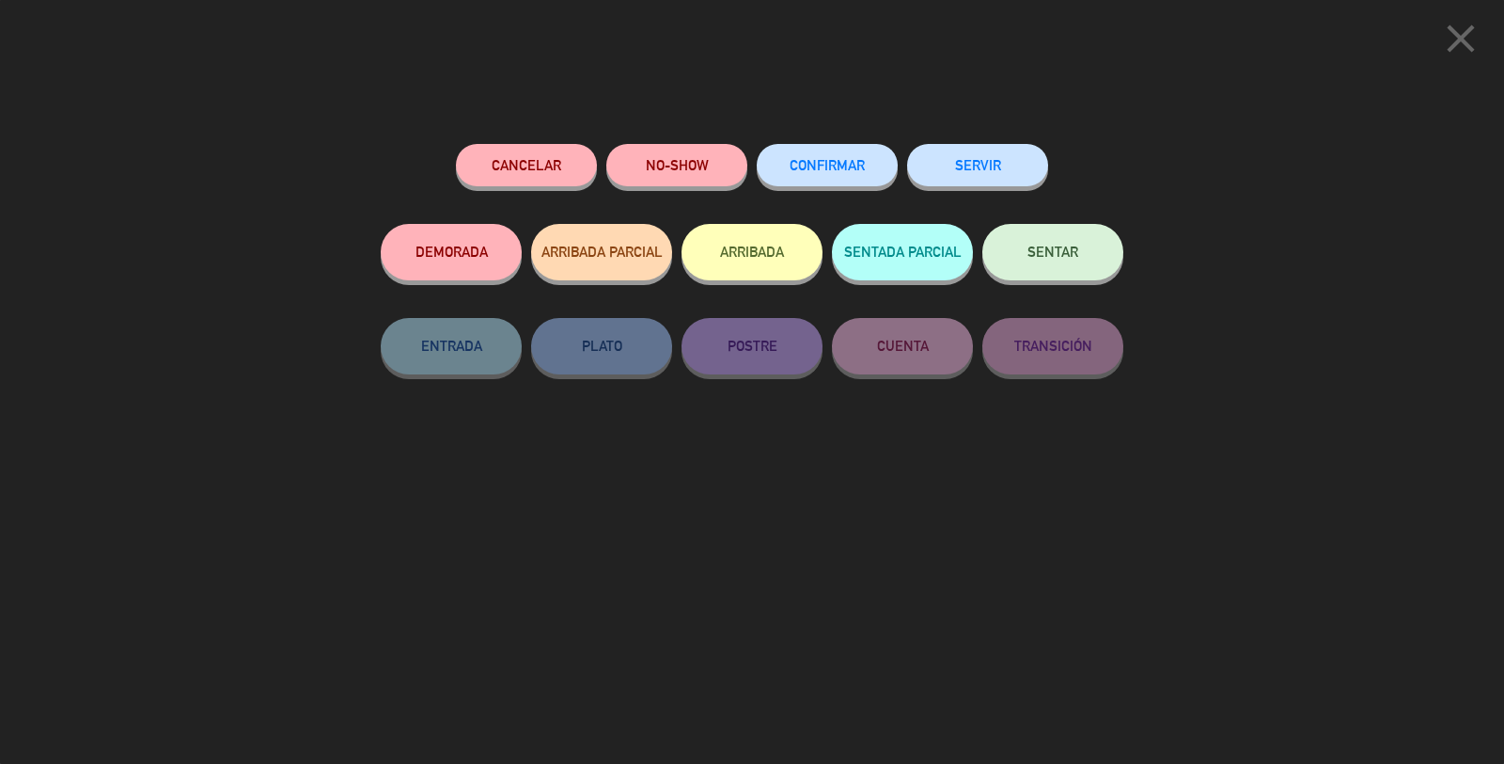
click at [807, 180] on button "CONFIRMAR" at bounding box center [827, 165] width 141 height 42
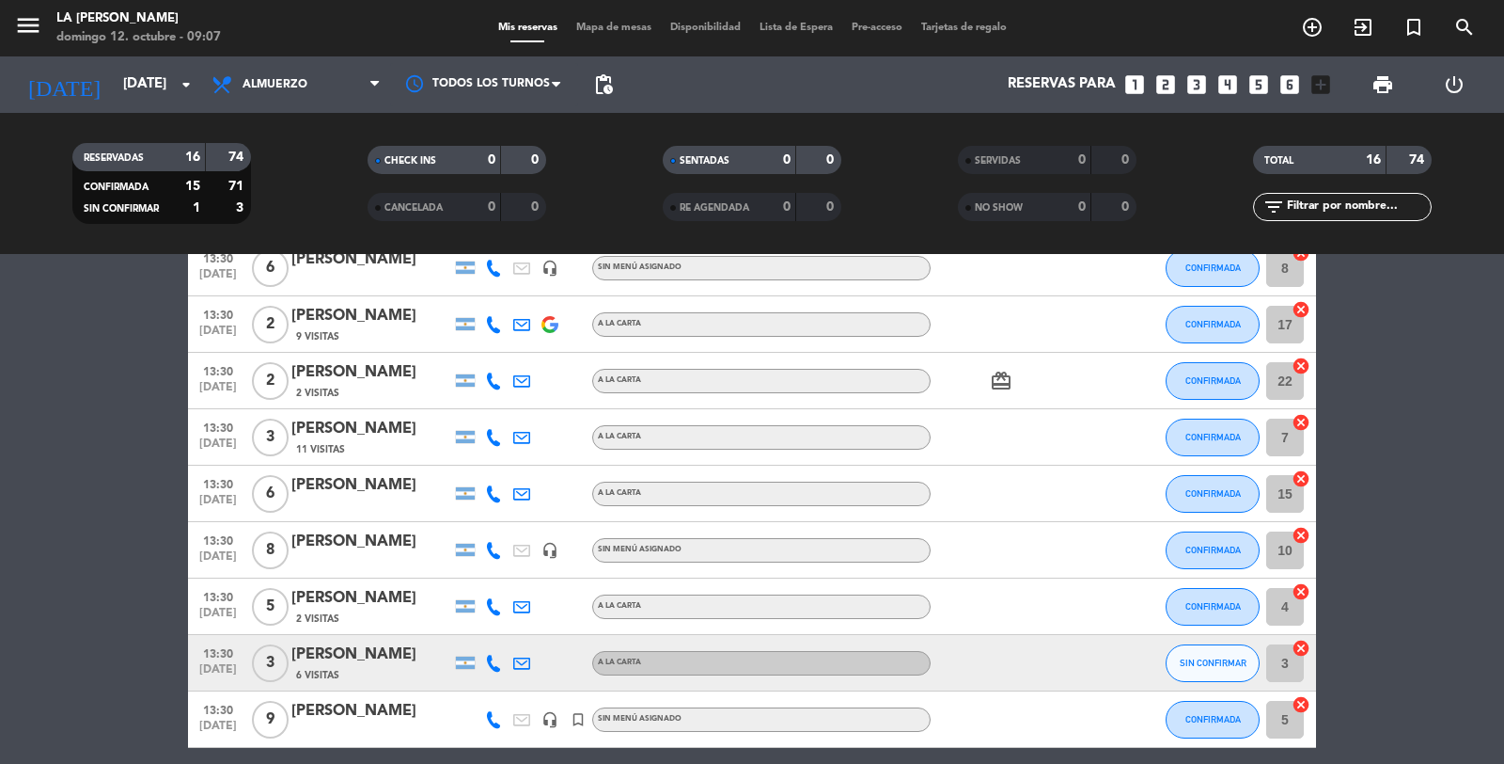
click at [1302, 651] on icon "cancel" at bounding box center [1301, 647] width 19 height 19
click at [1285, 664] on icon "border_all" at bounding box center [1288, 663] width 23 height 23
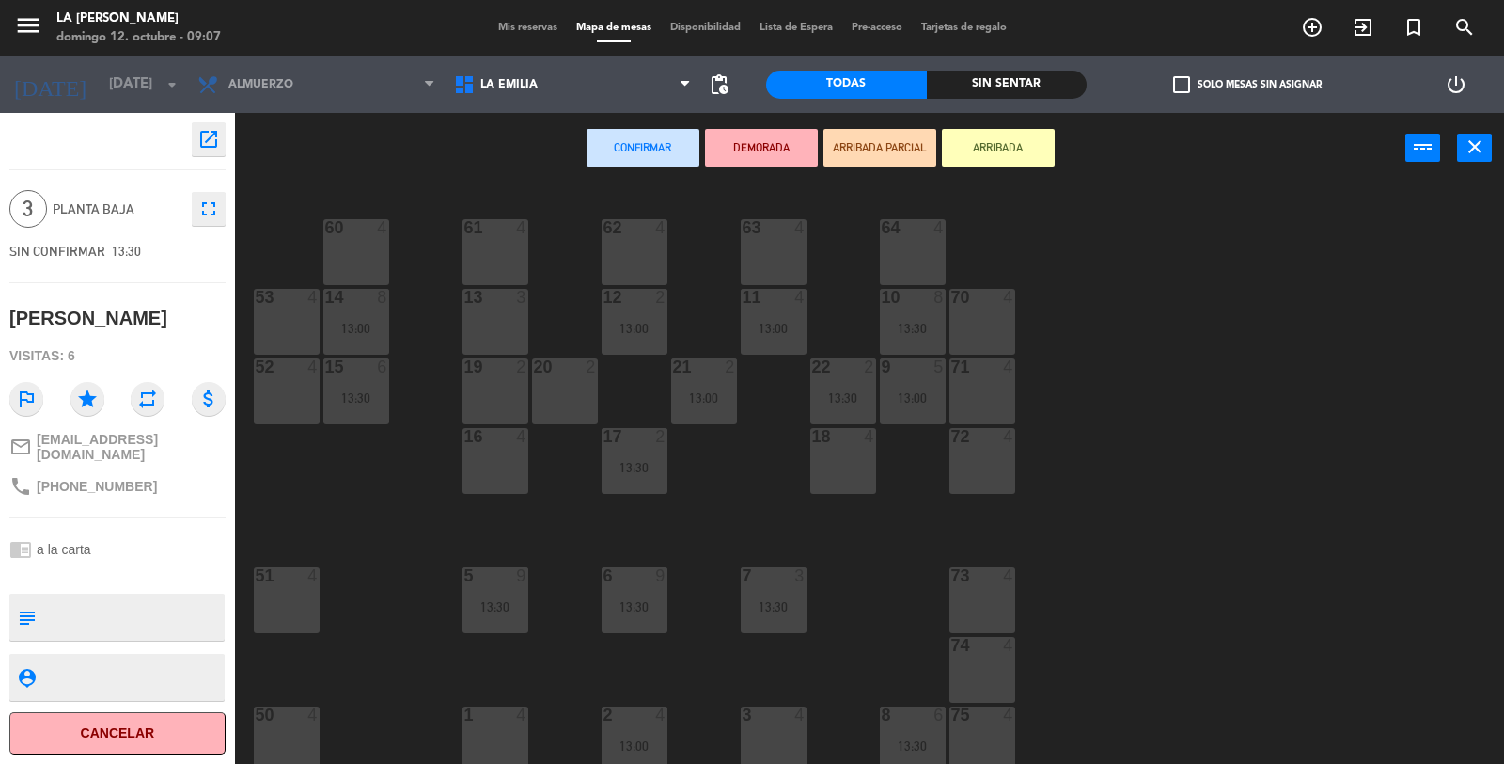
click at [483, 459] on div "16 4" at bounding box center [496, 461] width 66 height 66
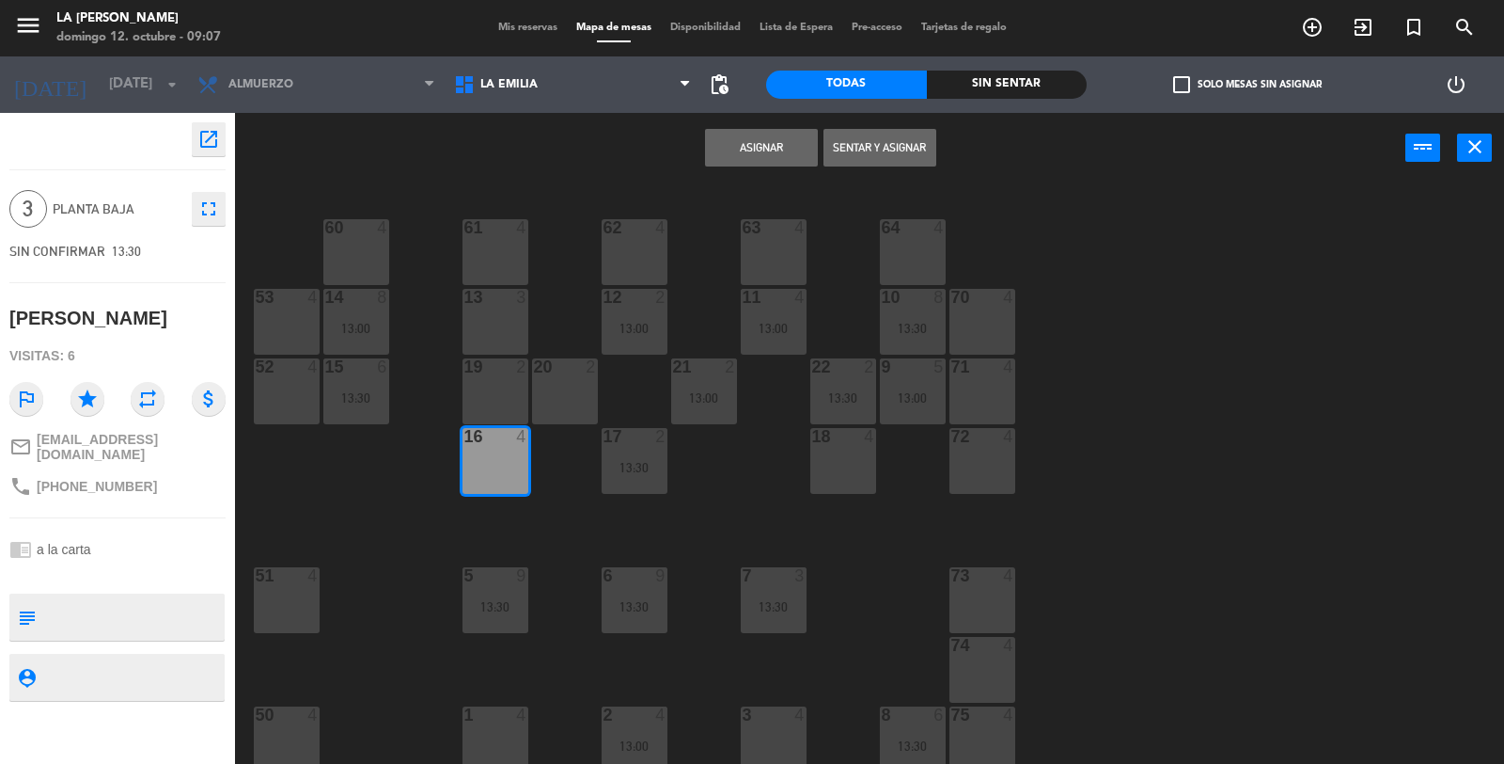
click at [738, 129] on button "Asignar" at bounding box center [761, 148] width 113 height 38
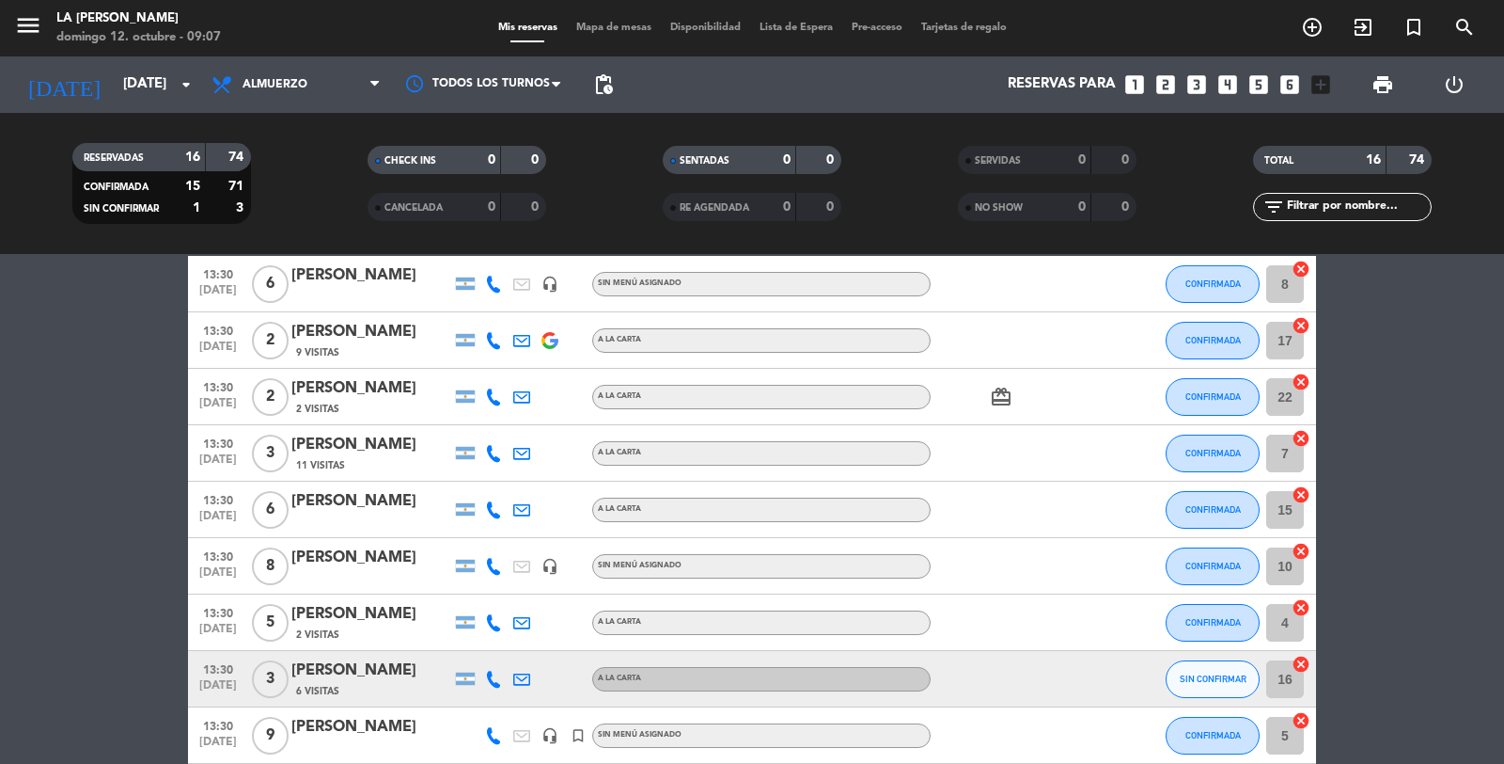
scroll to position [522, 0]
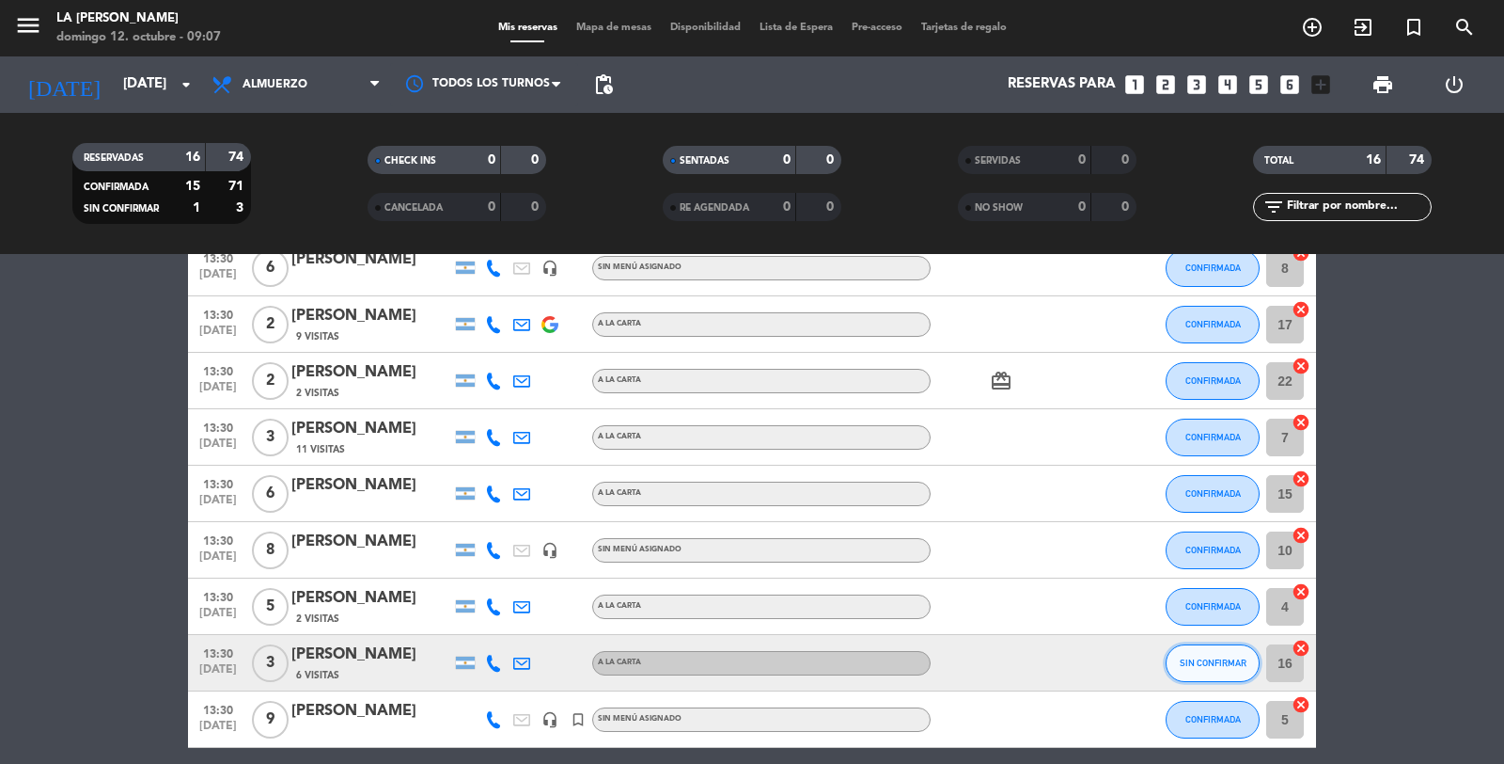
click at [1238, 660] on span "SIN CONFIRMAR" at bounding box center [1213, 662] width 67 height 10
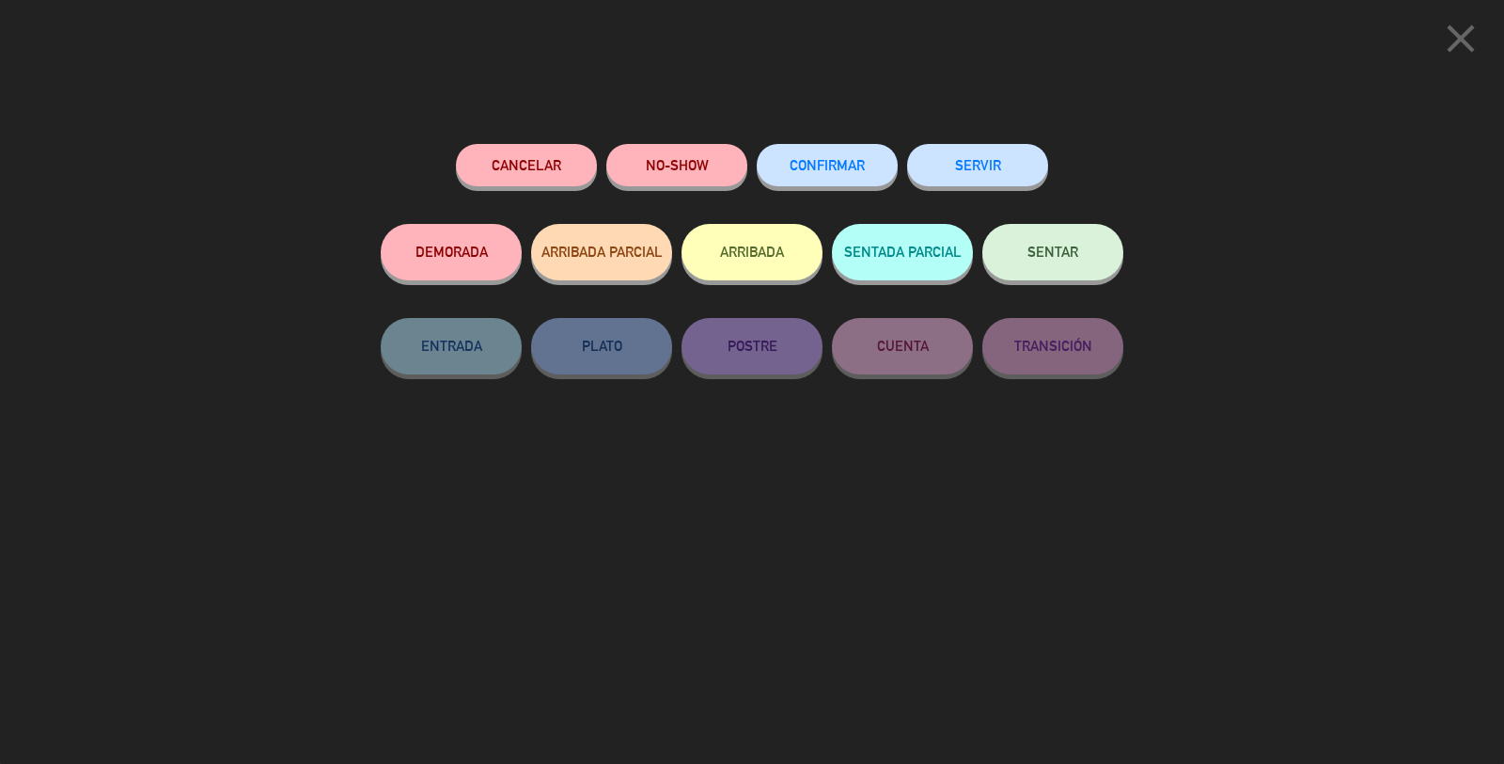
click at [821, 160] on span "CONFIRMAR" at bounding box center [827, 165] width 75 height 16
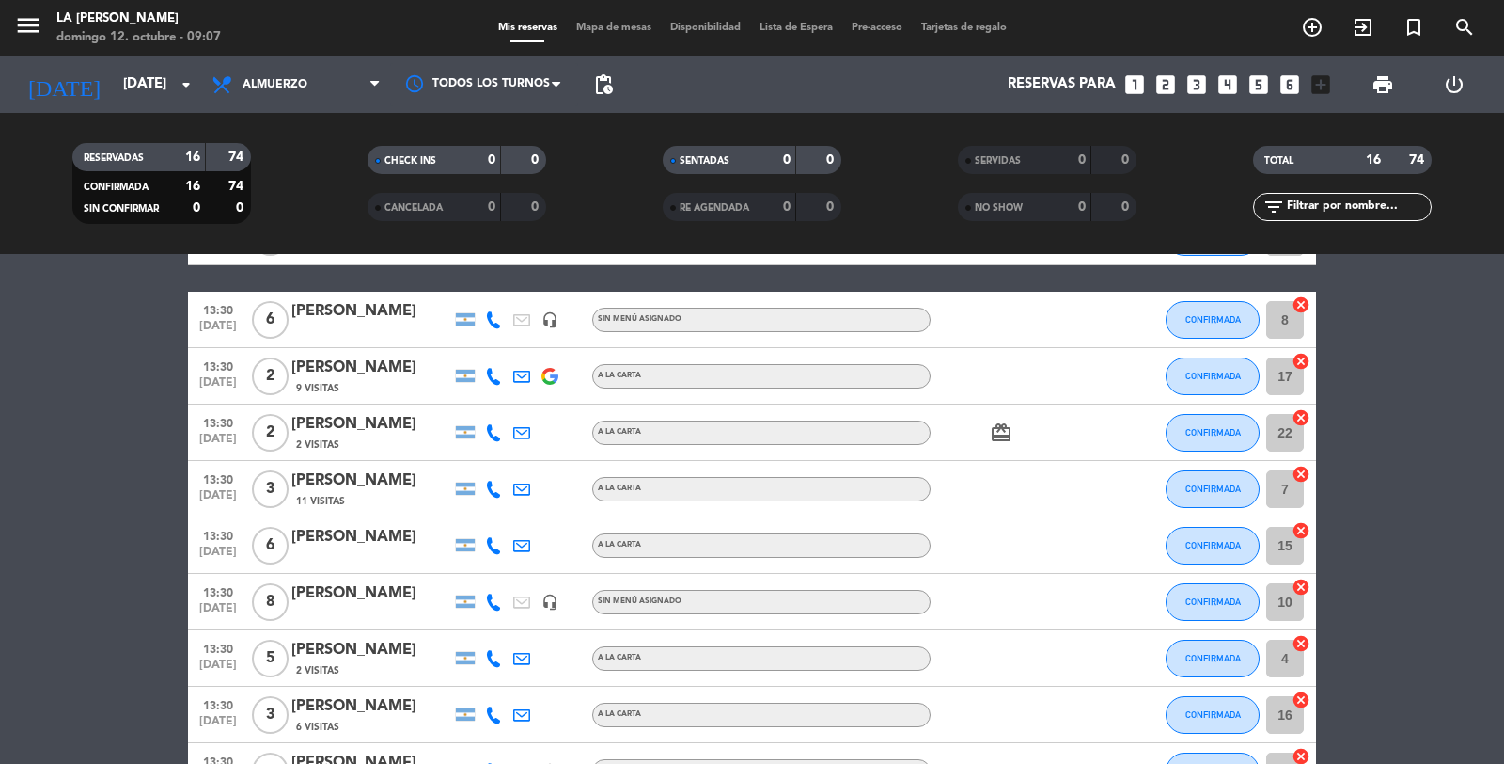
scroll to position [77, 0]
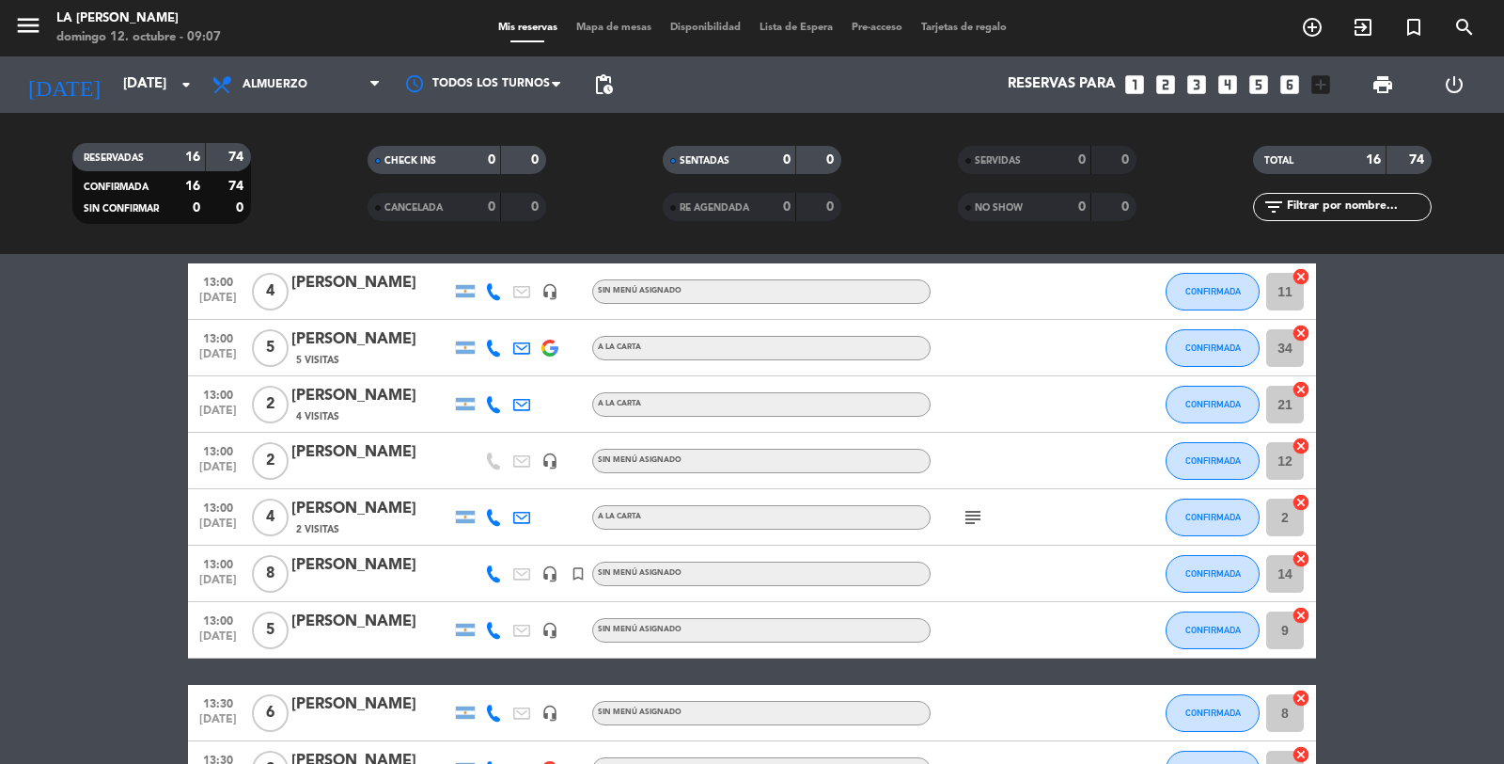
click at [589, 25] on span "Mapa de mesas" at bounding box center [614, 28] width 94 height 10
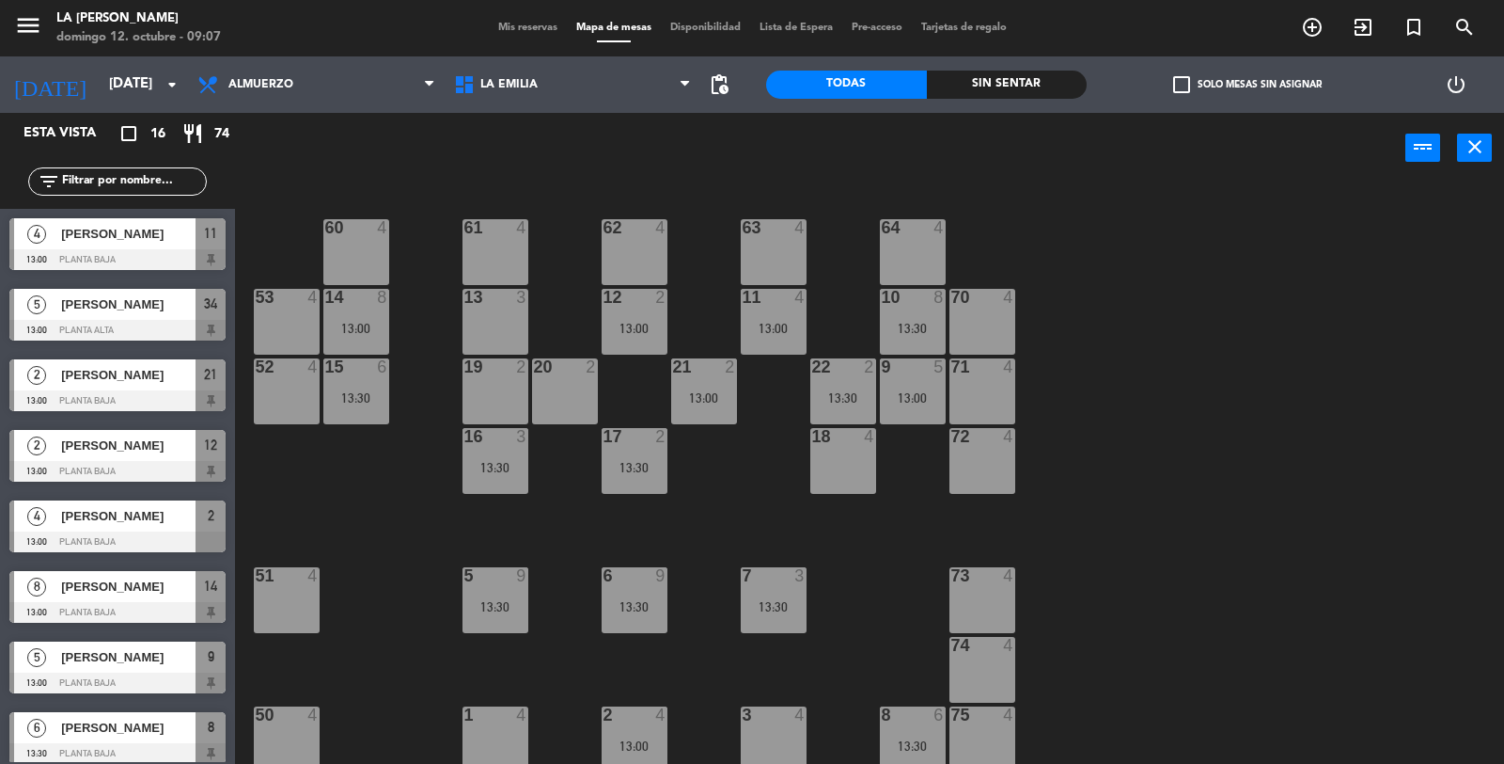
click at [814, 466] on div "18 4" at bounding box center [844, 461] width 66 height 66
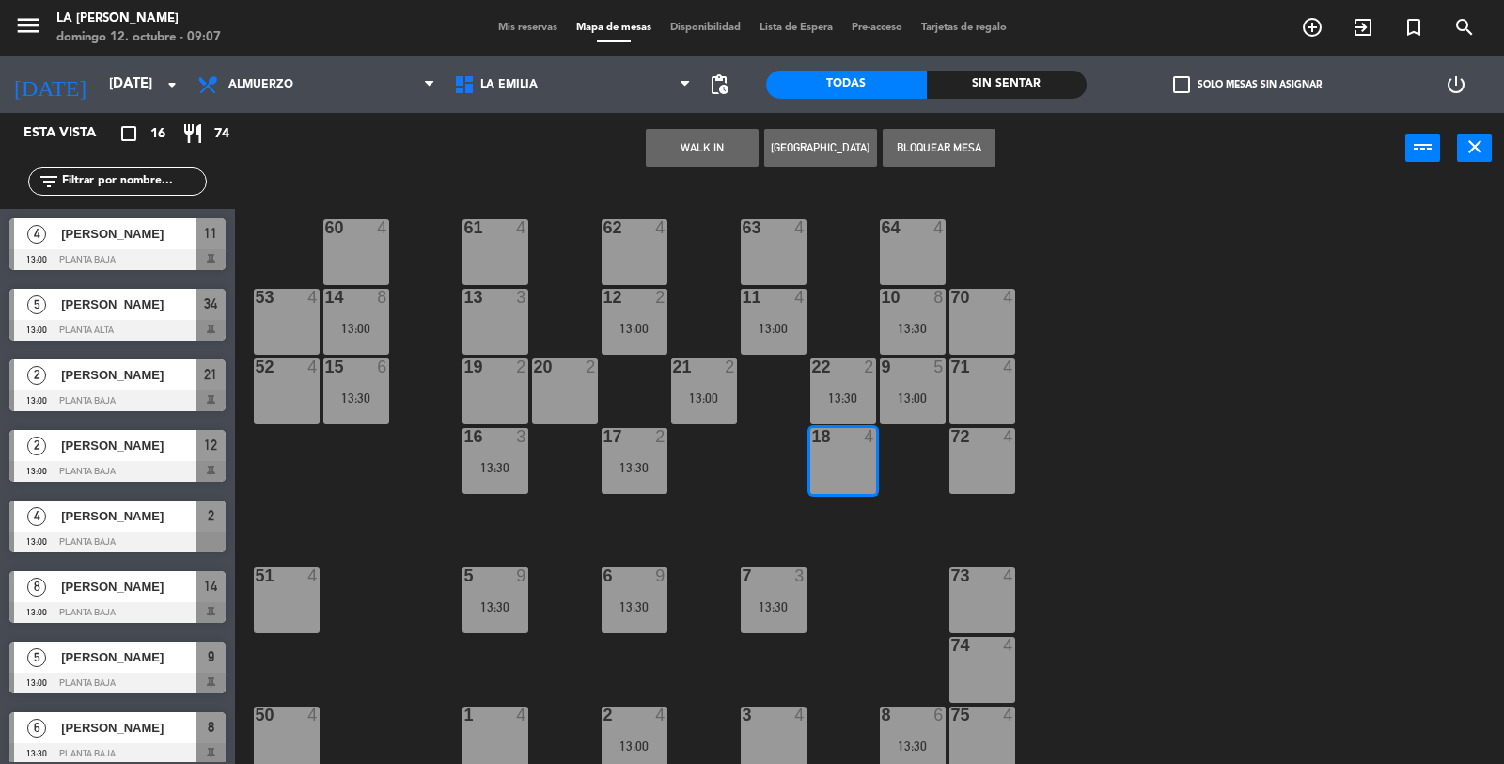
click at [917, 147] on button "Bloquear Mesa" at bounding box center [939, 148] width 113 height 38
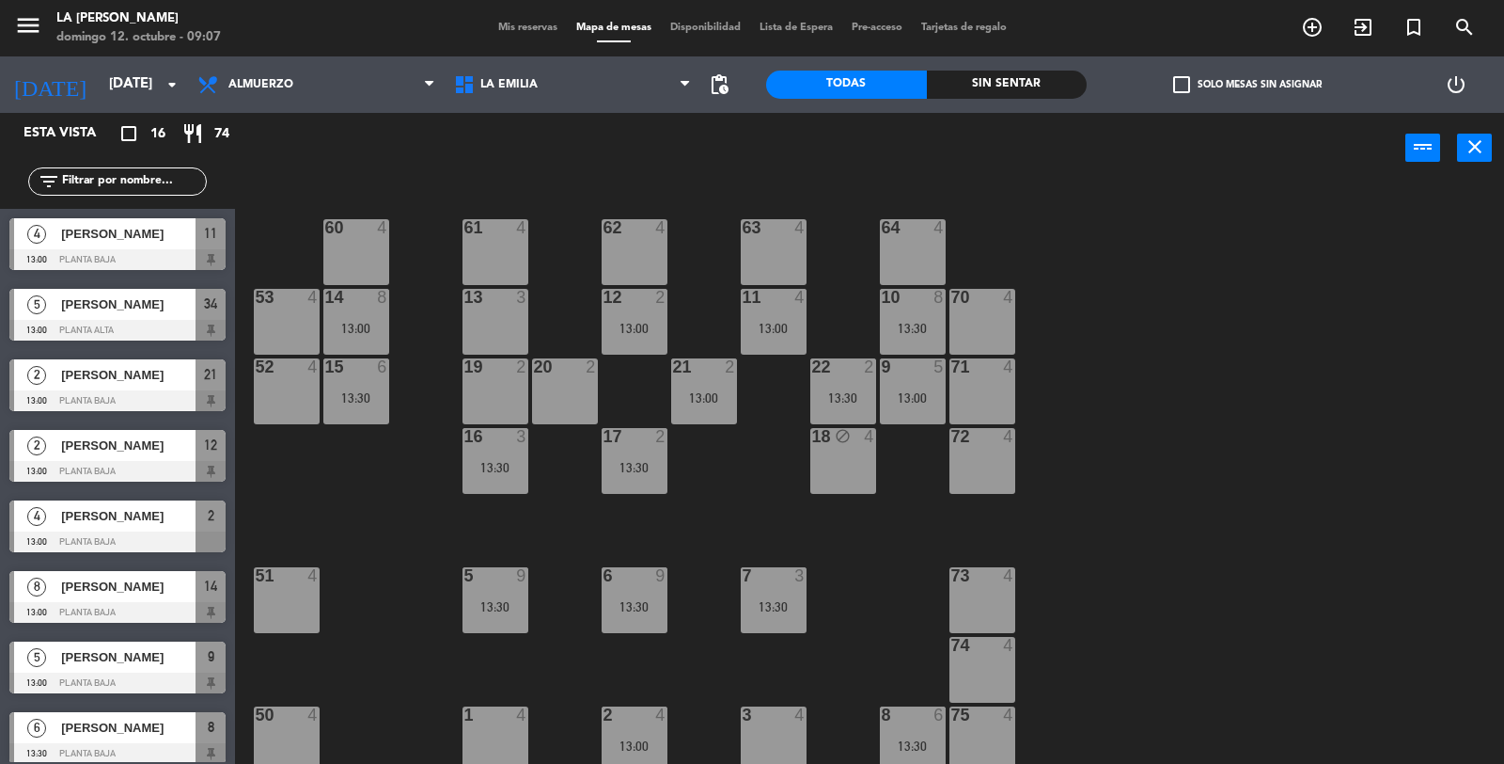
click at [503, 322] on div "13 3" at bounding box center [496, 322] width 66 height 66
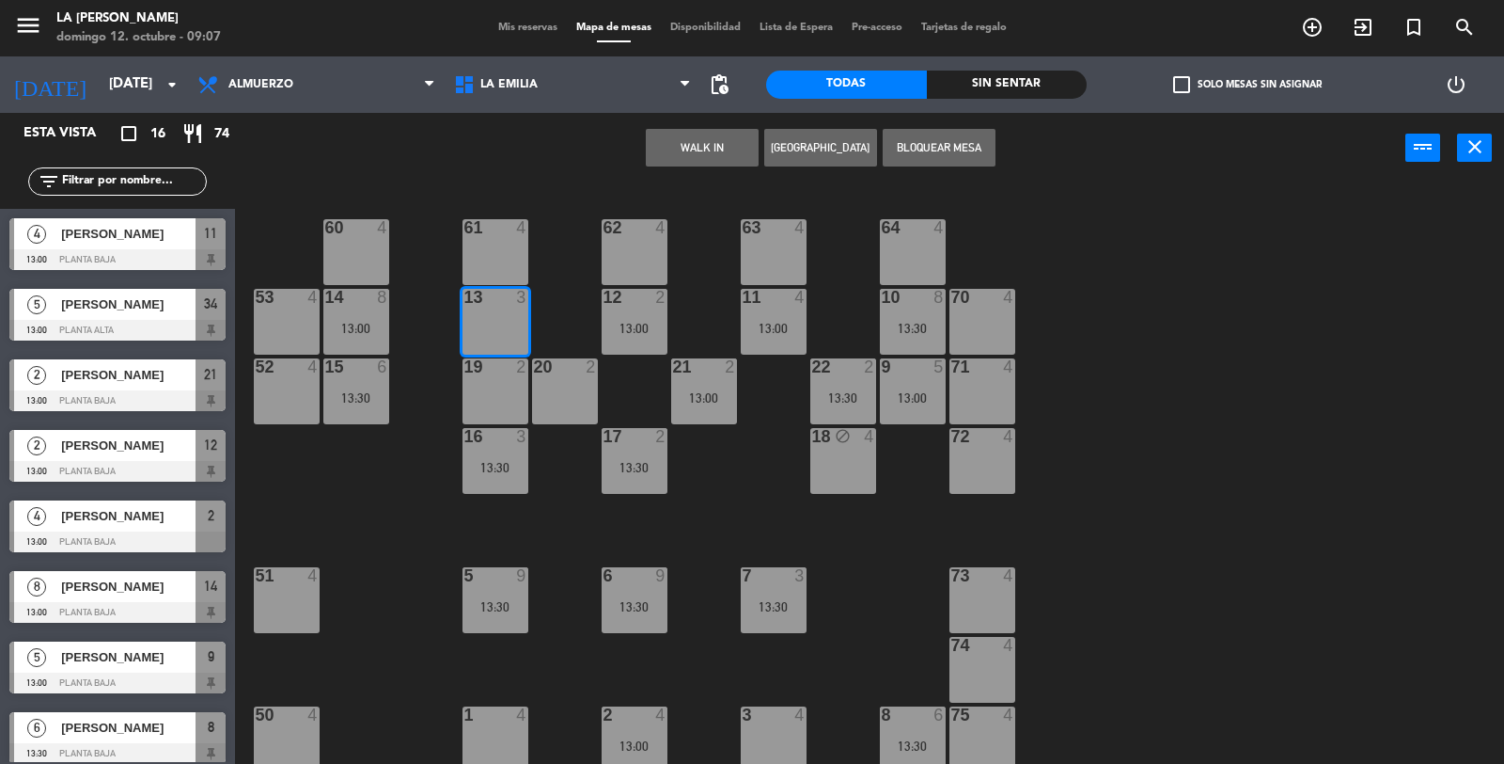
click at [925, 143] on button "Bloquear Mesa" at bounding box center [939, 148] width 113 height 38
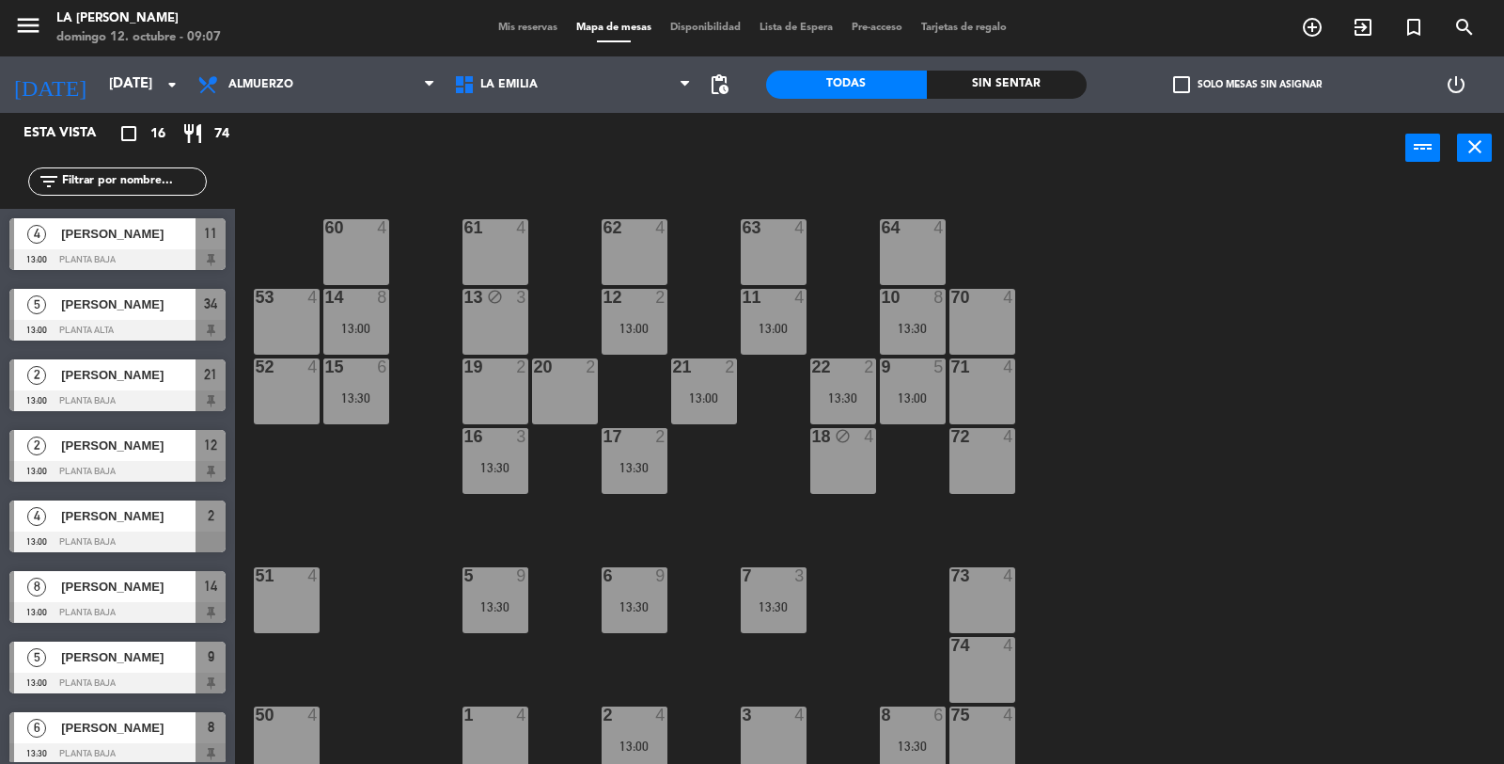
click at [494, 387] on div "19 2" at bounding box center [496, 391] width 66 height 66
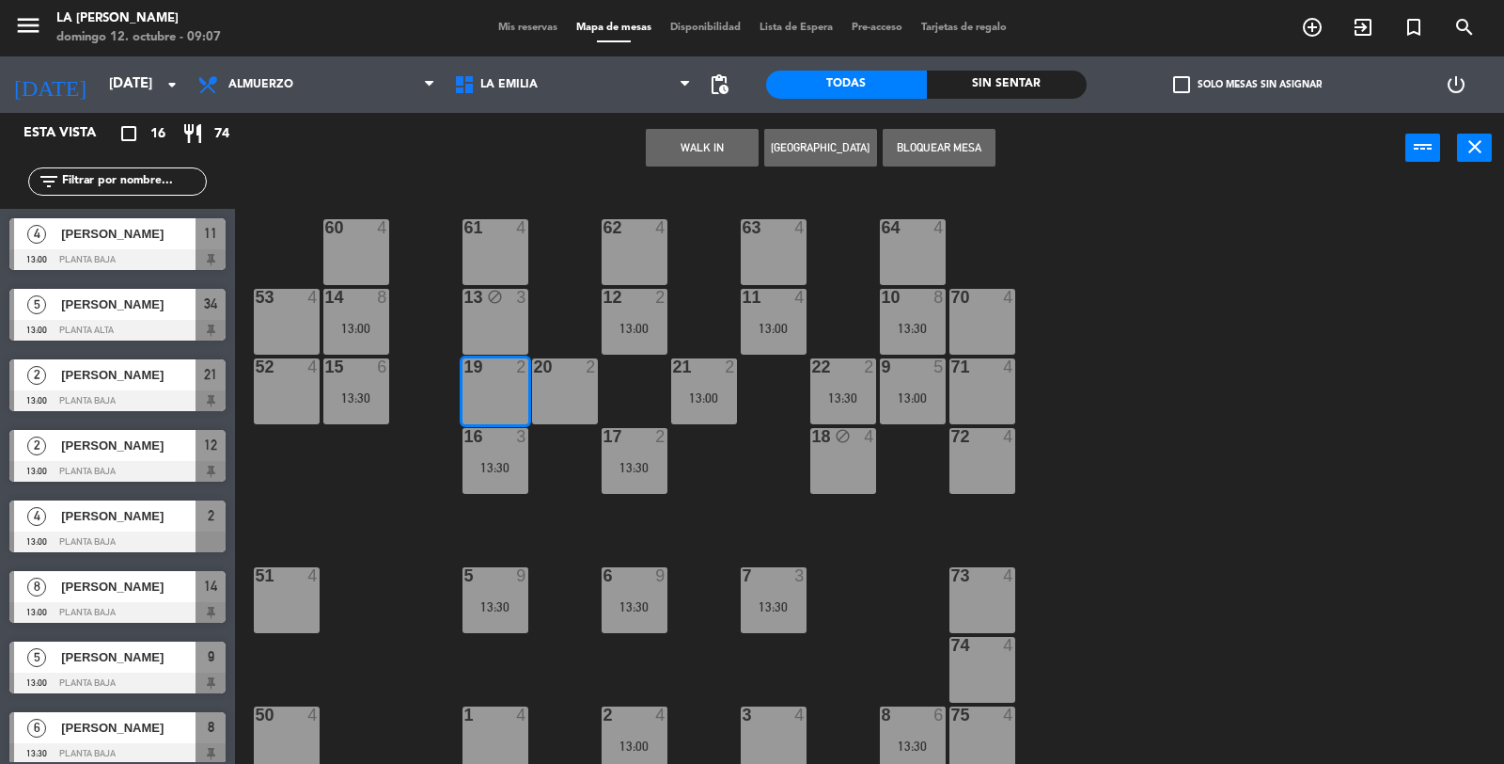
click at [925, 139] on button "Bloquear Mesa" at bounding box center [939, 148] width 113 height 38
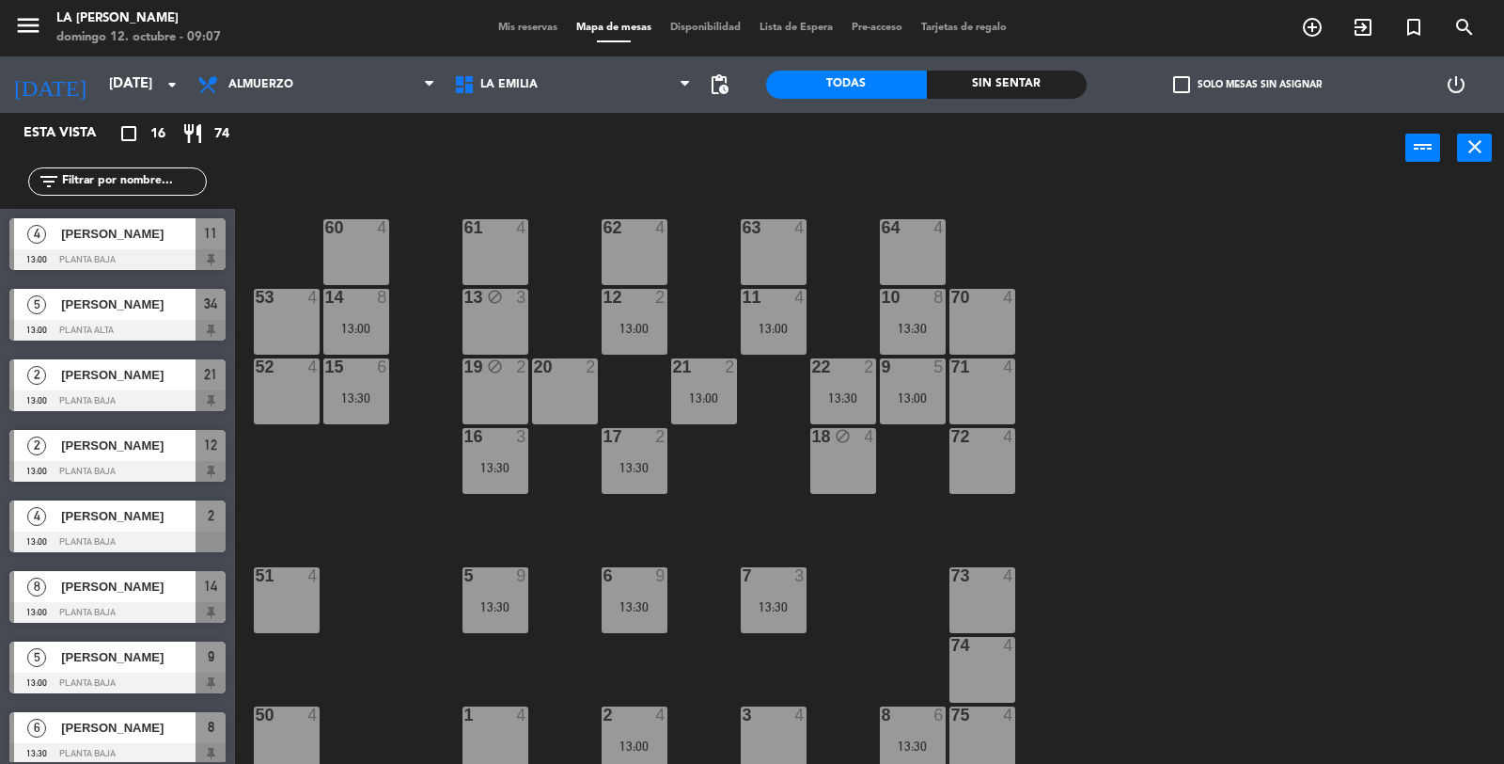
click at [572, 386] on div "20 2" at bounding box center [565, 391] width 66 height 66
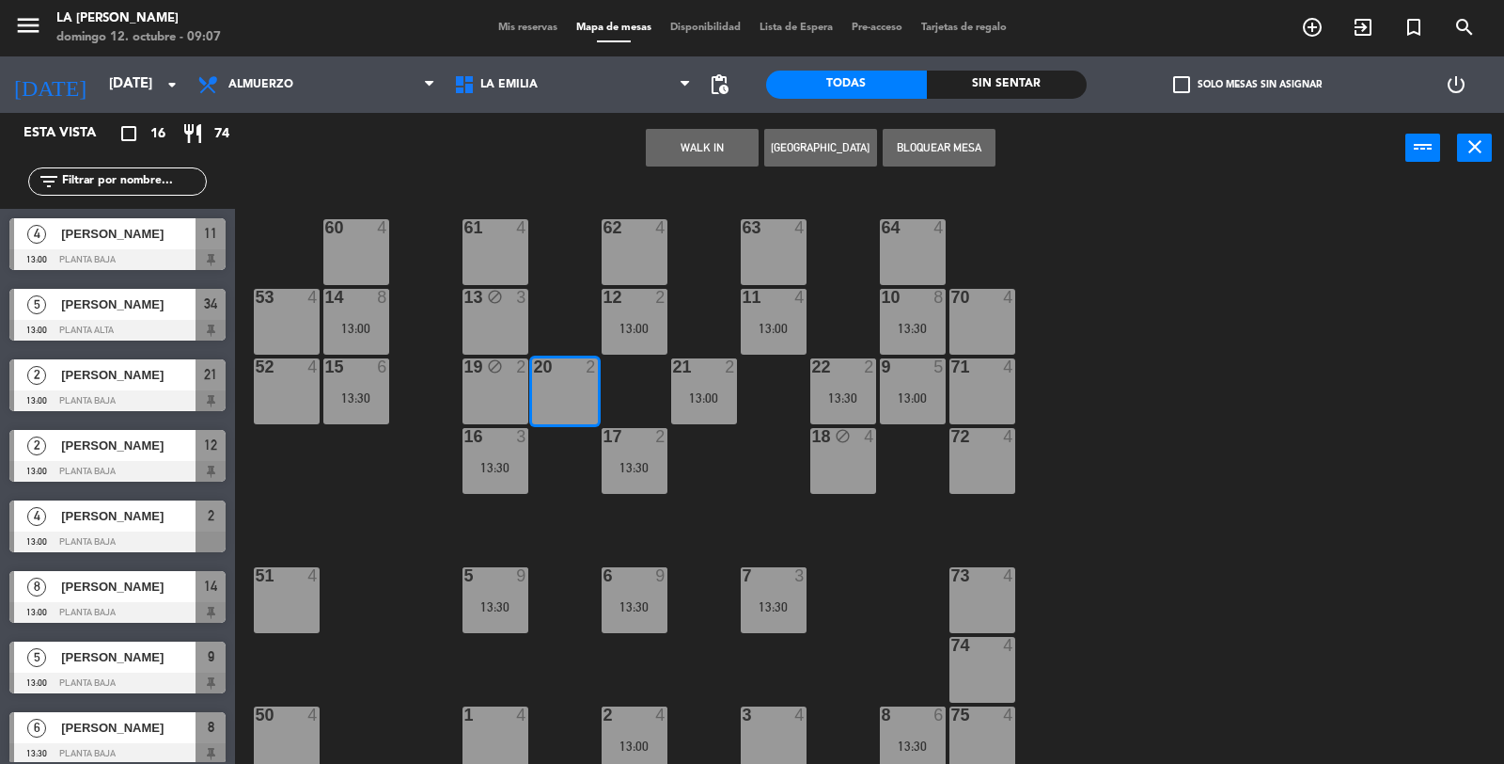
click at [919, 144] on button "Bloquear Mesa" at bounding box center [939, 148] width 113 height 38
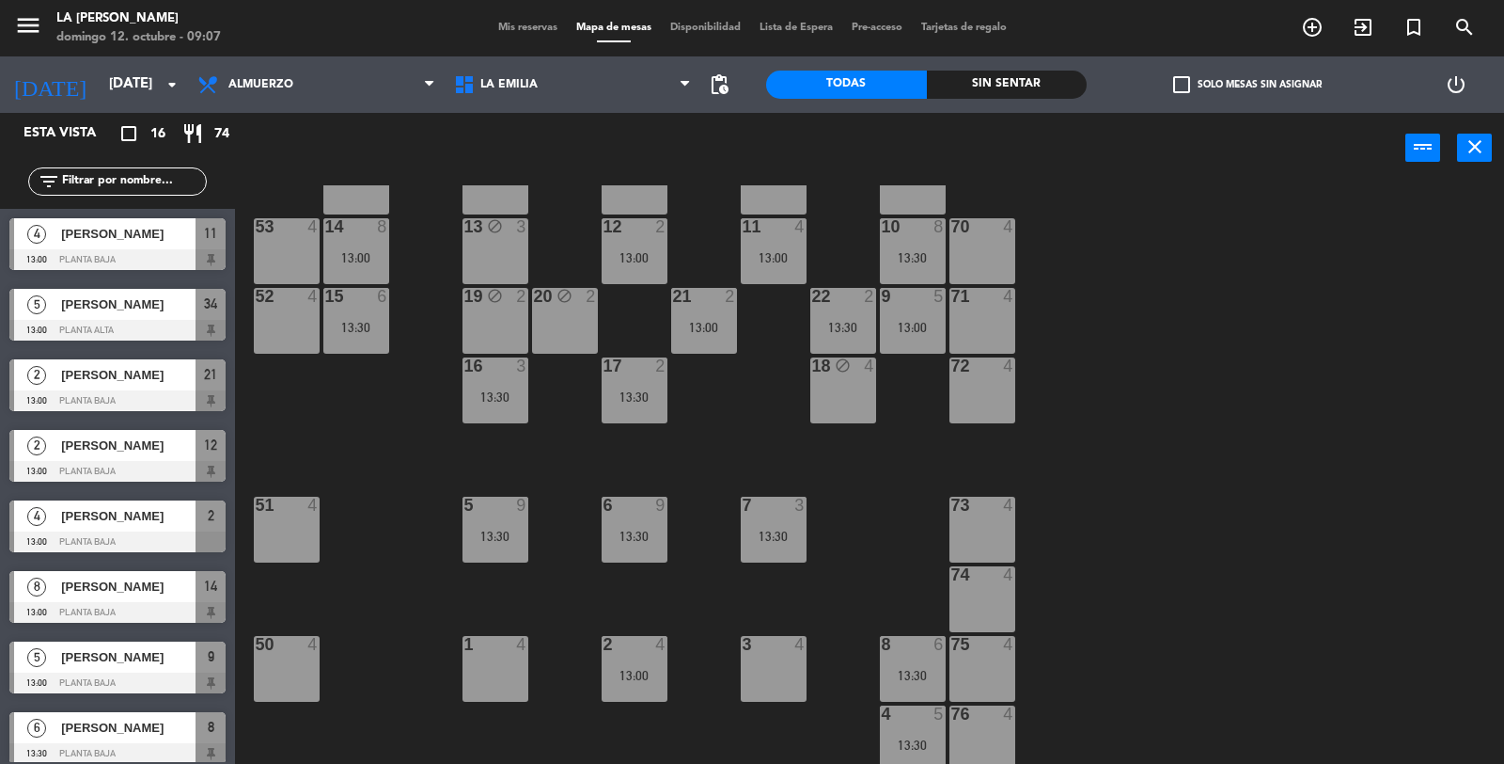
scroll to position [104, 0]
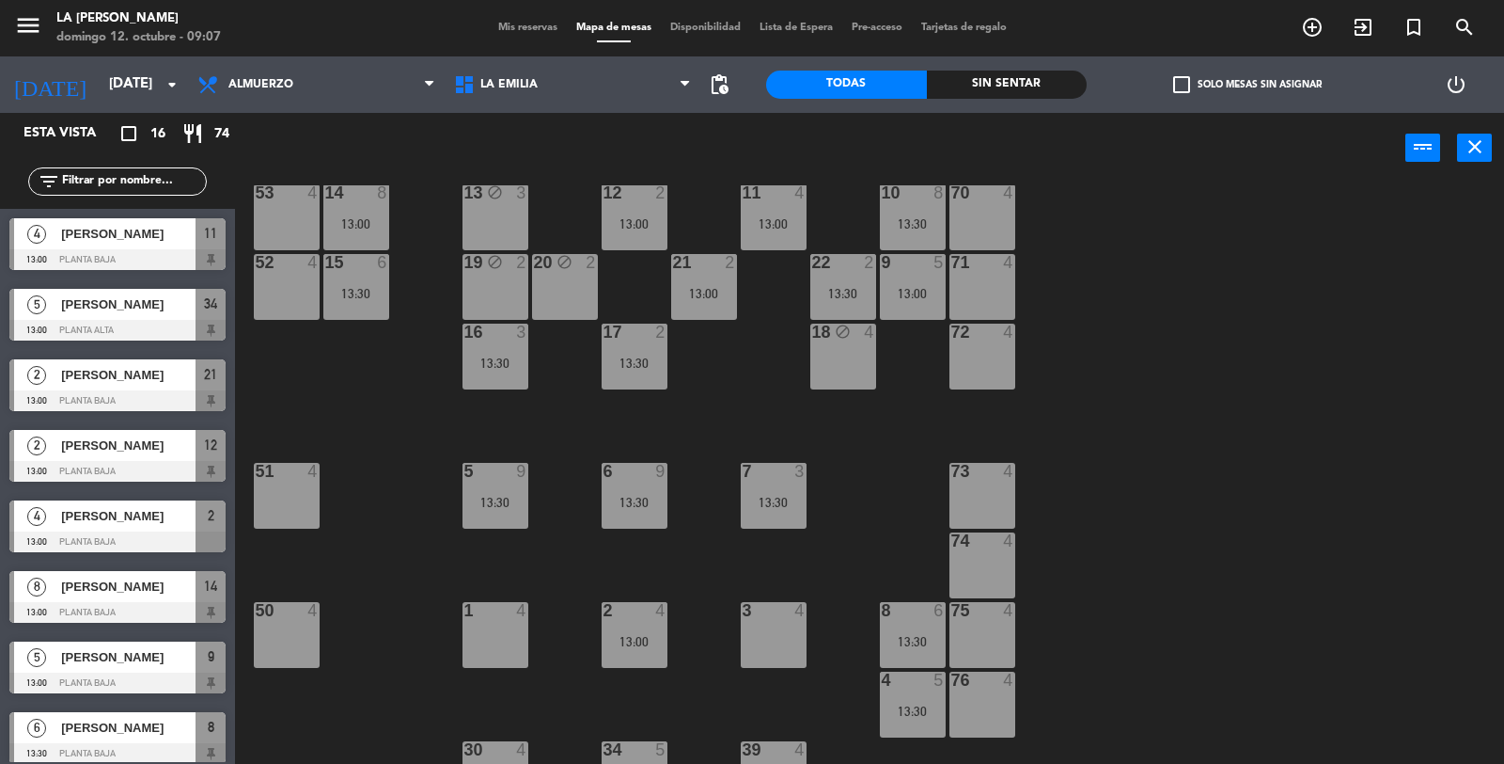
click at [512, 636] on div "1 4" at bounding box center [496, 635] width 66 height 66
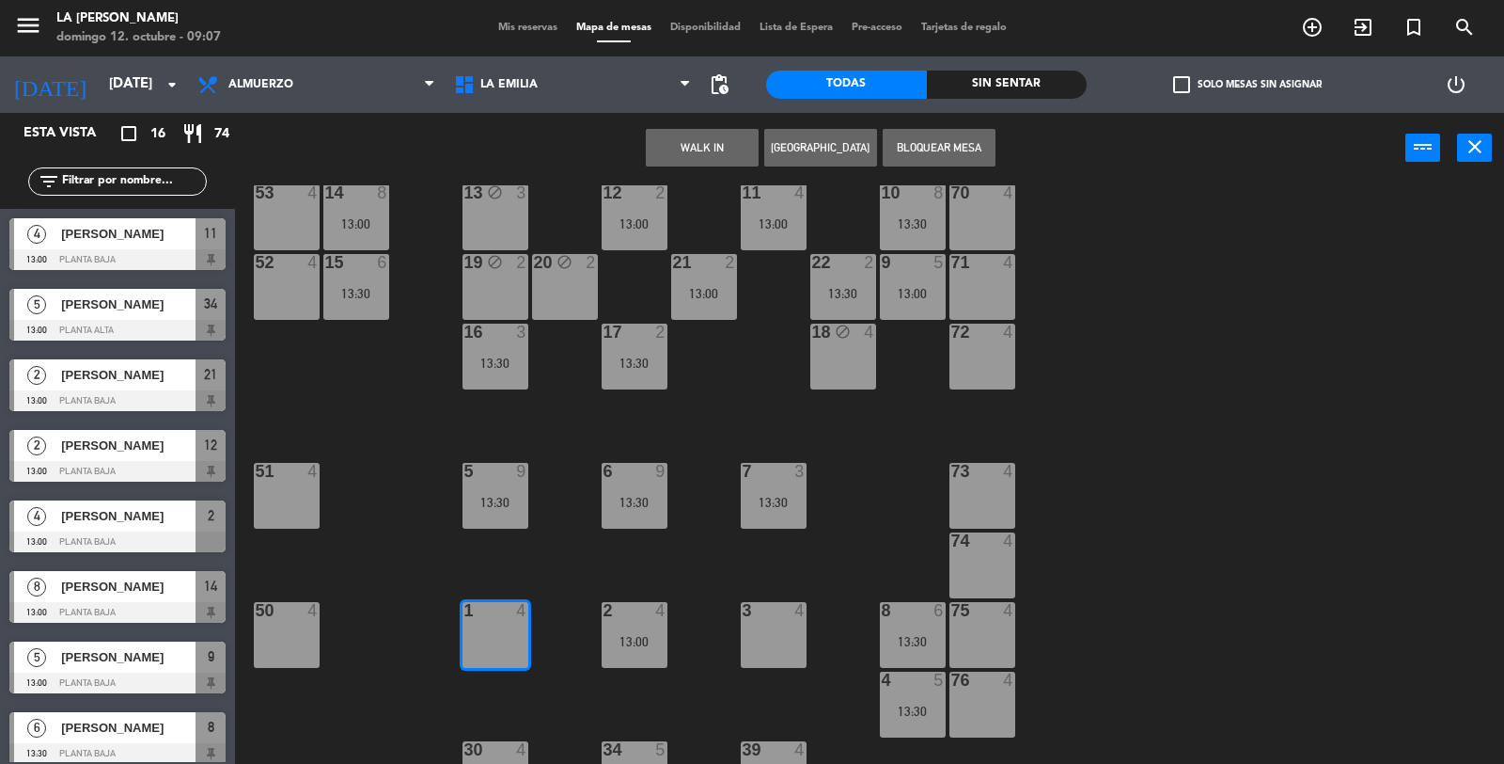
click at [934, 139] on button "Bloquear Mesa" at bounding box center [939, 148] width 113 height 38
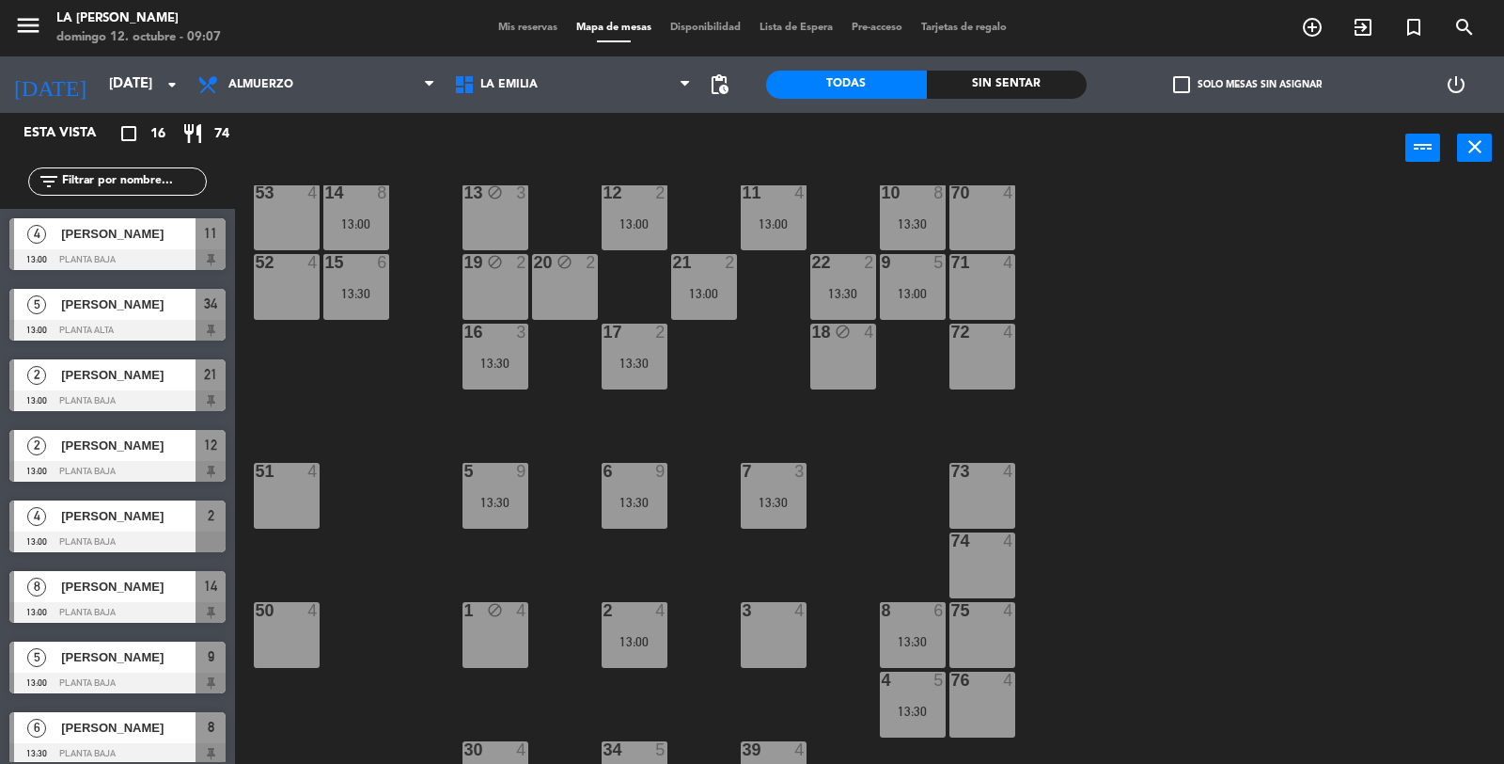
click at [768, 627] on div "3 4" at bounding box center [774, 635] width 66 height 66
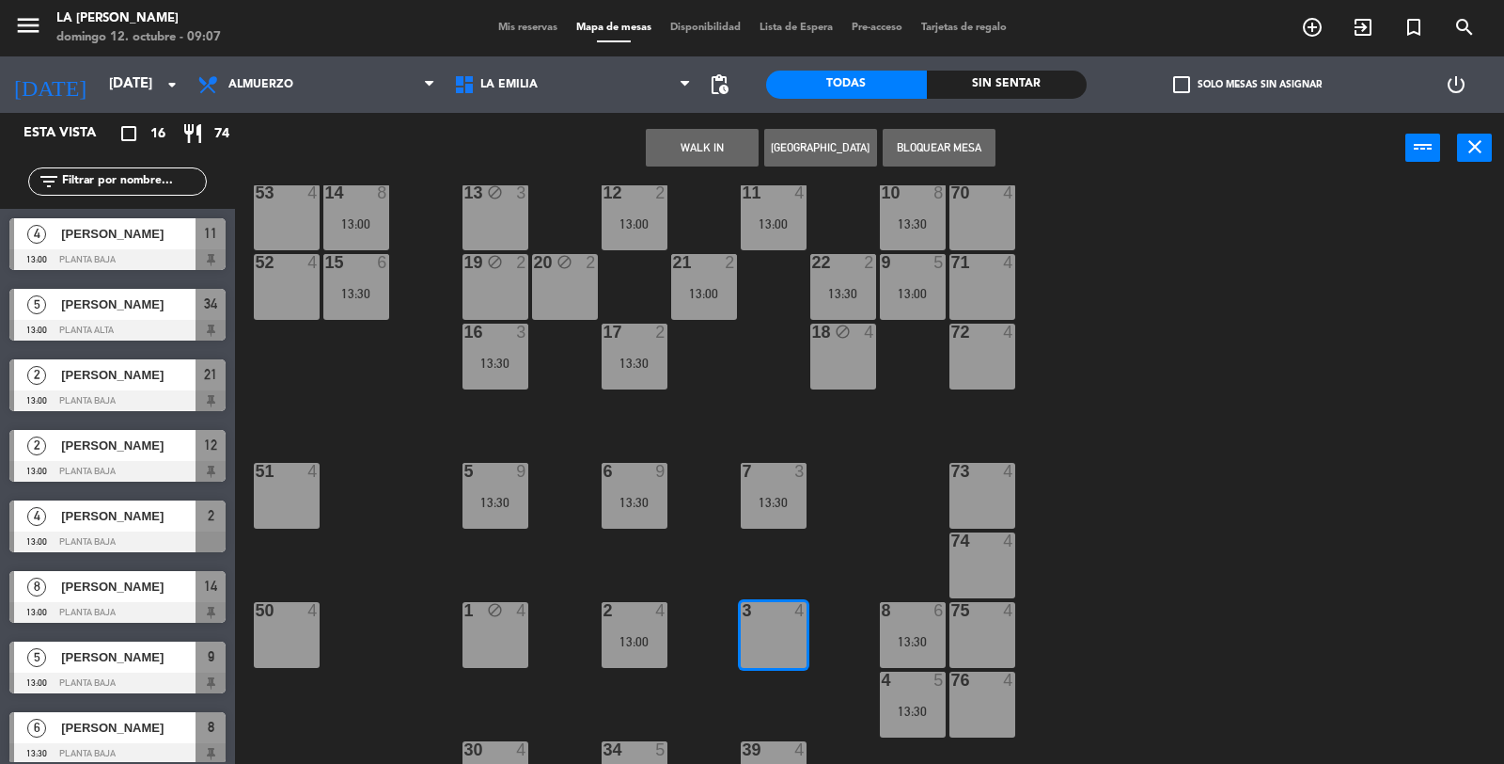
click at [906, 144] on button "Bloquear Mesa" at bounding box center [939, 148] width 113 height 38
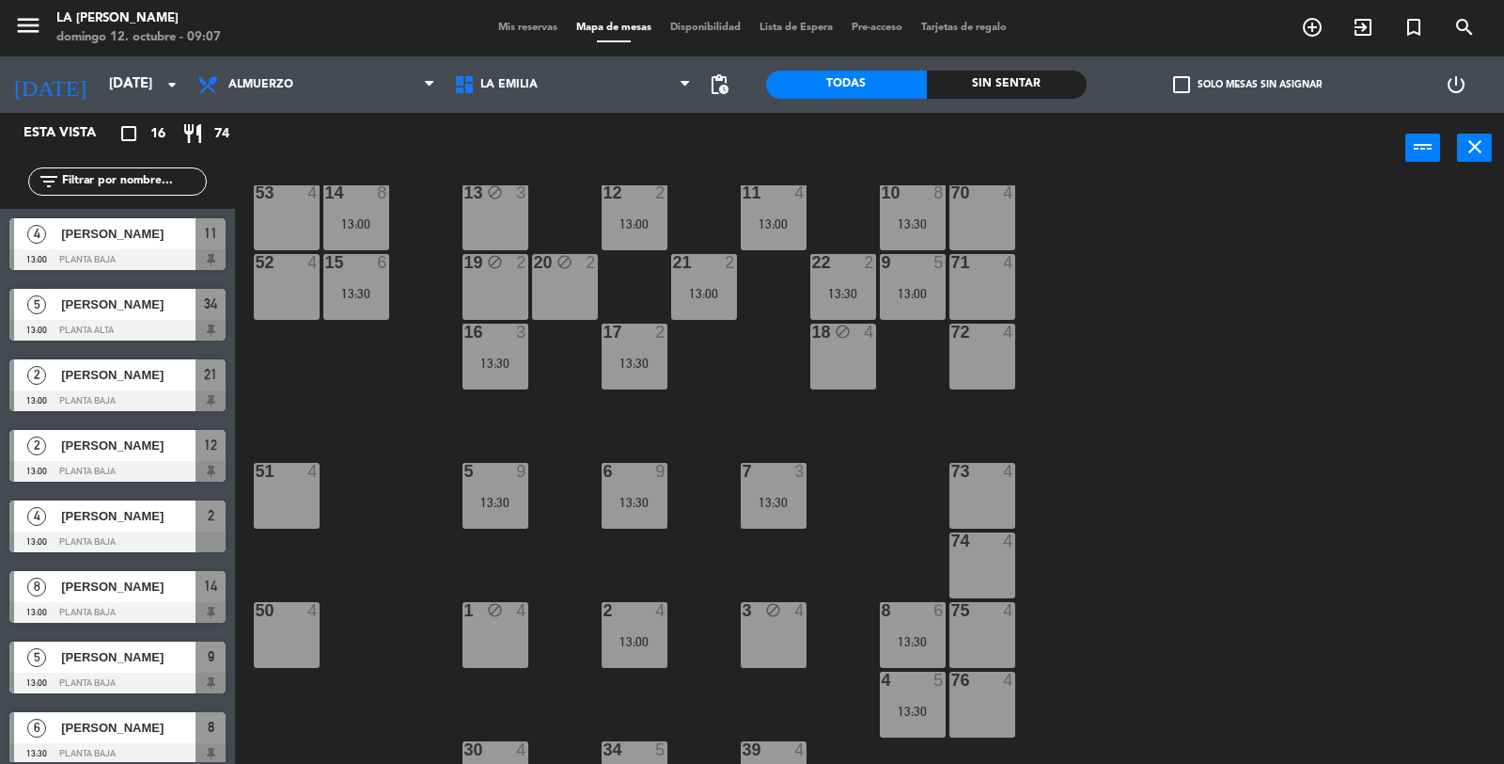
click at [969, 716] on div "76 4" at bounding box center [983, 704] width 66 height 66
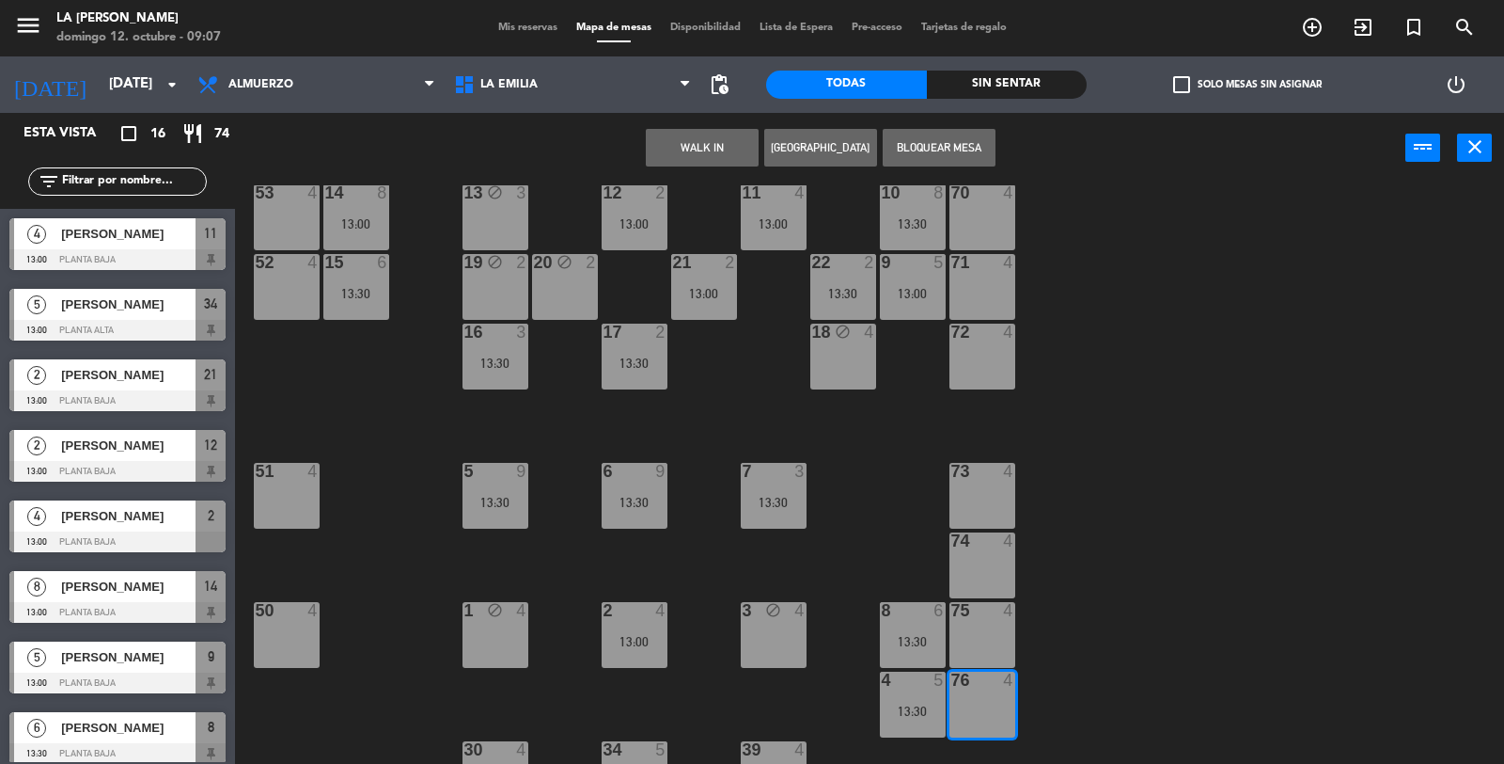
click at [920, 146] on button "Bloquear Mesa" at bounding box center [939, 148] width 113 height 38
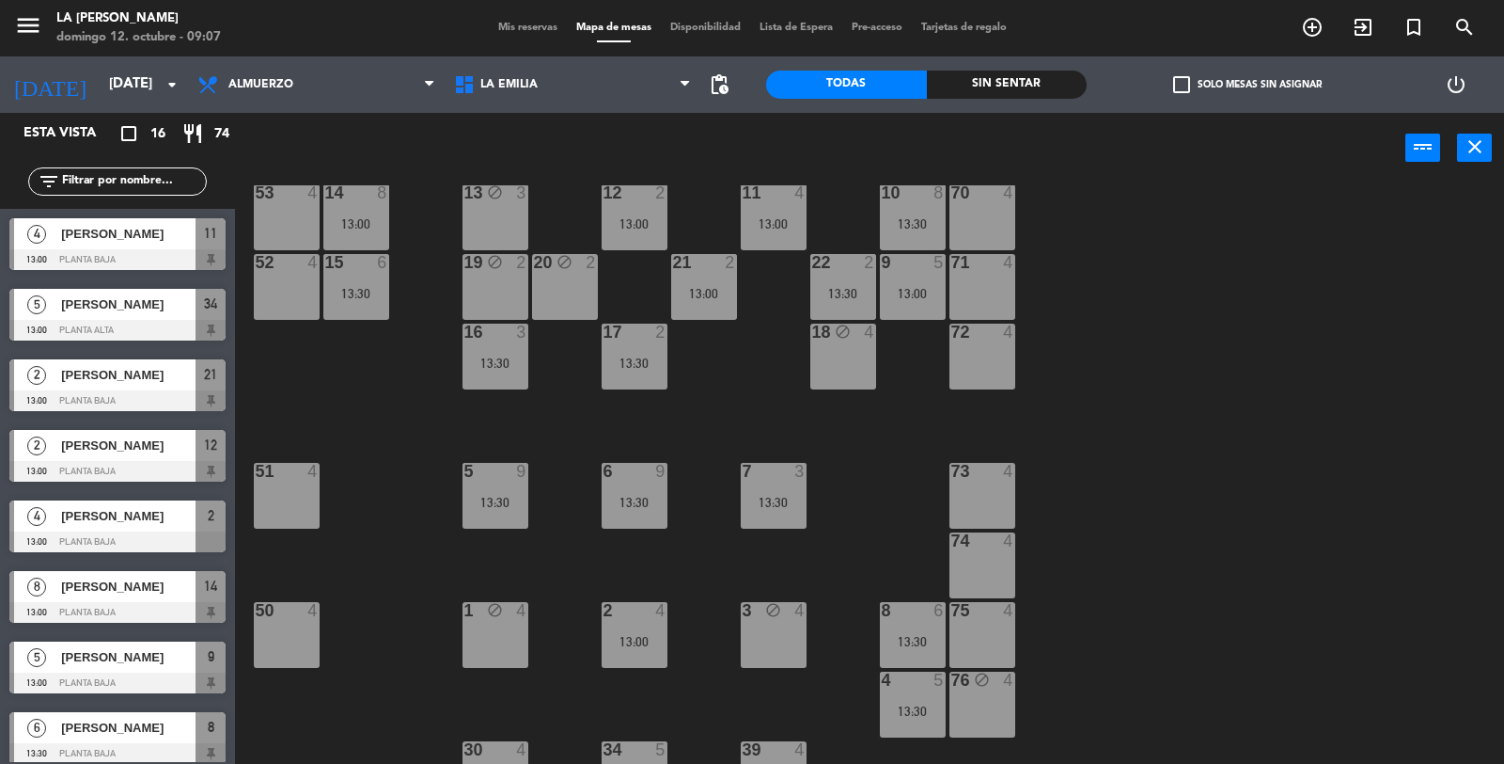
click at [975, 643] on div "75 4" at bounding box center [983, 635] width 66 height 66
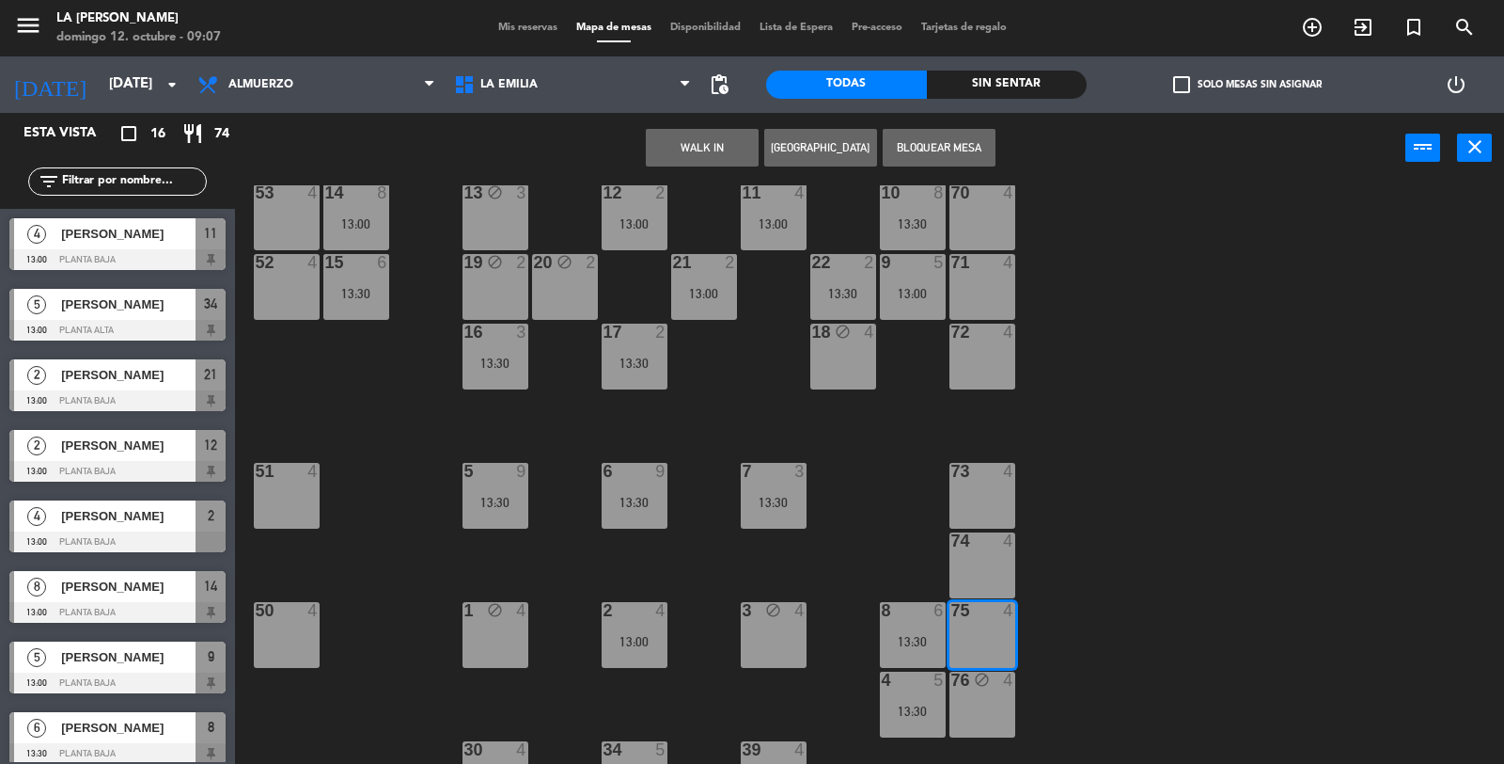
click at [924, 144] on button "Bloquear Mesa" at bounding box center [939, 148] width 113 height 38
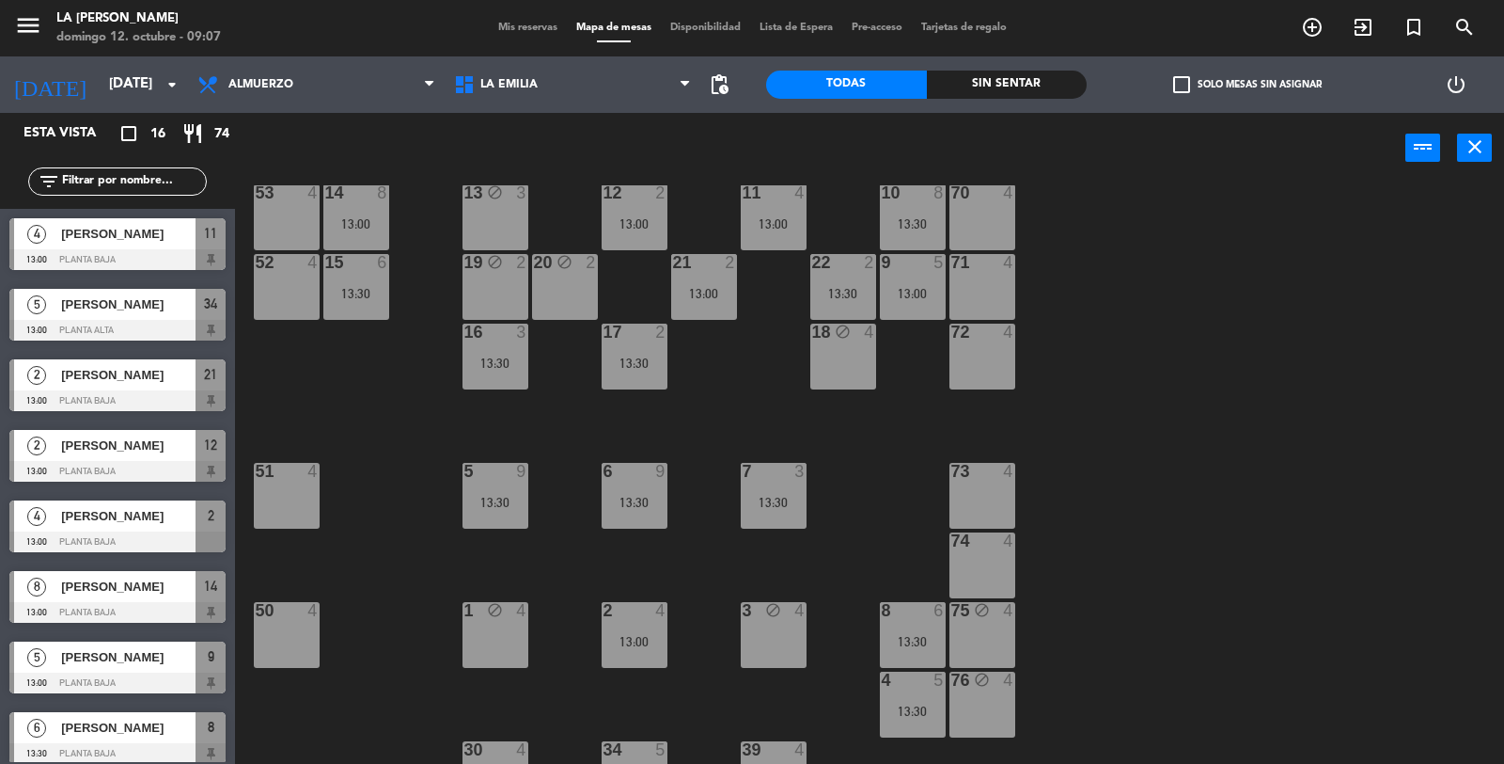
click at [984, 557] on div "74 4" at bounding box center [983, 565] width 66 height 66
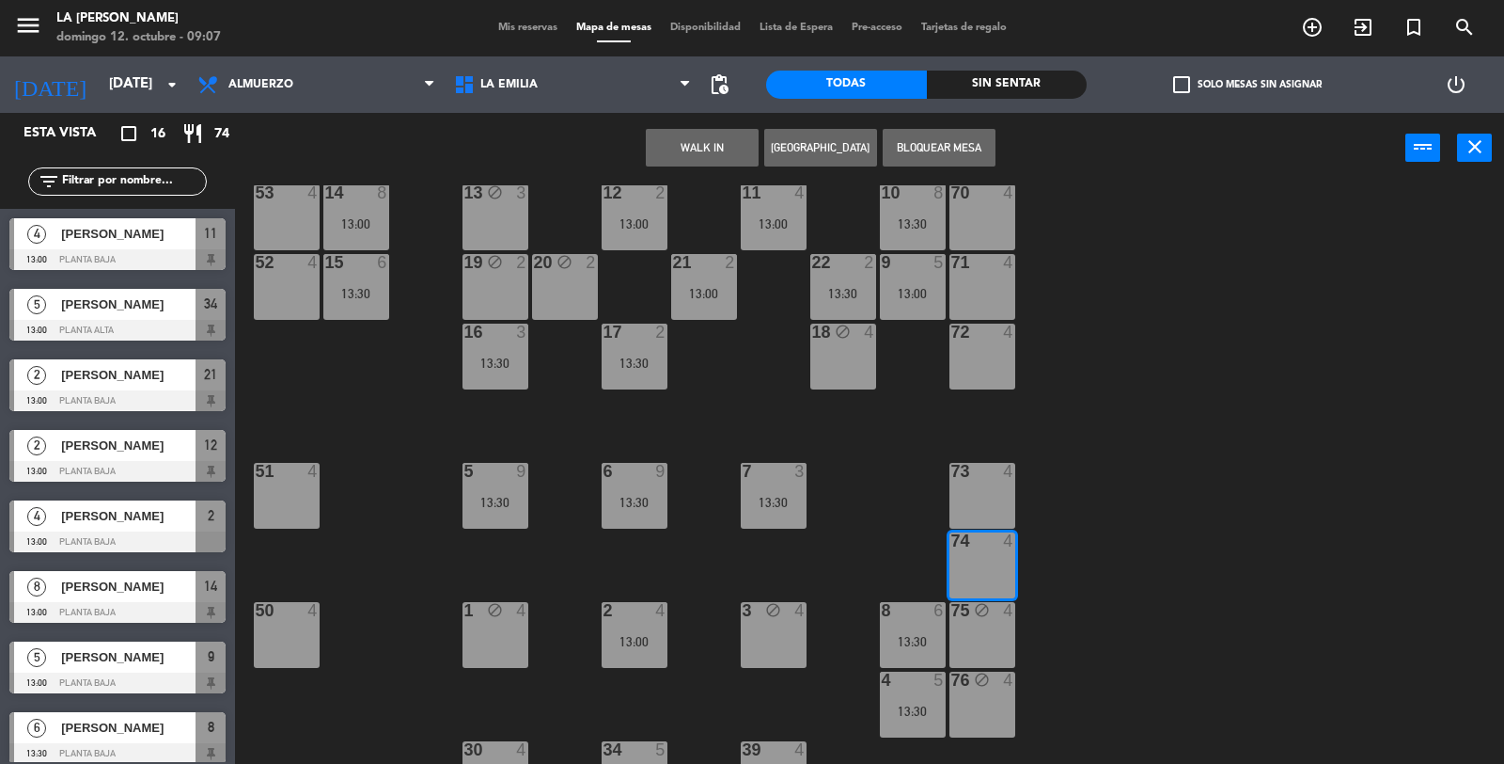
click at [923, 144] on button "Bloquear Mesa" at bounding box center [939, 148] width 113 height 38
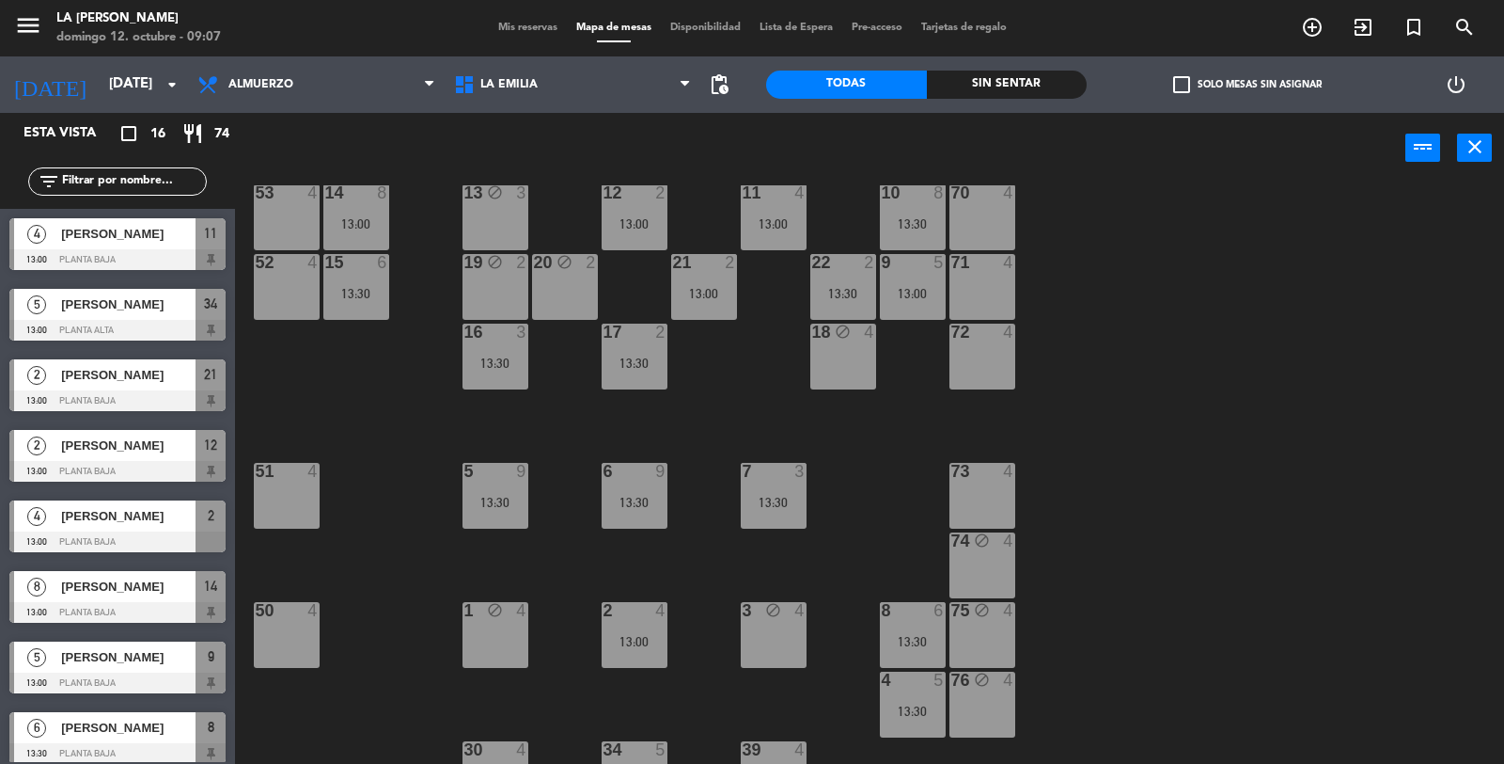
click at [964, 493] on div "73 4" at bounding box center [983, 496] width 66 height 66
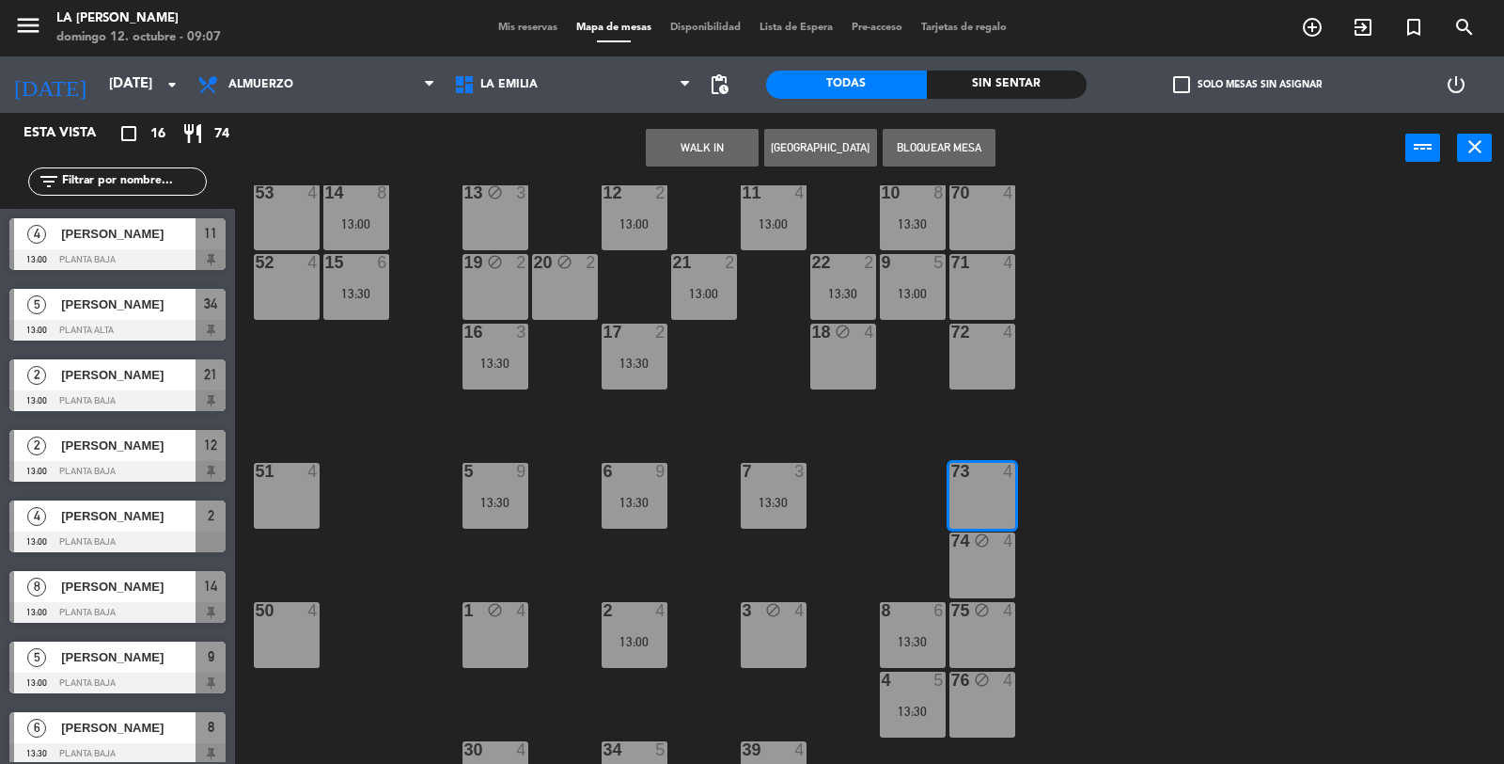
click at [931, 134] on button "Bloquear Mesa" at bounding box center [939, 148] width 113 height 38
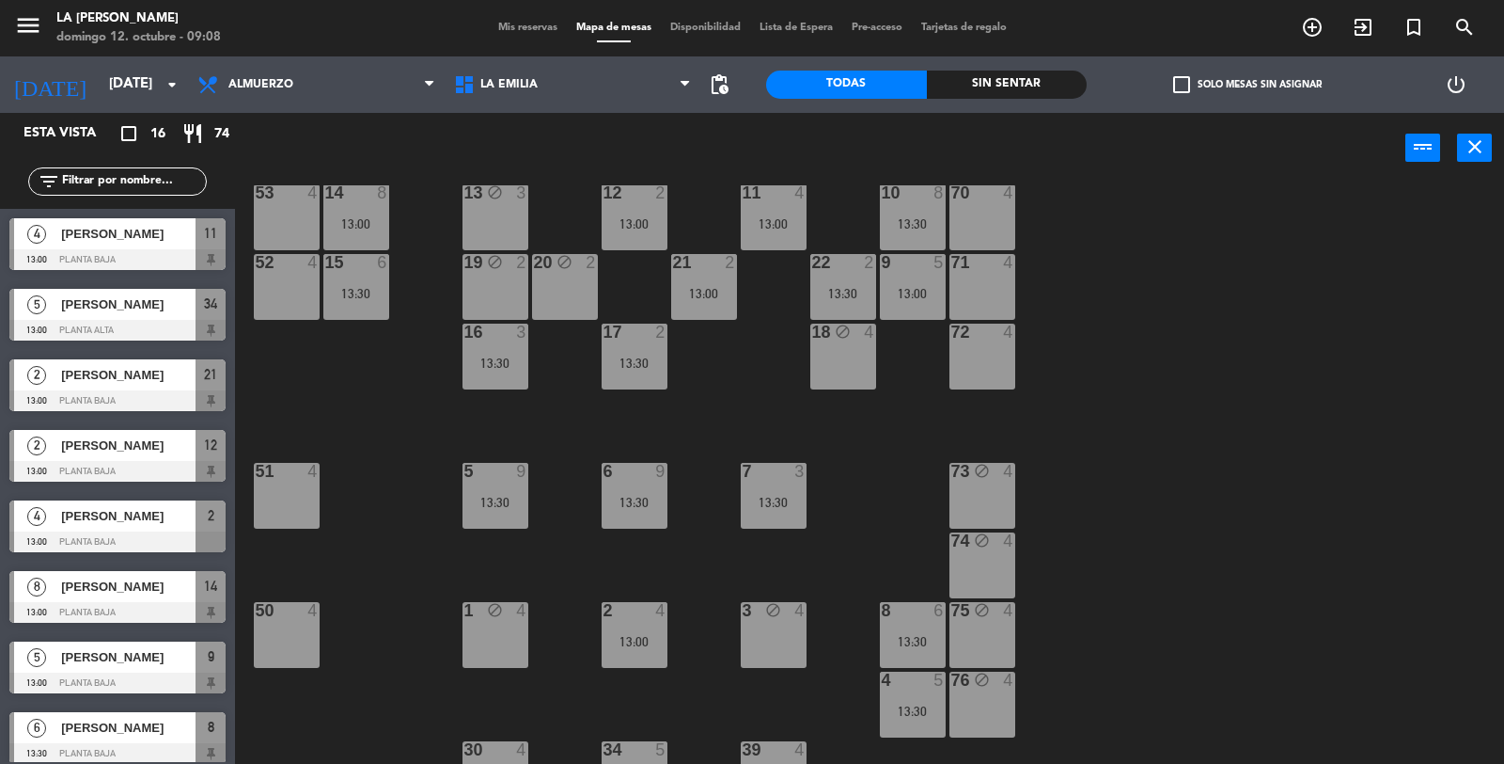
click at [288, 646] on div "50 4" at bounding box center [287, 635] width 66 height 66
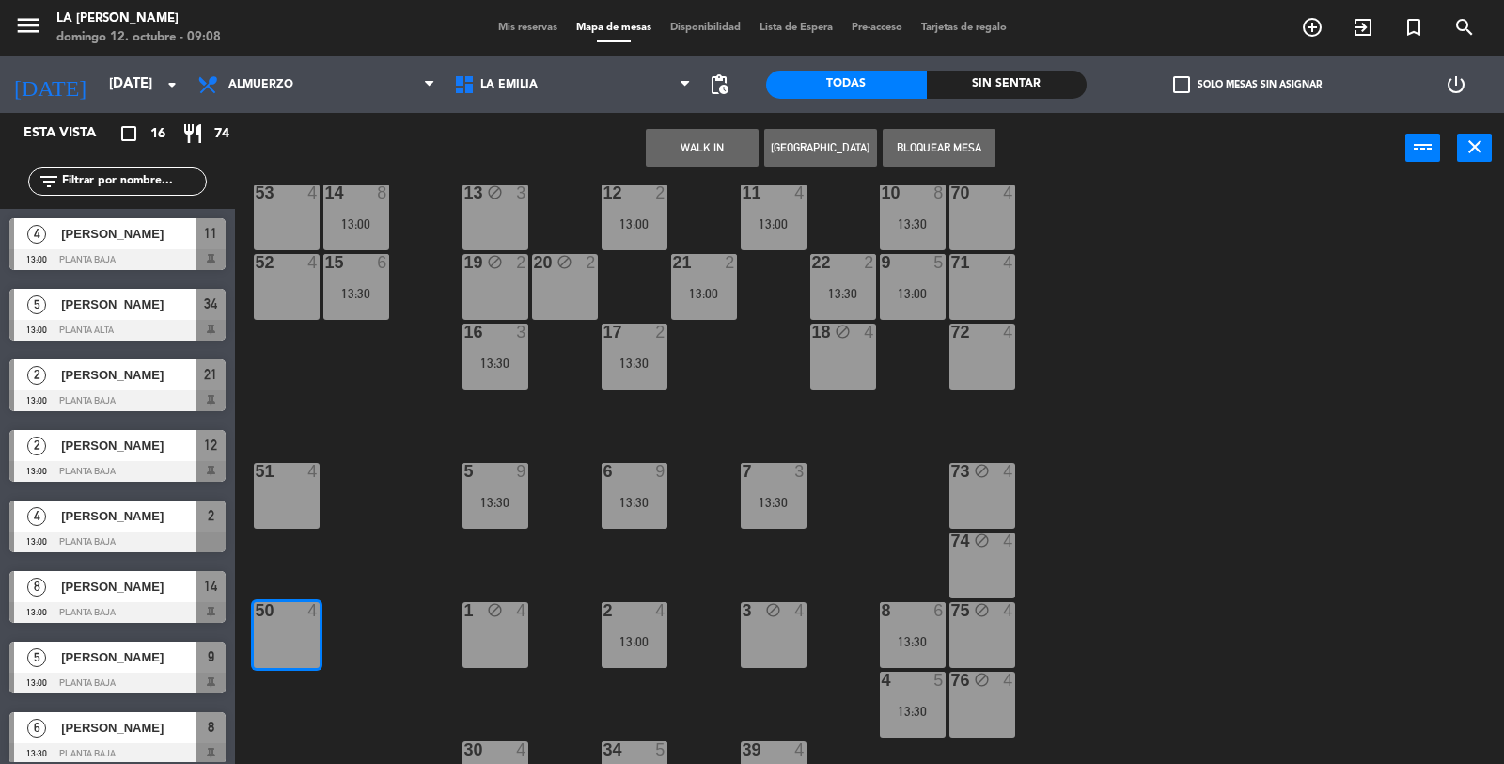
click at [913, 147] on button "Bloquear Mesa" at bounding box center [939, 148] width 113 height 38
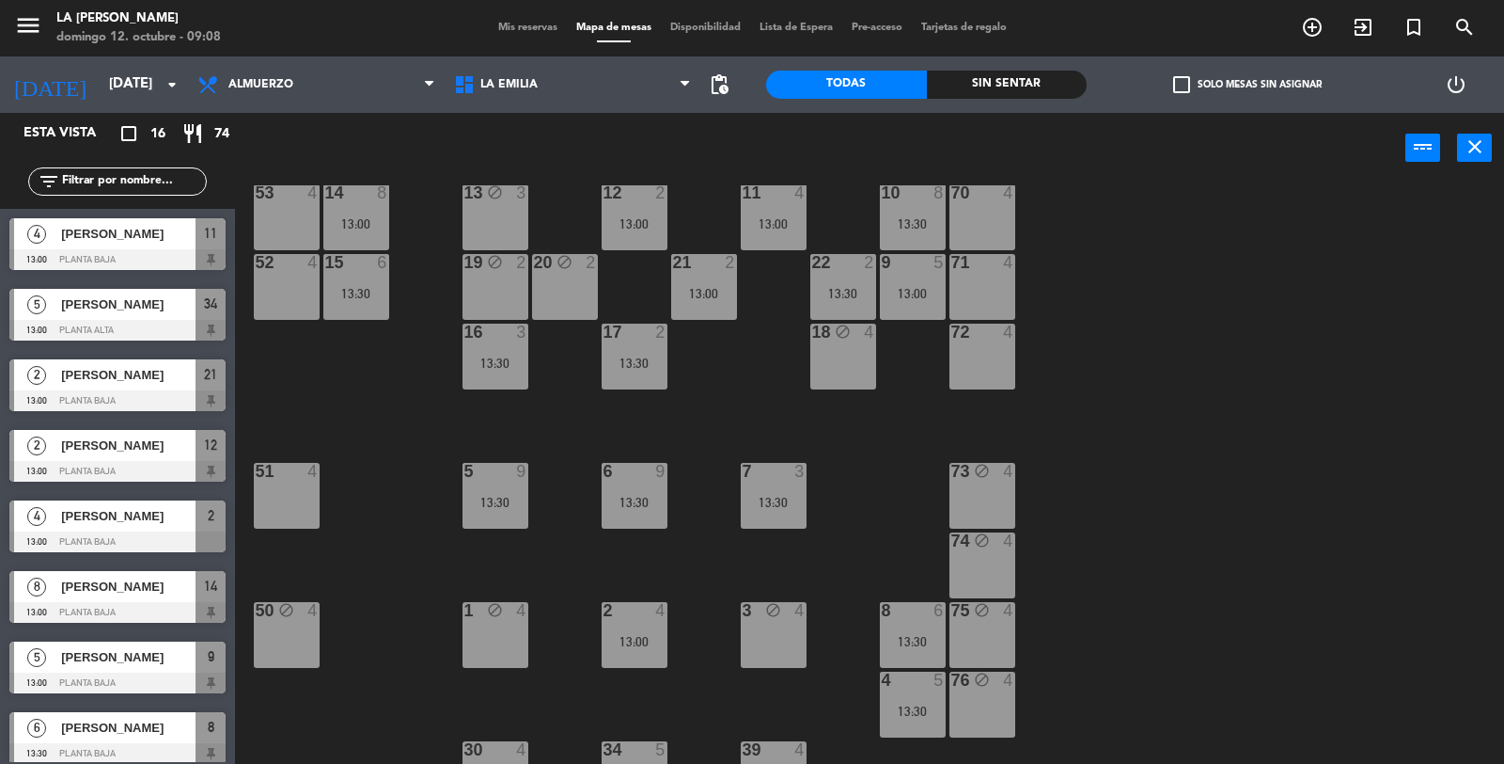
click at [277, 498] on div "51 4" at bounding box center [287, 496] width 66 height 66
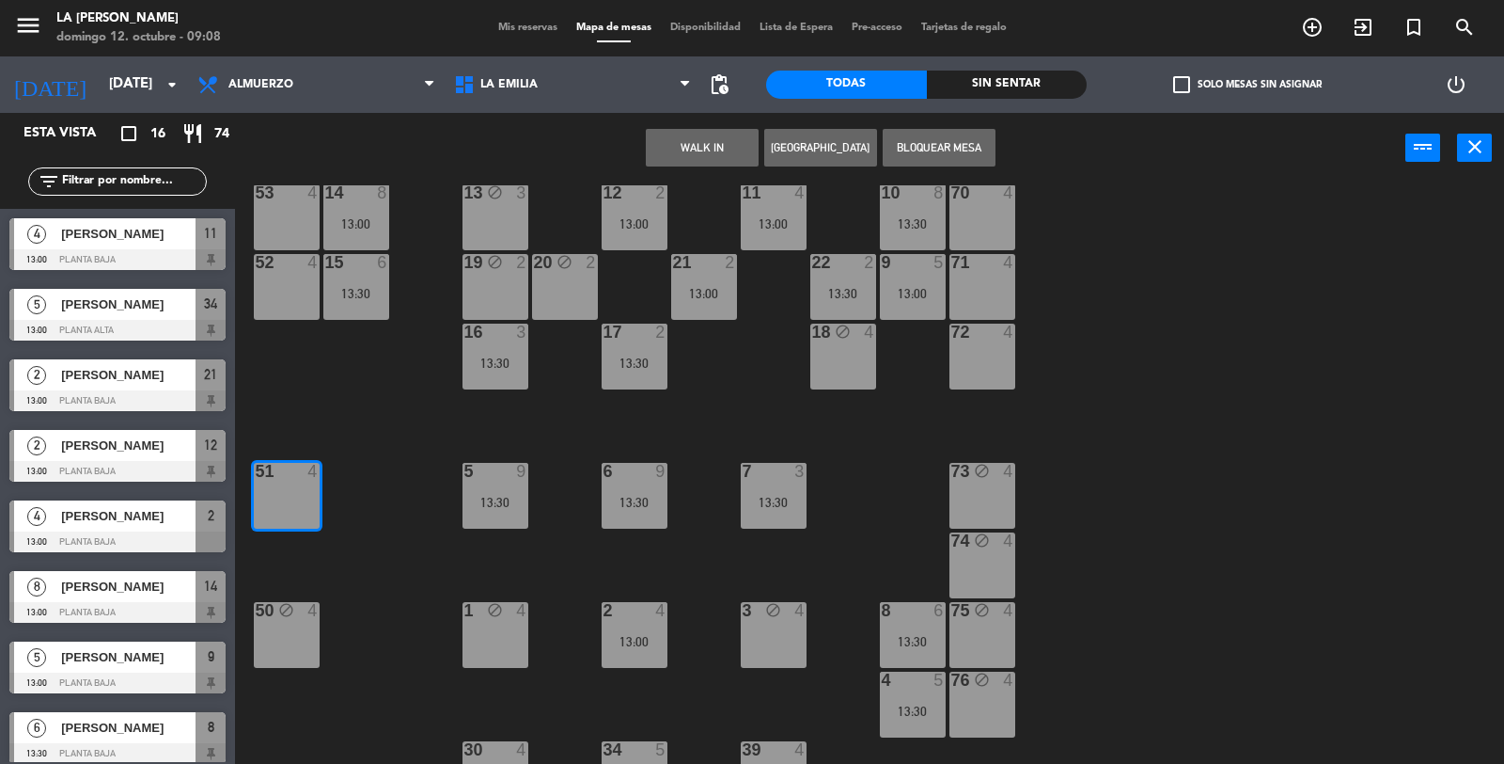
click at [941, 149] on button "Bloquear Mesa" at bounding box center [939, 148] width 113 height 38
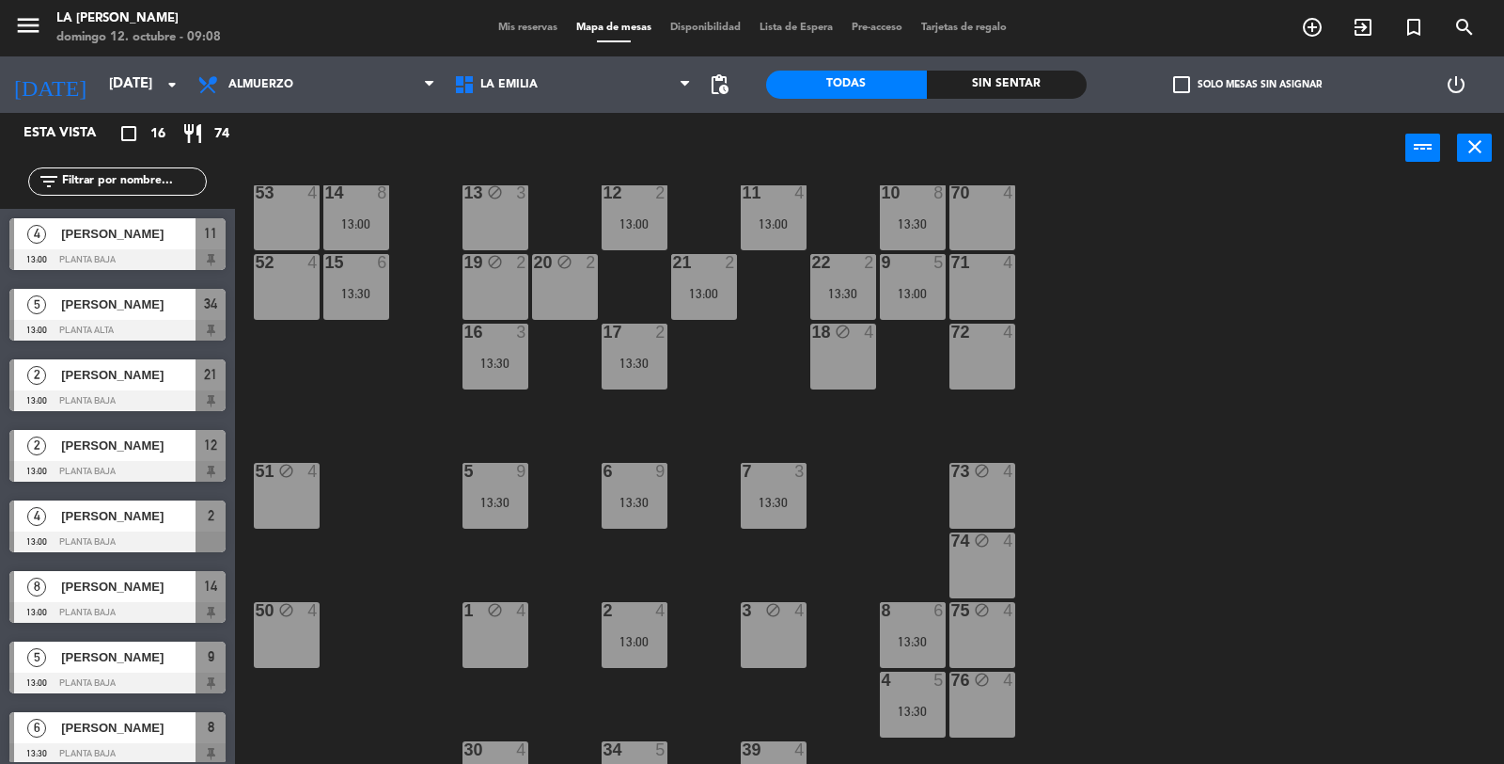
click at [288, 292] on div "52 4" at bounding box center [287, 287] width 66 height 66
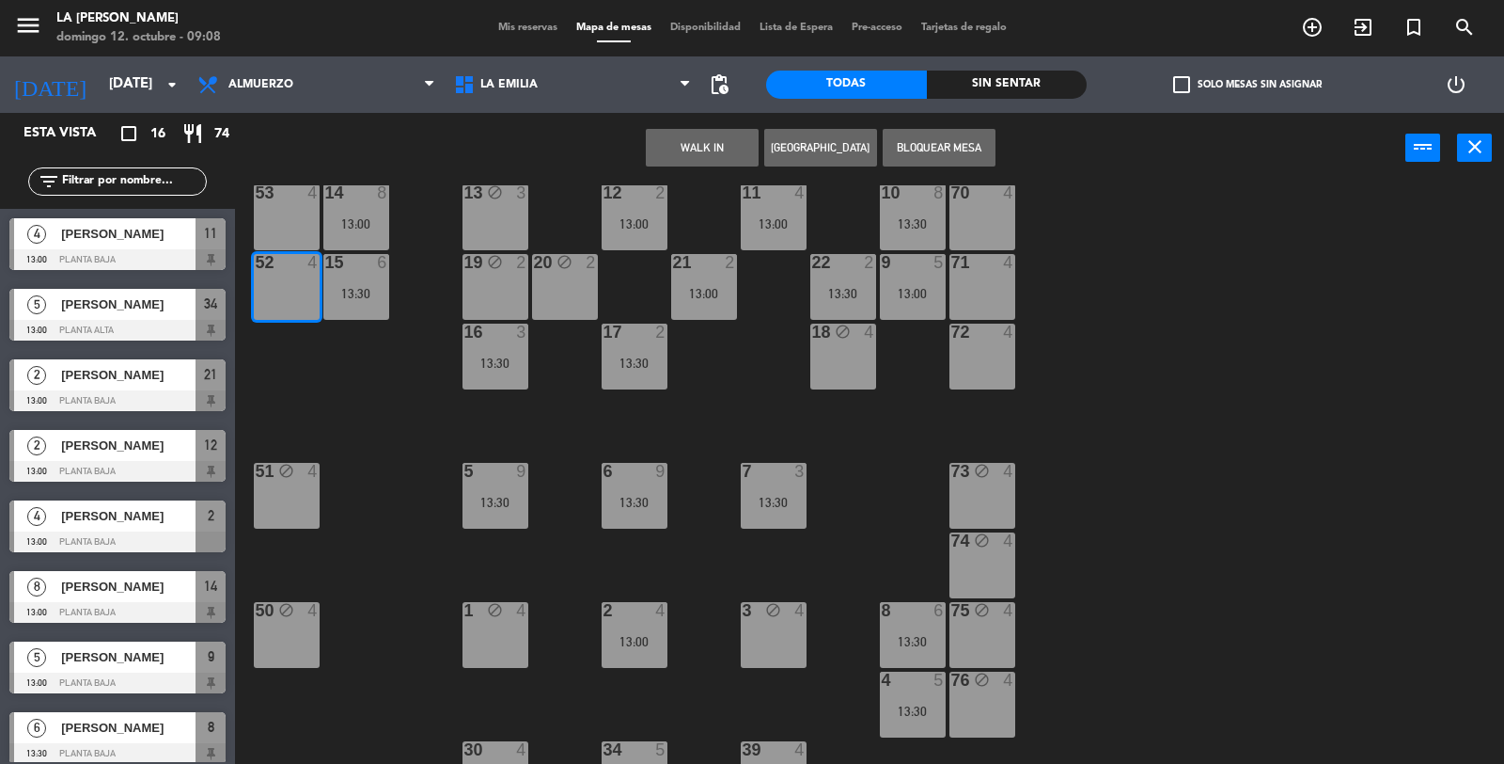
click at [903, 139] on button "Bloquear Mesa" at bounding box center [939, 148] width 113 height 38
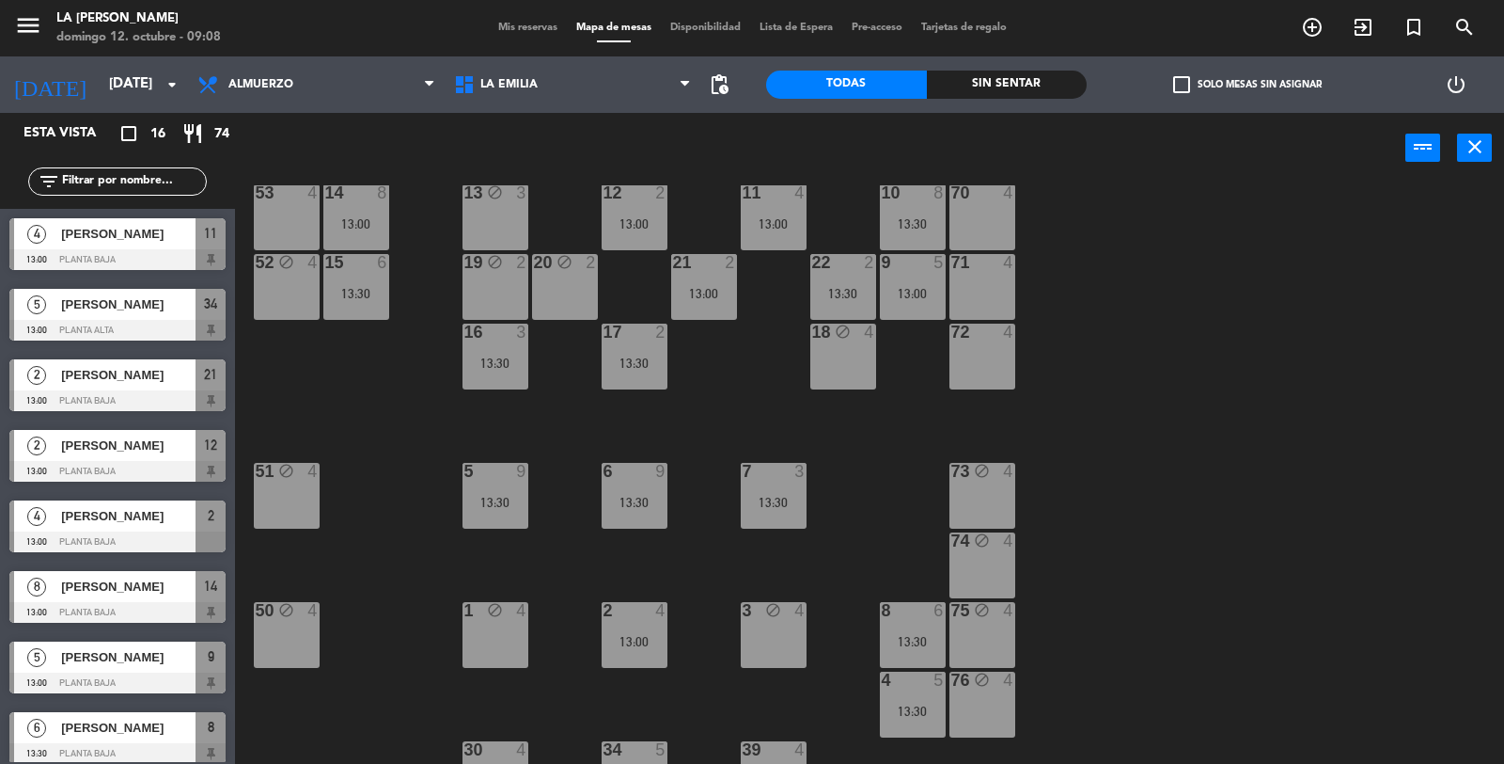
click at [984, 339] on div at bounding box center [982, 331] width 31 height 17
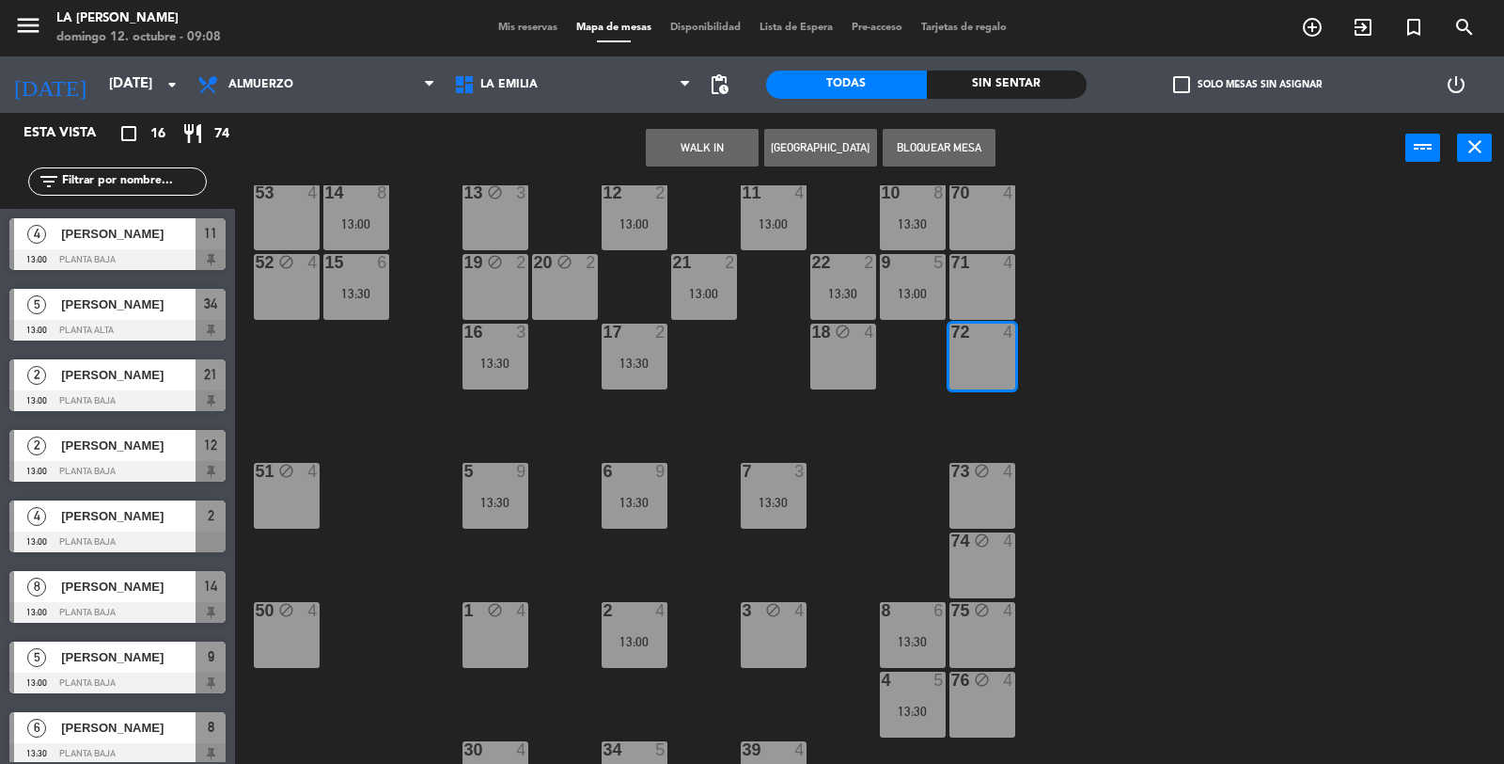
click at [915, 147] on button "Bloquear Mesa" at bounding box center [939, 148] width 113 height 38
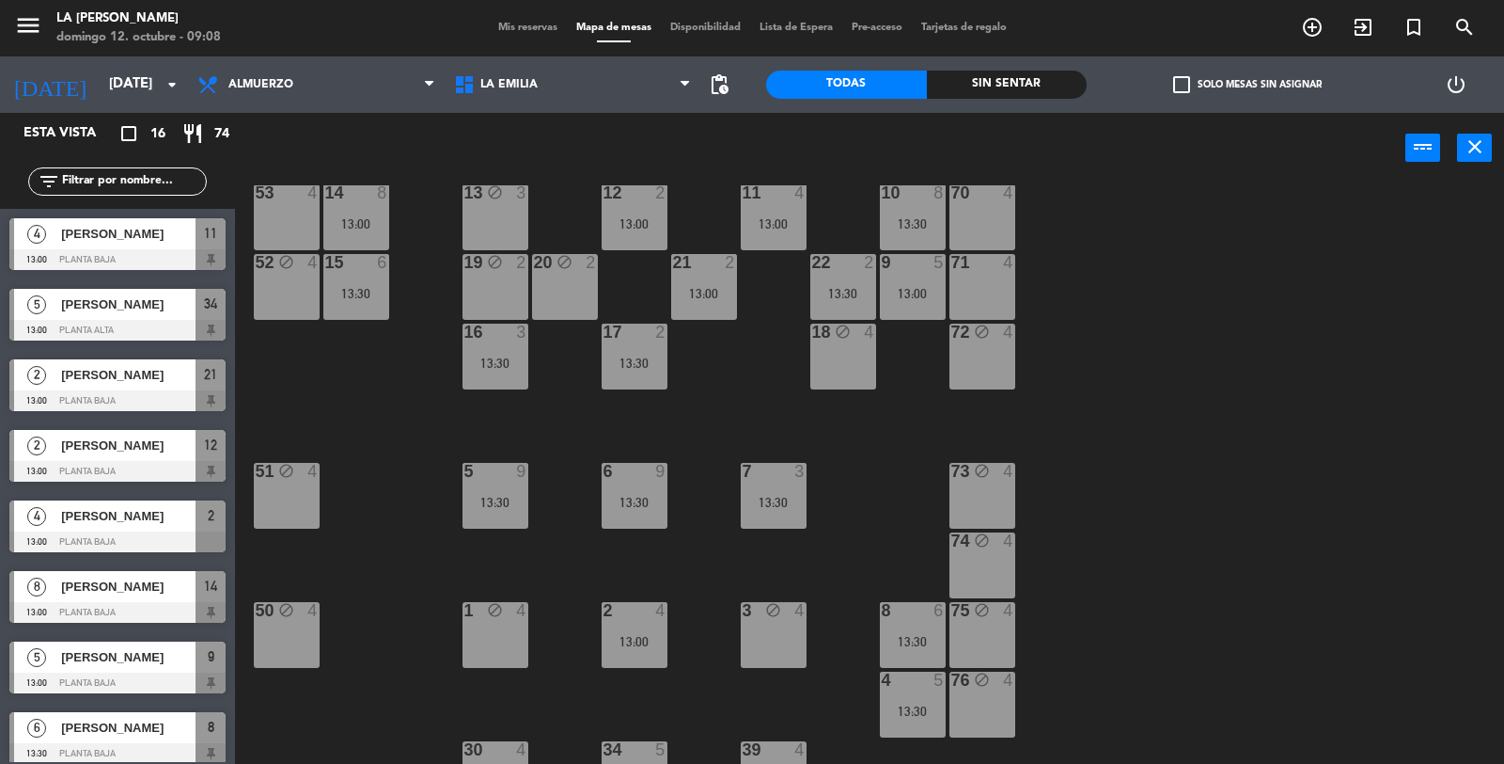
click at [980, 265] on div at bounding box center [982, 262] width 31 height 17
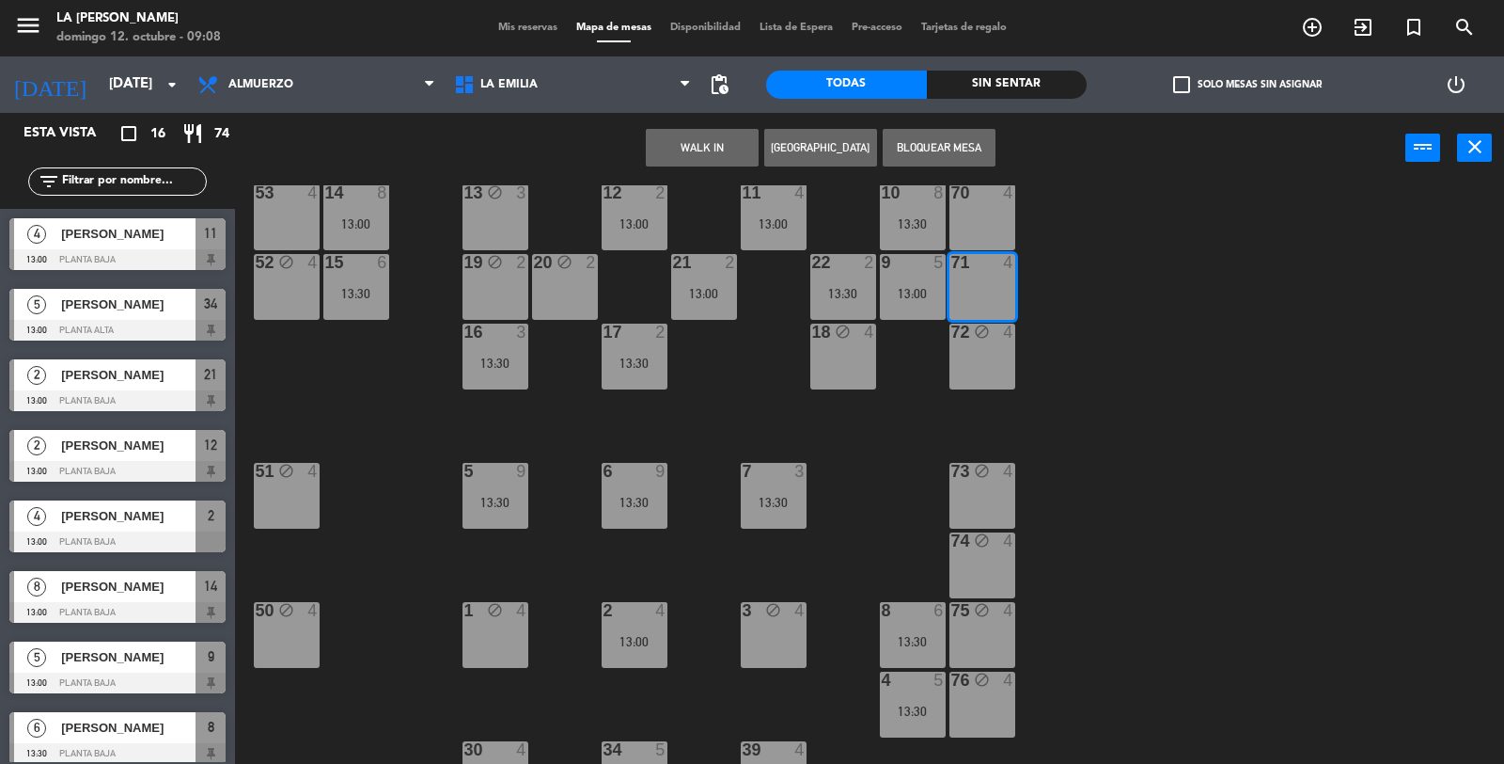
click at [919, 142] on button "Bloquear Mesa" at bounding box center [939, 148] width 113 height 38
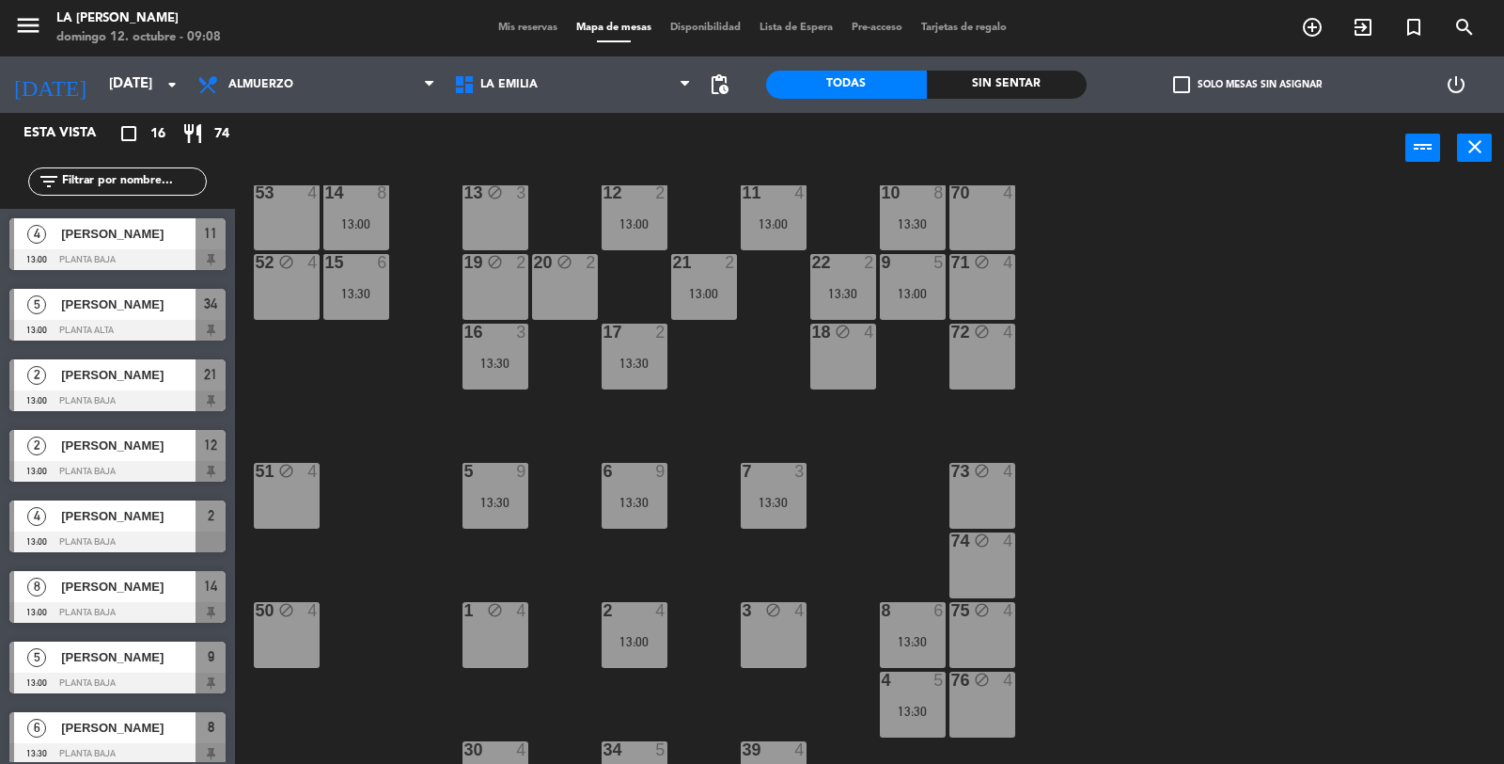
click at [971, 210] on div "70 4" at bounding box center [983, 217] width 66 height 66
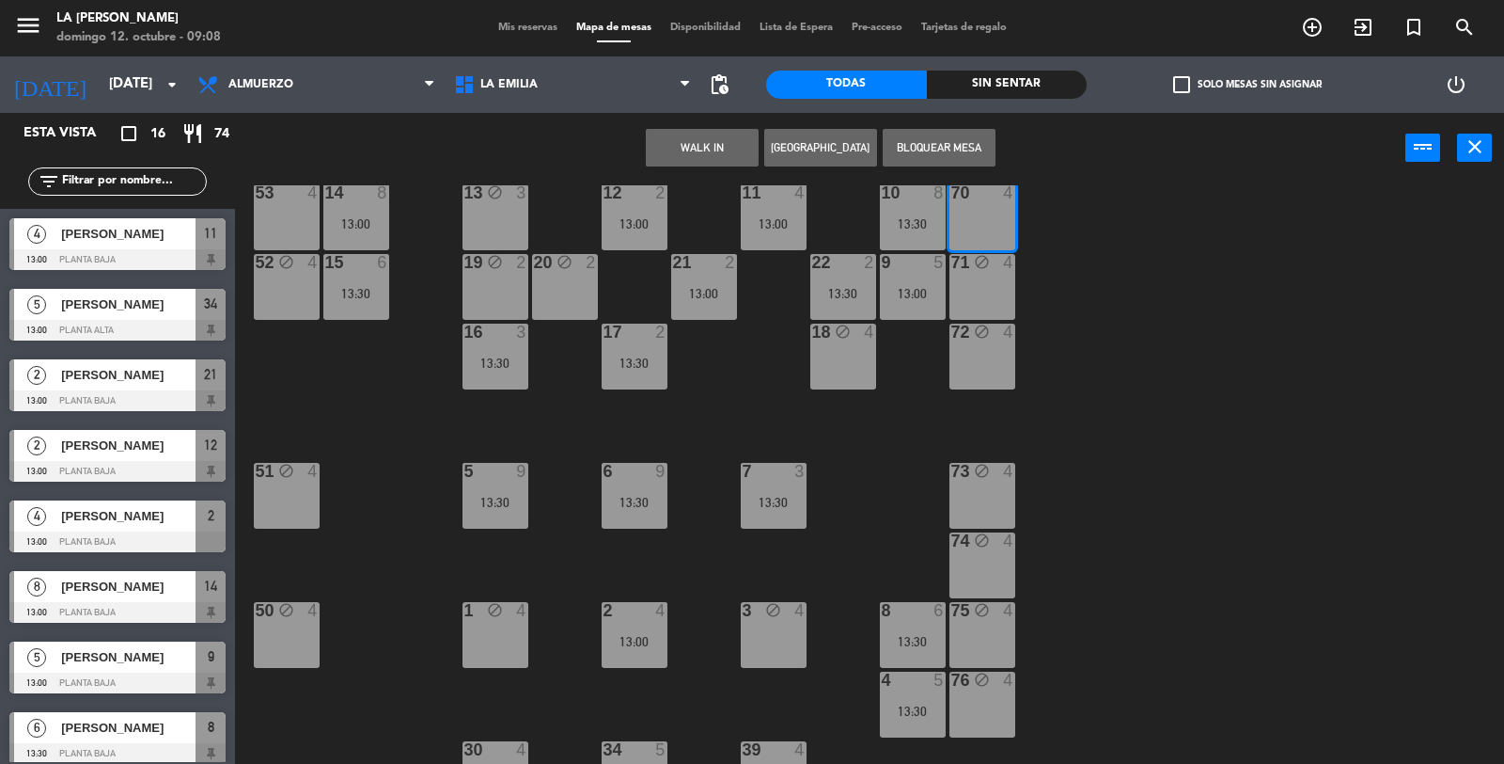
click at [928, 152] on button "Bloquear Mesa" at bounding box center [939, 148] width 113 height 38
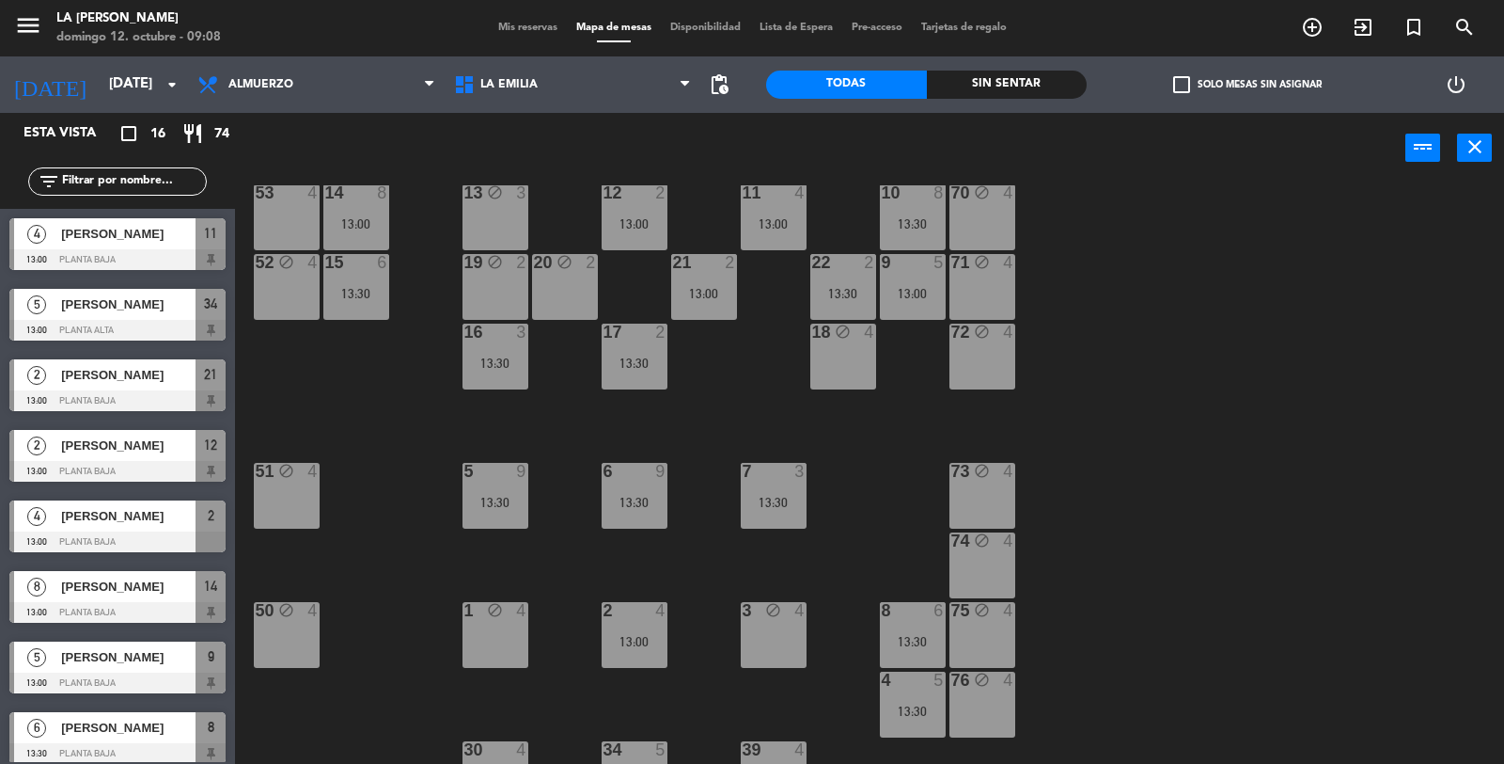
click at [291, 221] on div "53 4" at bounding box center [287, 217] width 66 height 66
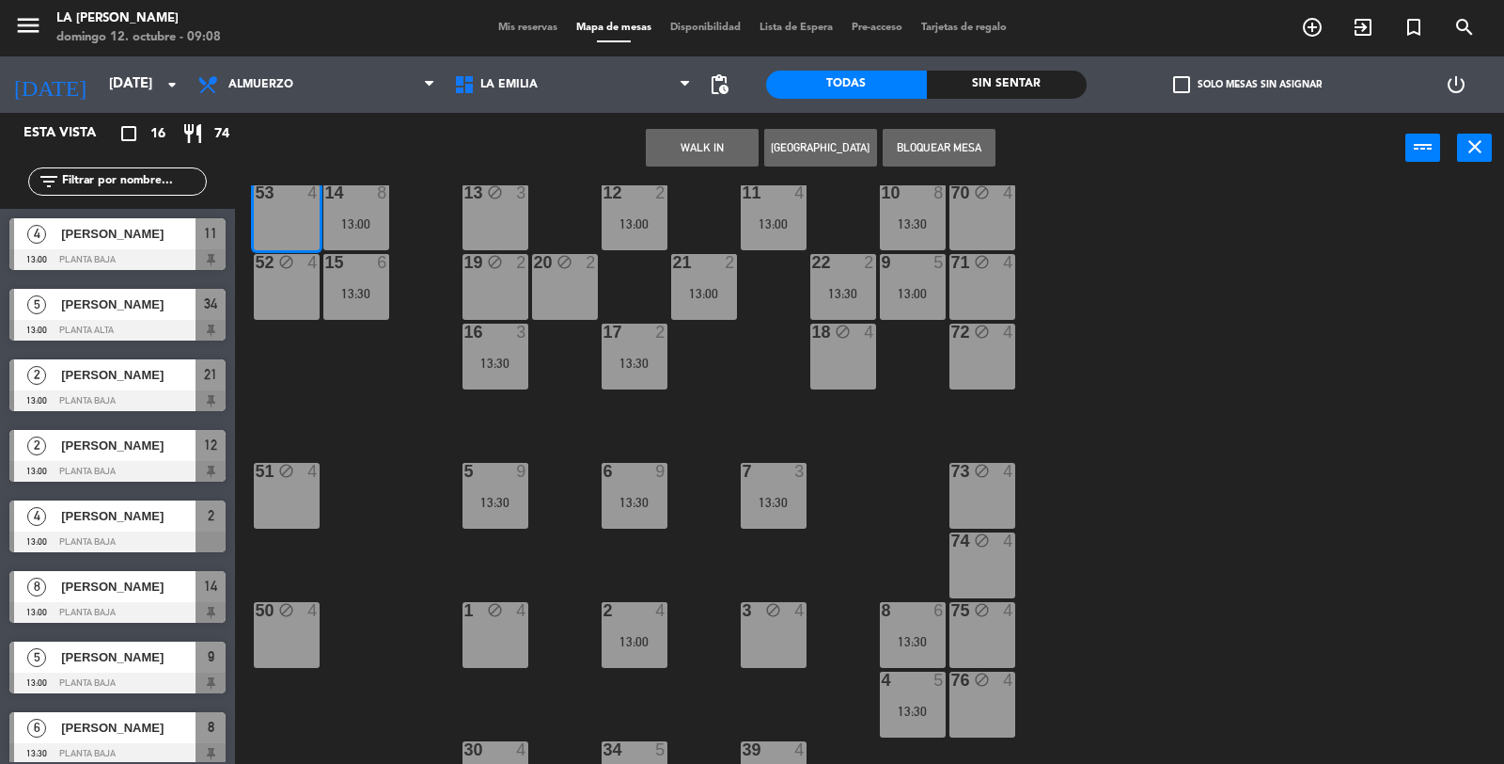
click at [904, 136] on button "Bloquear Mesa" at bounding box center [939, 148] width 113 height 38
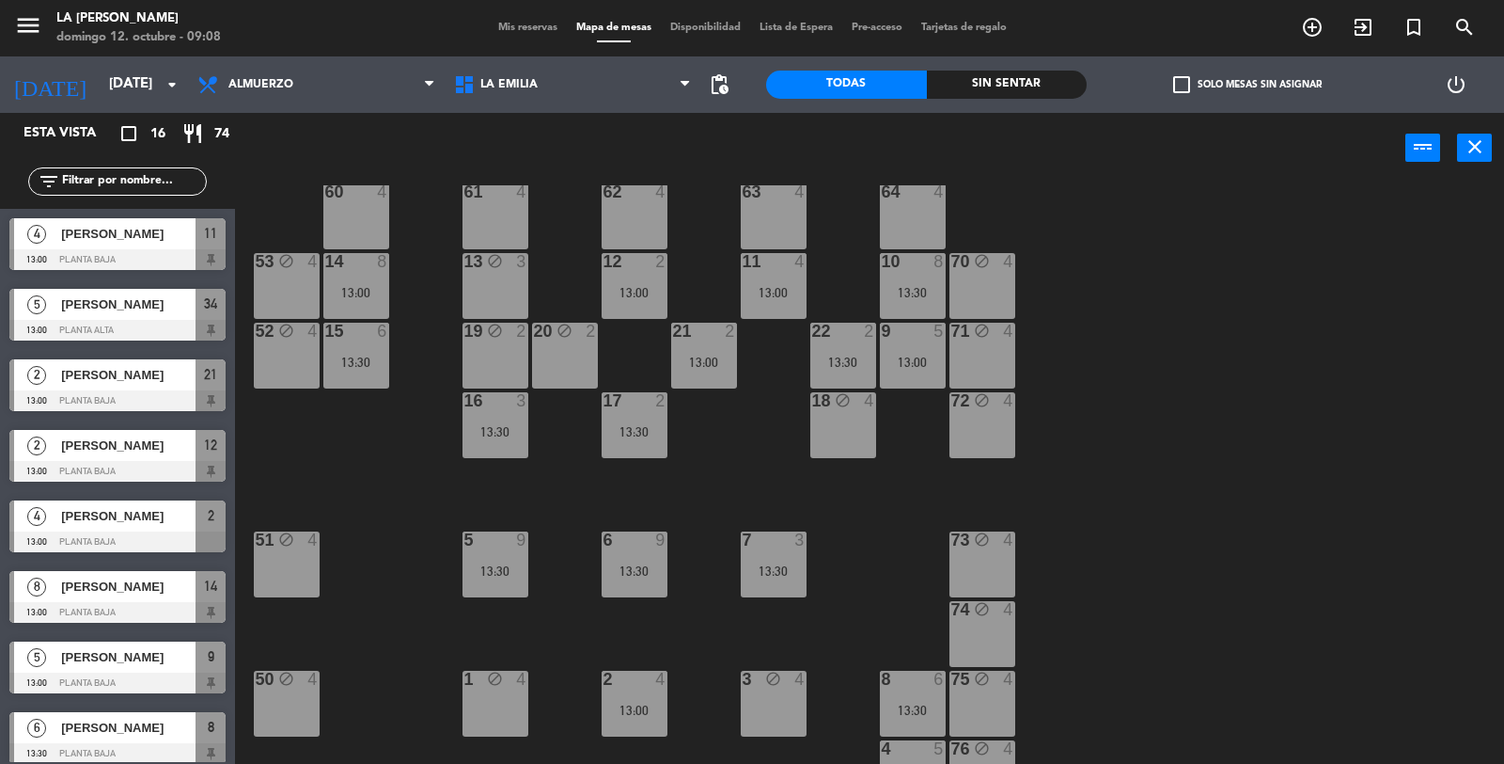
scroll to position [0, 0]
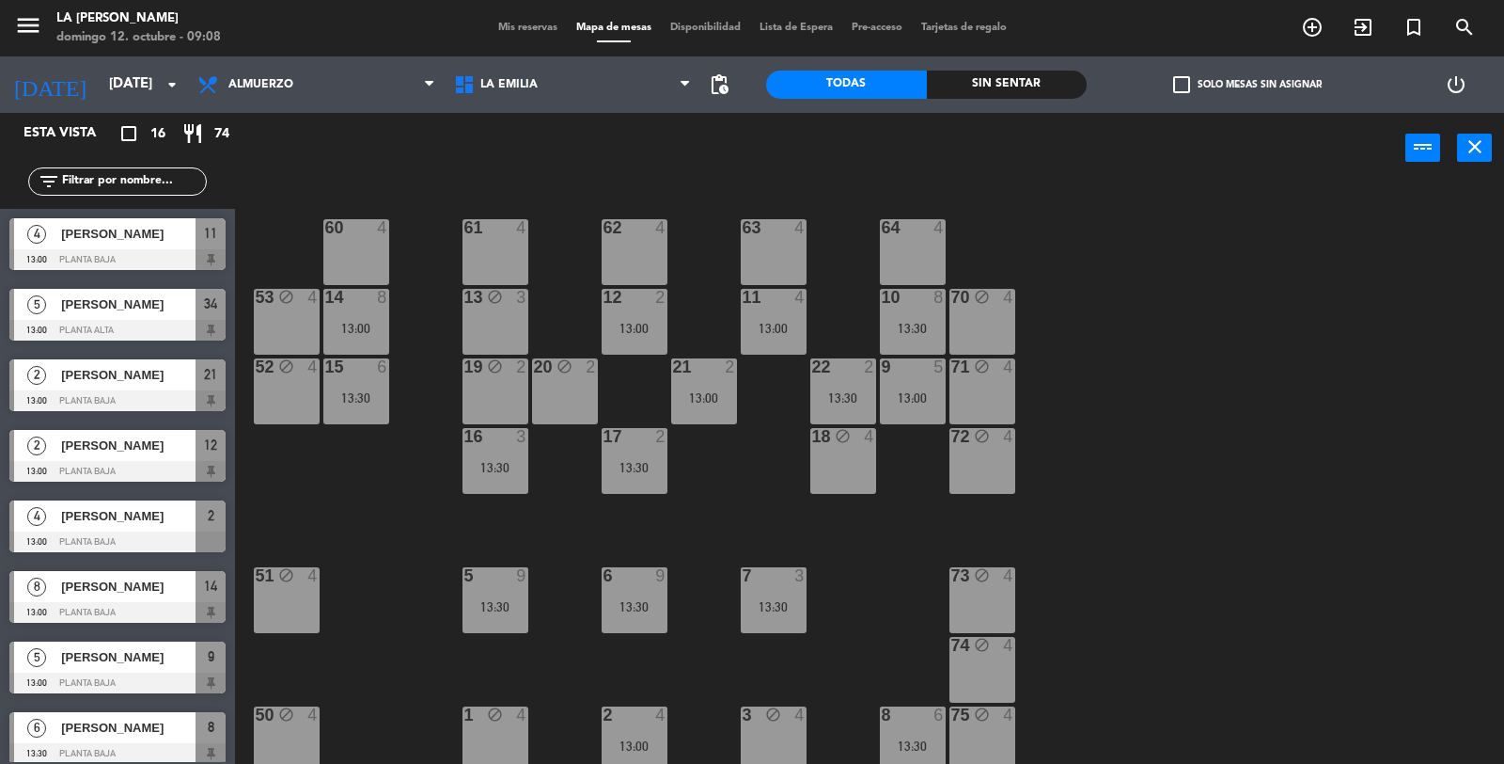
click at [361, 264] on div "60 4" at bounding box center [356, 252] width 66 height 66
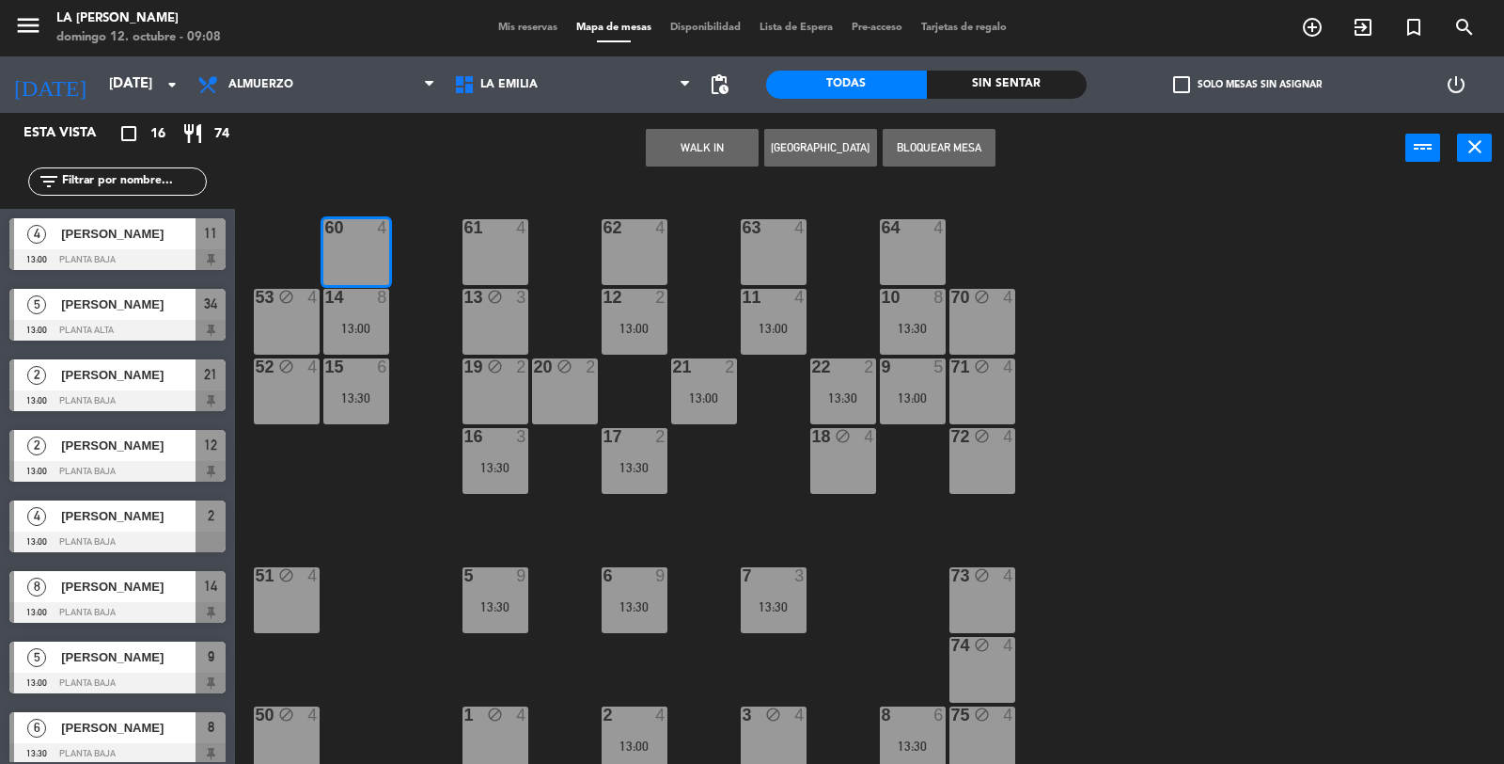
click at [912, 142] on button "Bloquear Mesa" at bounding box center [939, 148] width 113 height 38
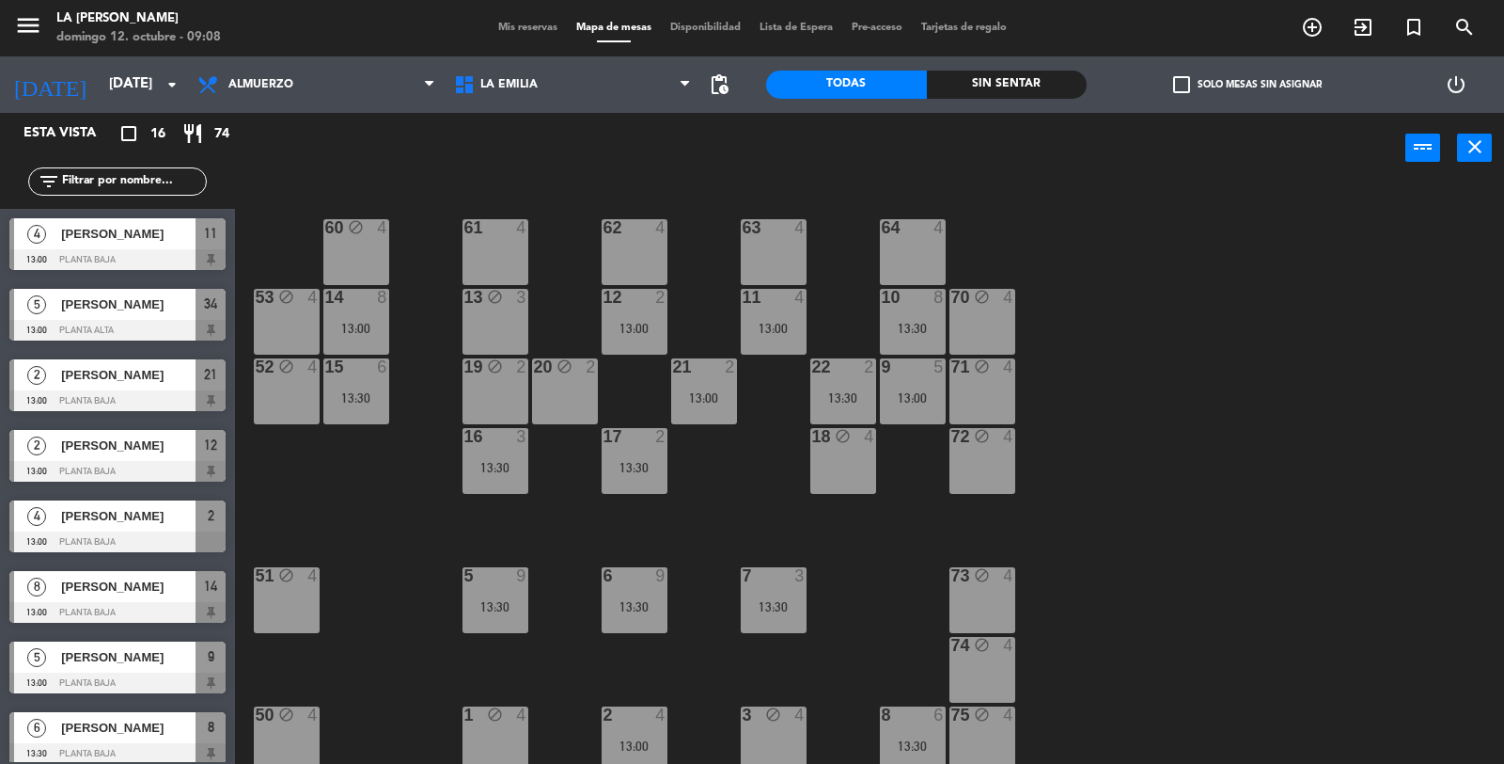
click at [926, 254] on div "64 4" at bounding box center [913, 252] width 66 height 66
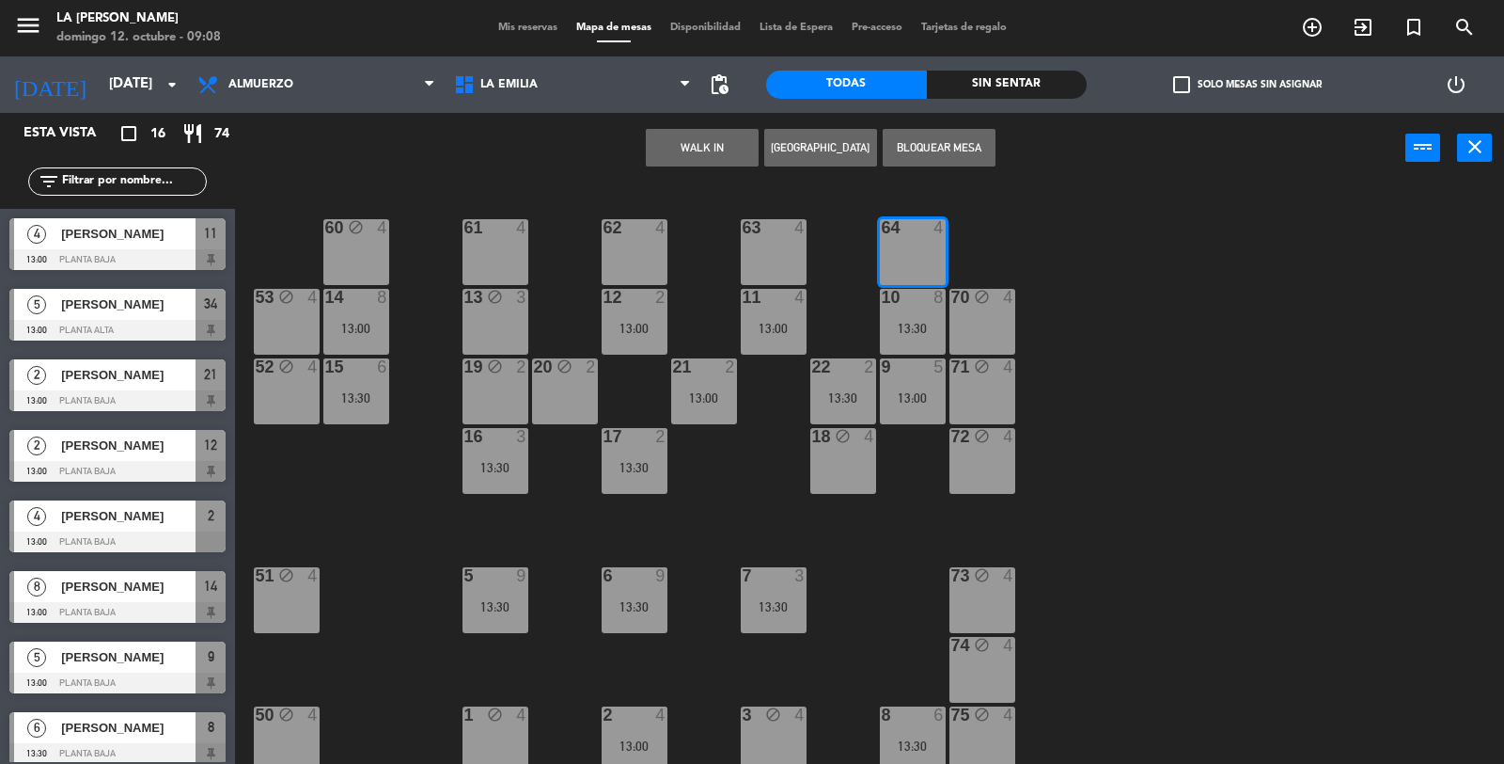
click at [929, 148] on button "Bloquear Mesa" at bounding box center [939, 148] width 113 height 38
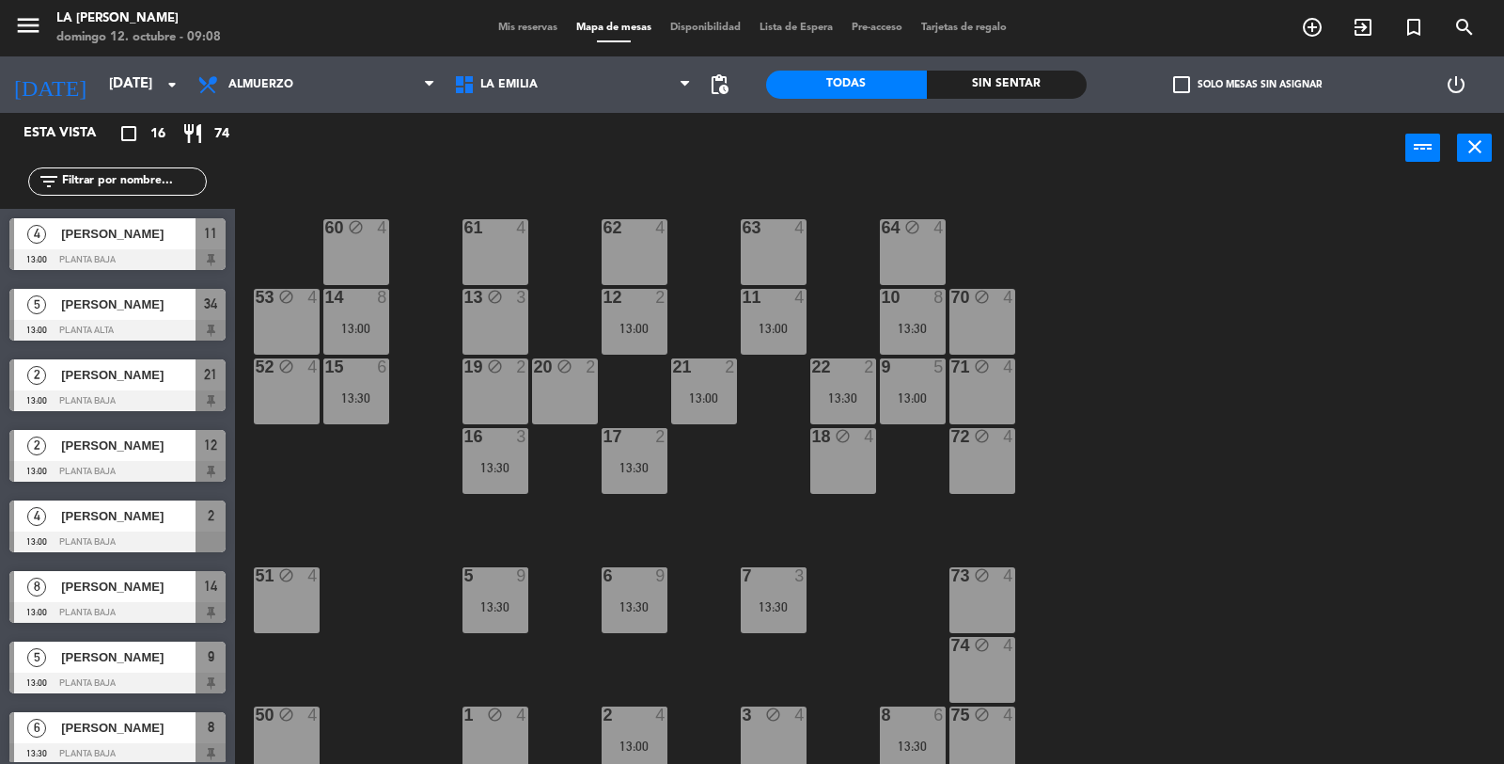
click at [486, 258] on div "61 4" at bounding box center [496, 252] width 66 height 66
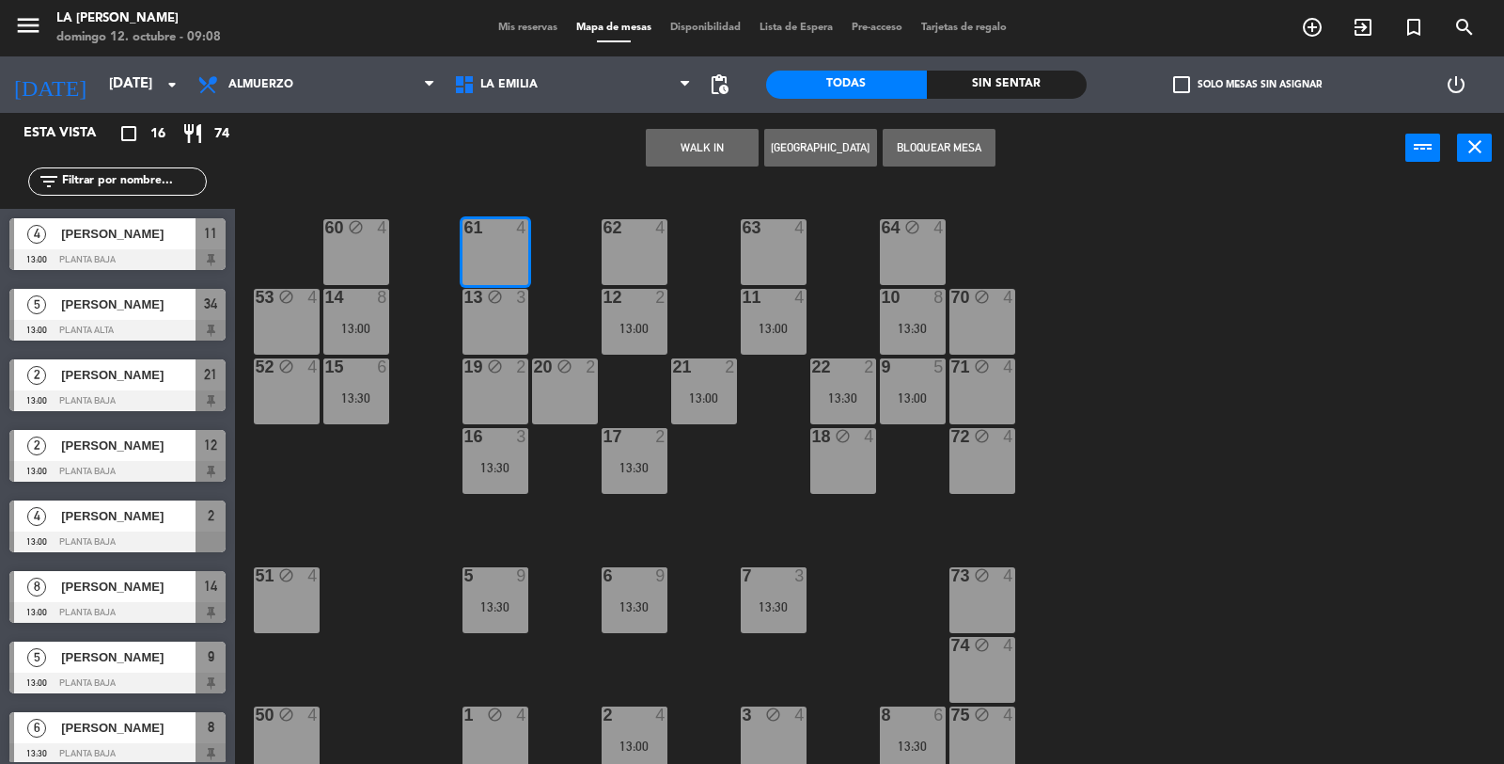
click at [929, 138] on button "Bloquear Mesa" at bounding box center [939, 148] width 113 height 38
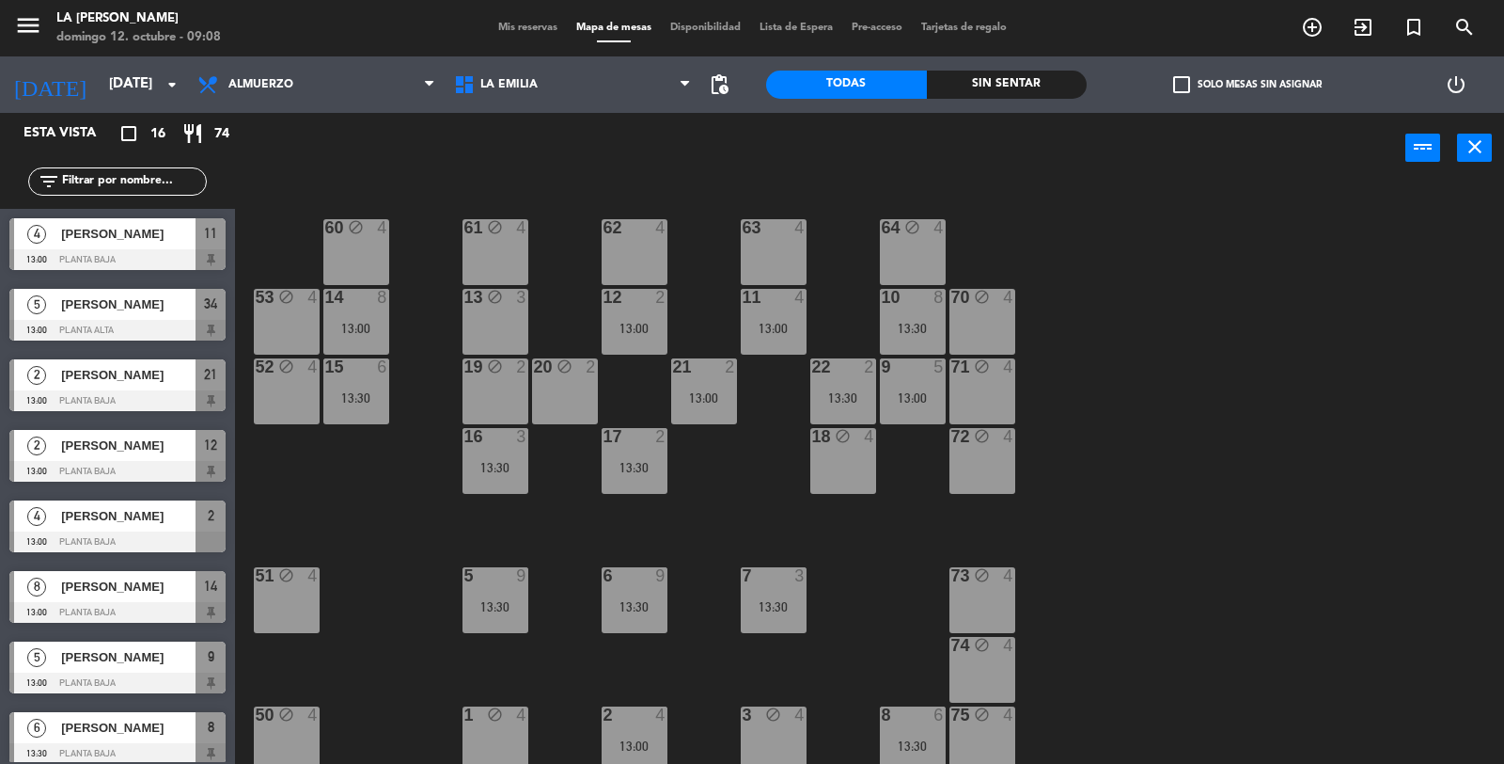
click at [653, 232] on div "4" at bounding box center [665, 227] width 31 height 17
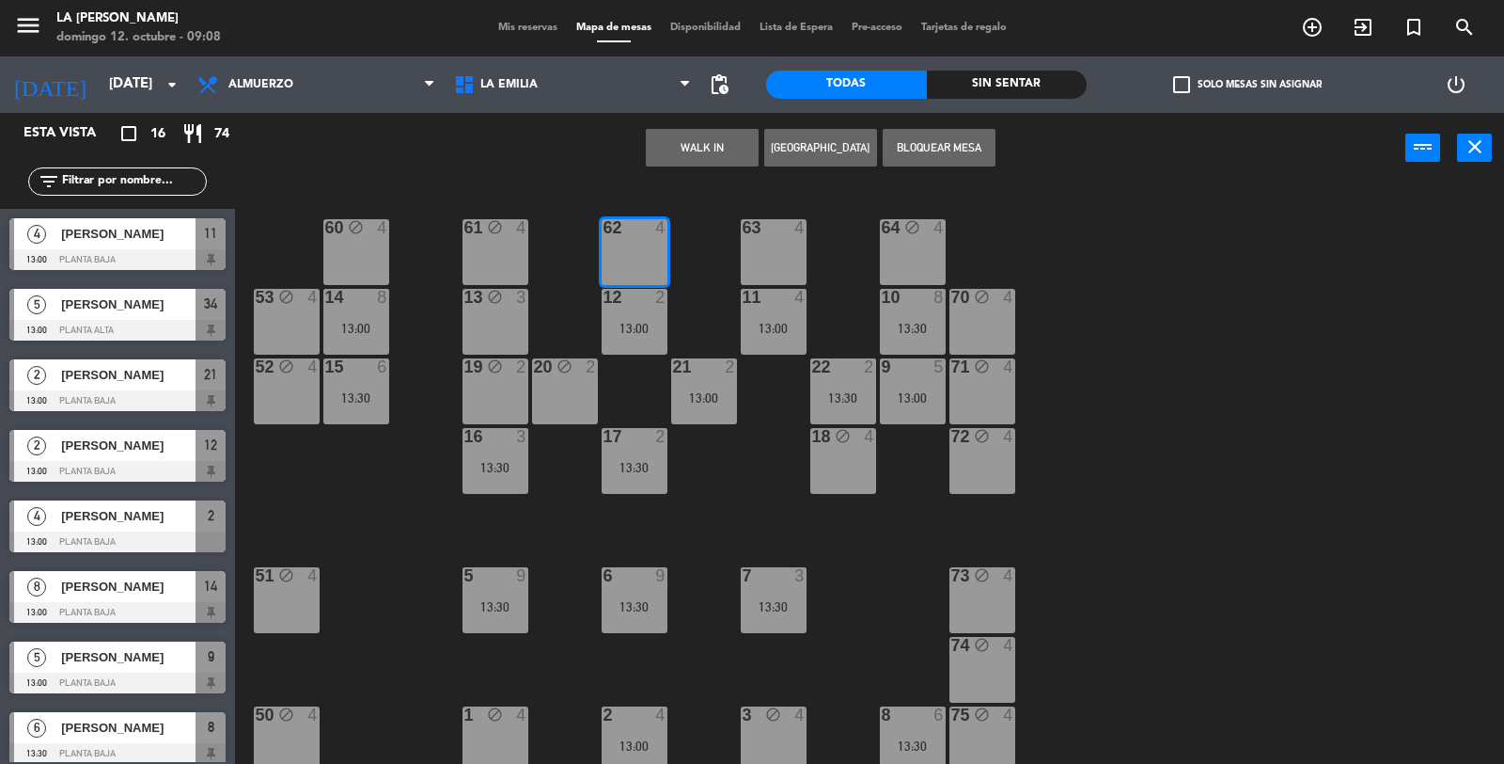
click at [923, 143] on button "Bloquear Mesa" at bounding box center [939, 148] width 113 height 38
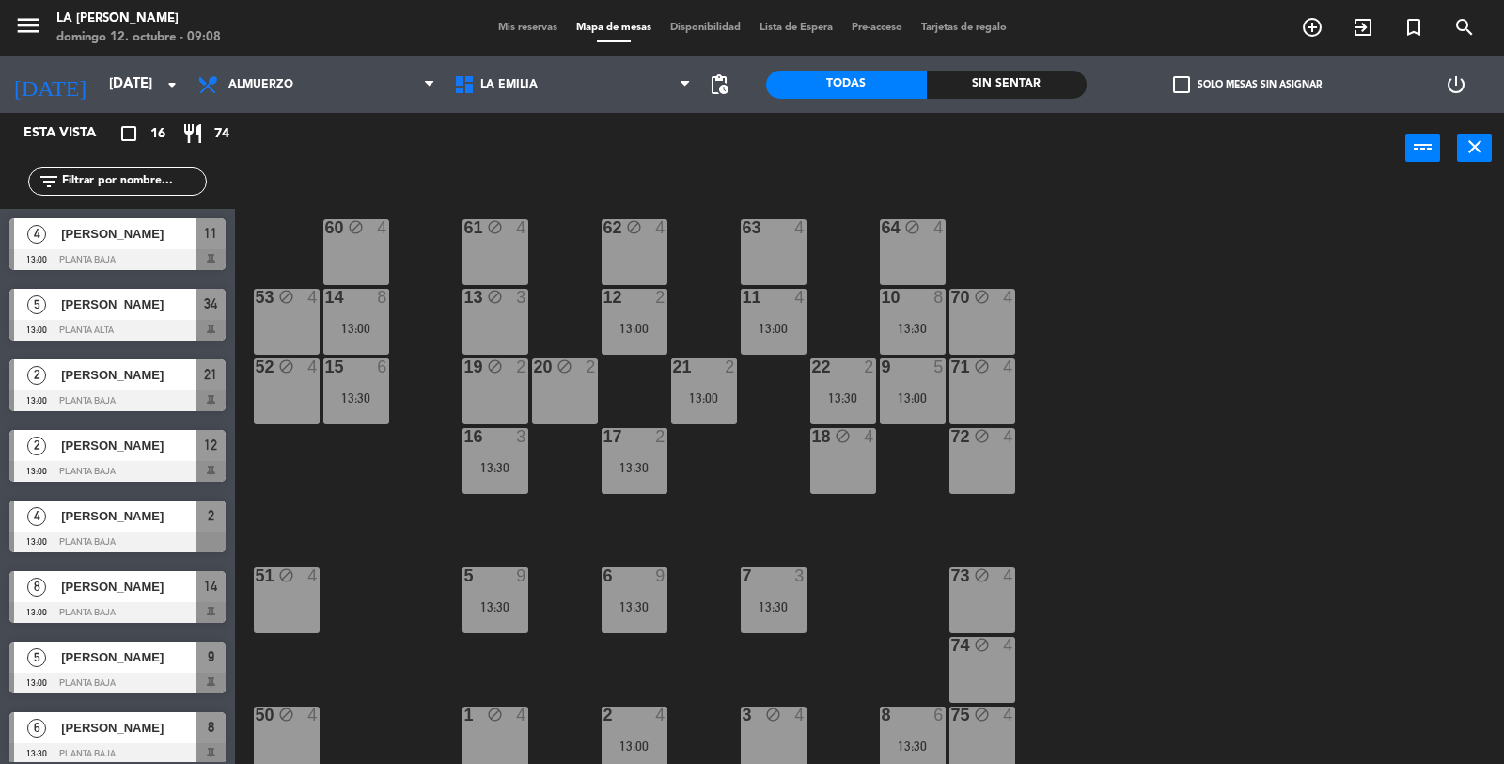
click at [793, 245] on div "63 4" at bounding box center [774, 252] width 66 height 66
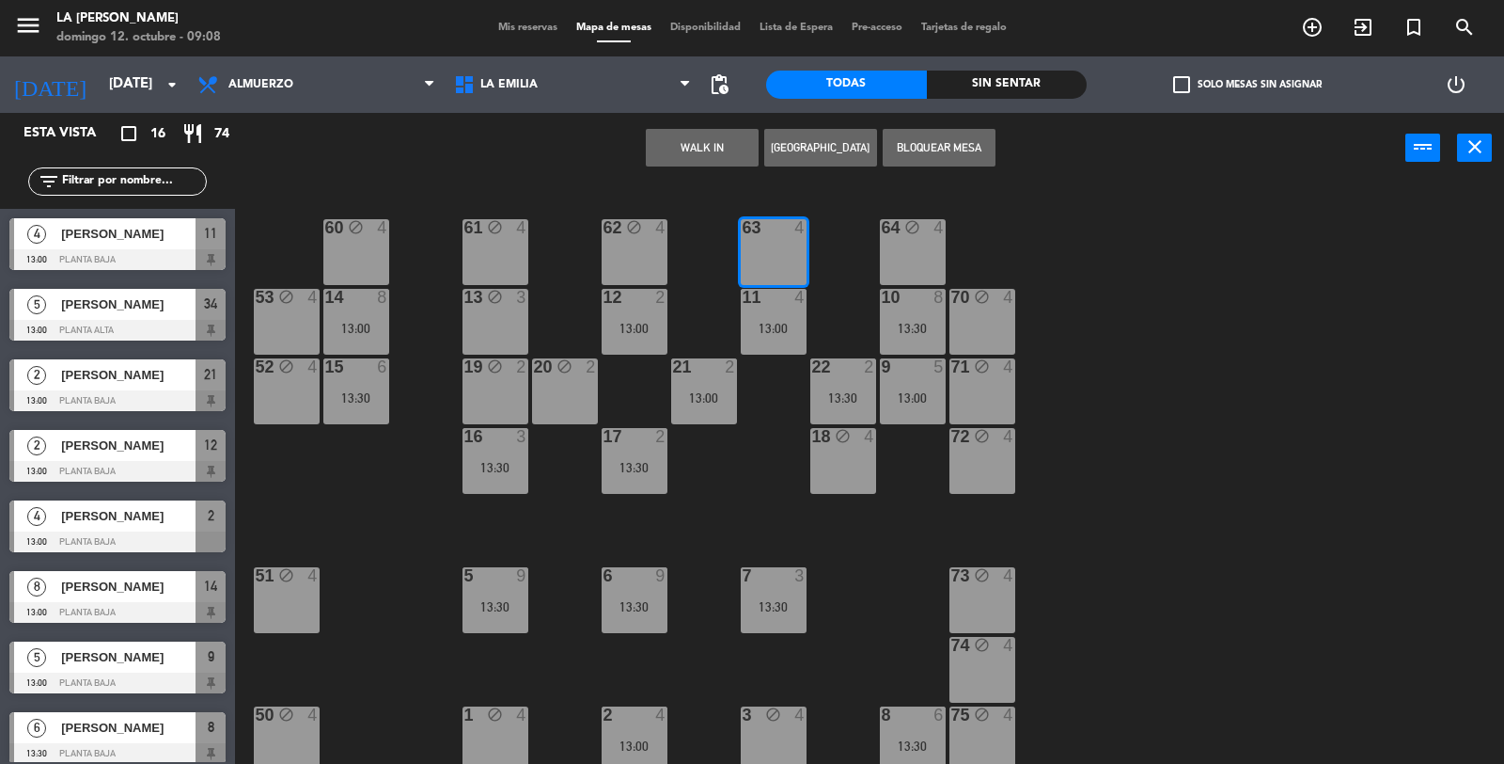
click at [942, 136] on button "Bloquear Mesa" at bounding box center [939, 148] width 113 height 38
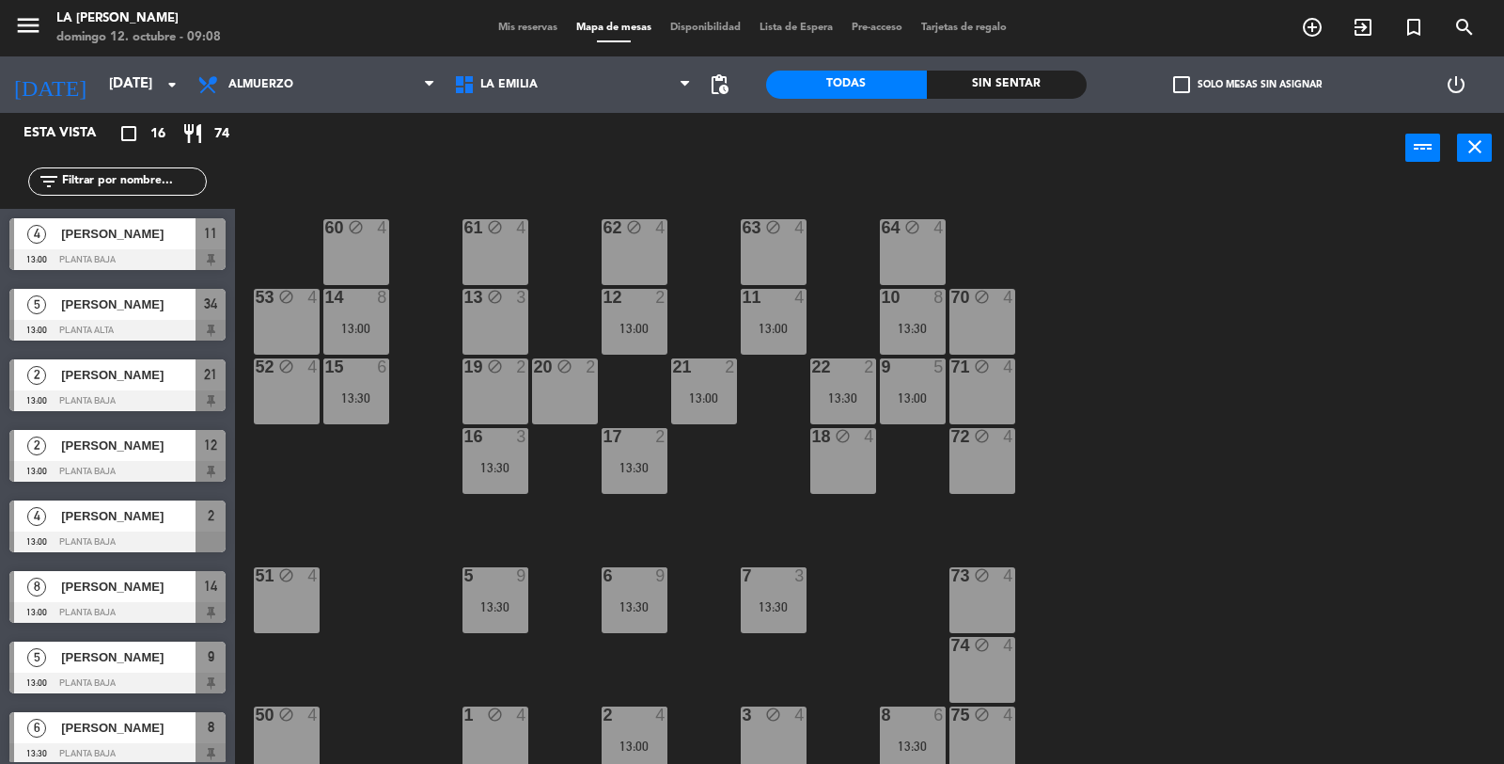
click at [511, 23] on span "Mis reservas" at bounding box center [528, 28] width 78 height 10
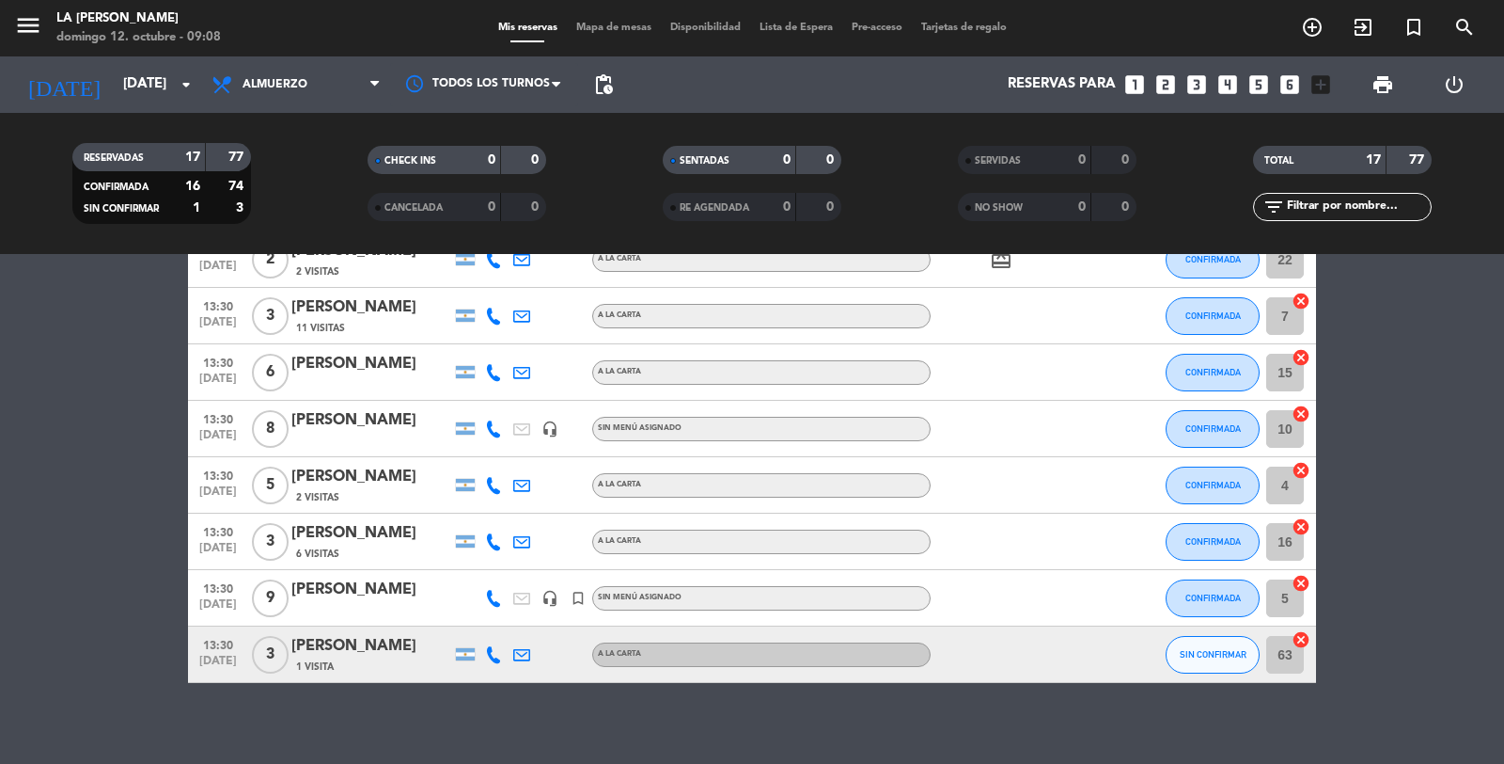
scroll to position [655, 0]
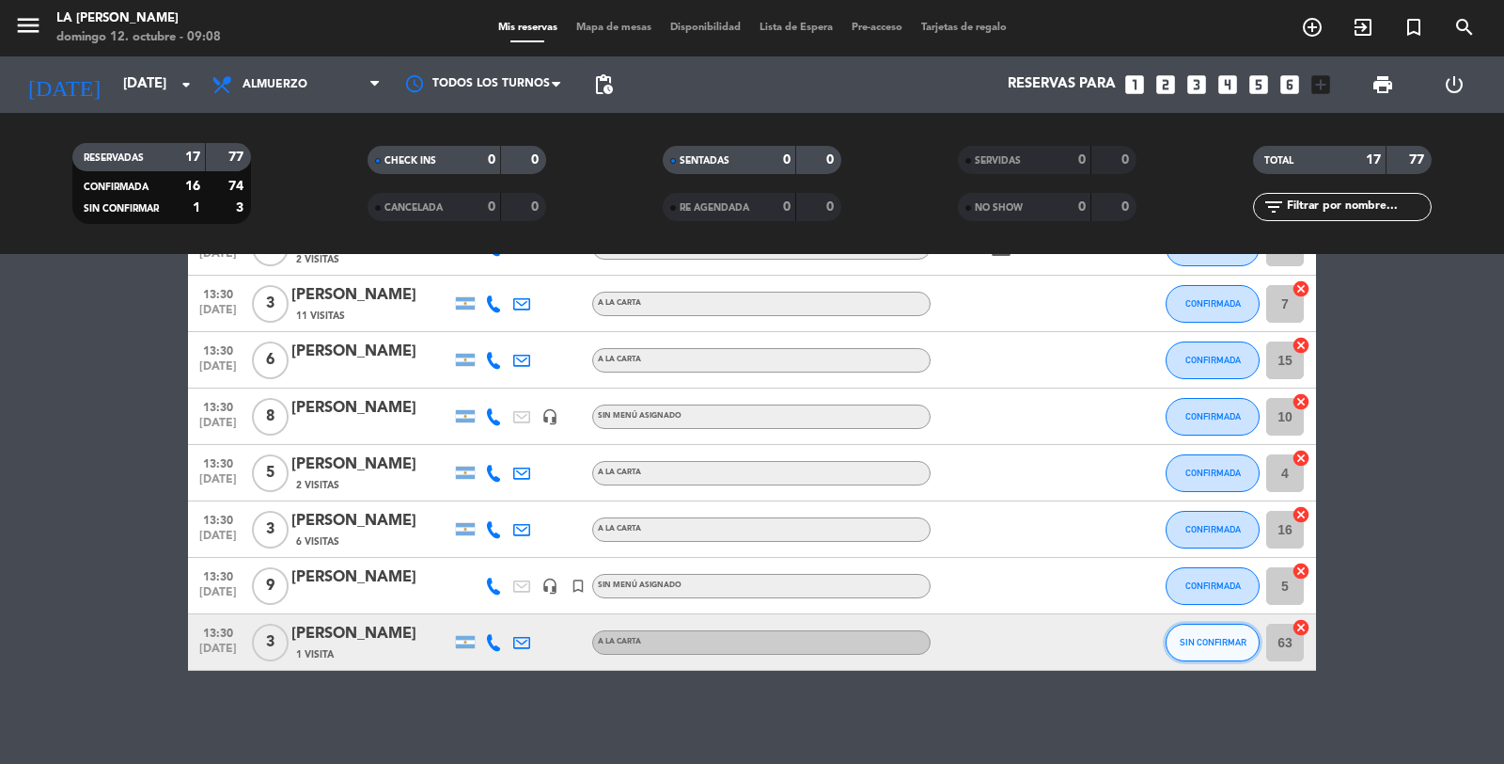
click at [1194, 637] on span "SIN CONFIRMAR" at bounding box center [1213, 642] width 67 height 10
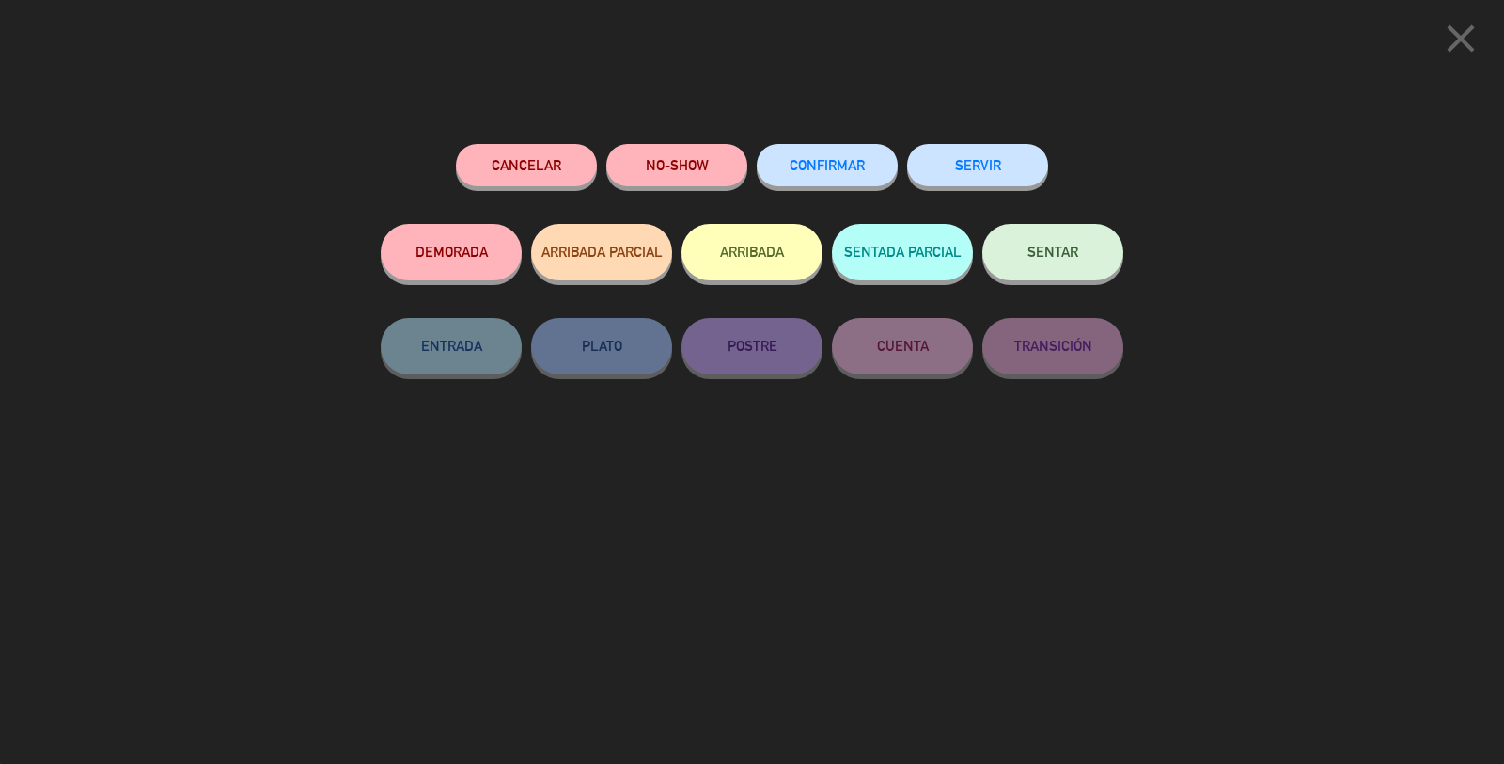
click at [796, 170] on span "CONFIRMAR" at bounding box center [827, 165] width 75 height 16
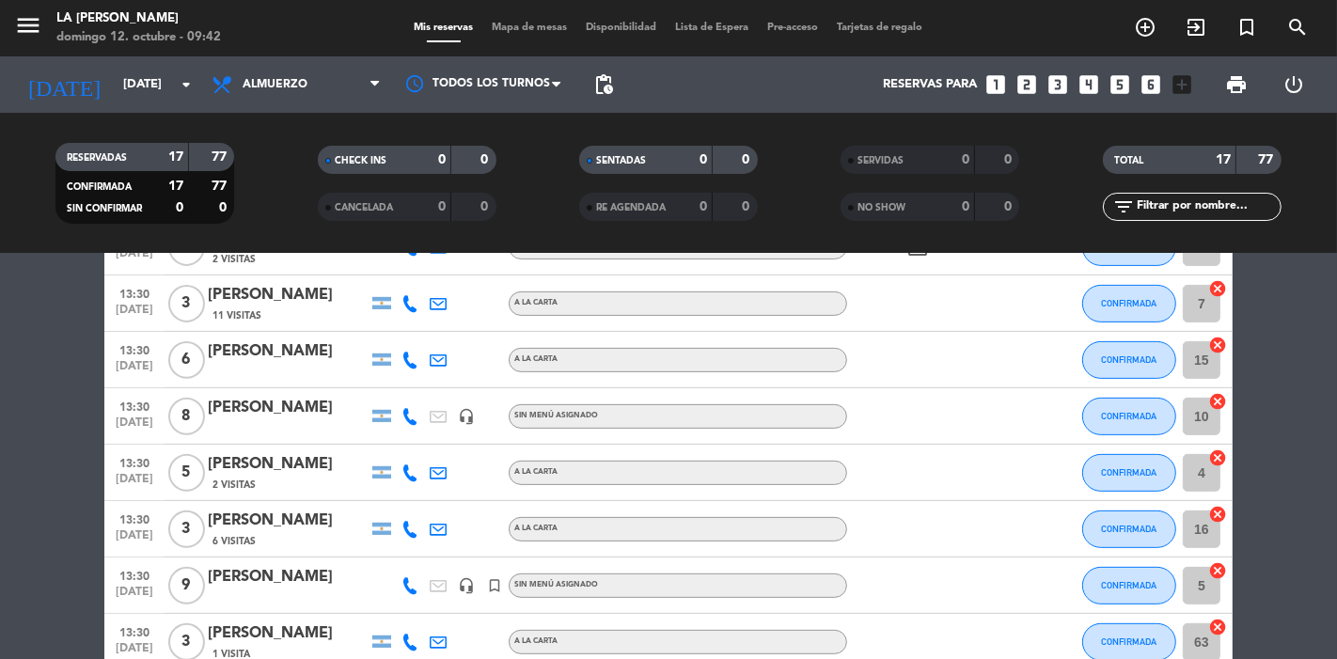
drag, startPoint x: 752, startPoint y: 343, endPoint x: 701, endPoint y: 313, distance: 59.0
click at [749, 340] on div "13:30 [DATE] 6 [PERSON_NAME] a la carta CONFIRMADA 15 cancel" at bounding box center [668, 360] width 1128 height 56
